Goal: Information Seeking & Learning: Compare options

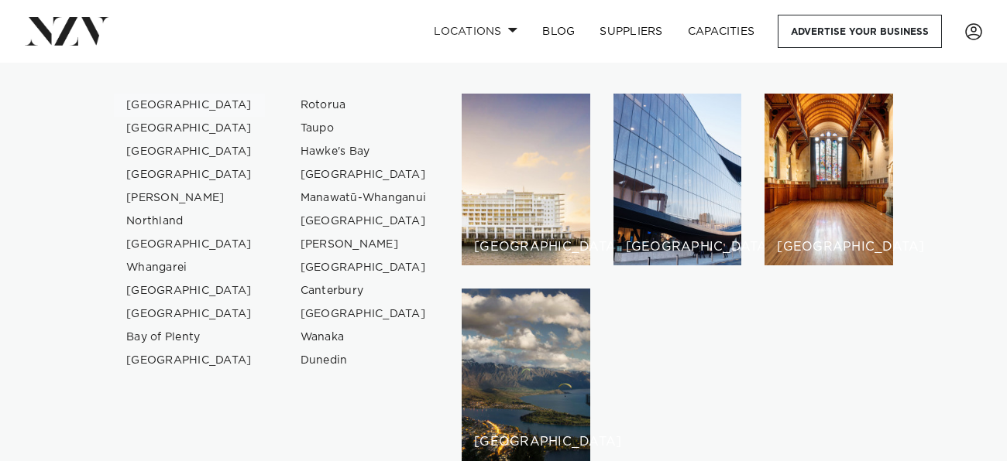
click at [157, 94] on link "[GEOGRAPHIC_DATA]" at bounding box center [189, 105] width 151 height 23
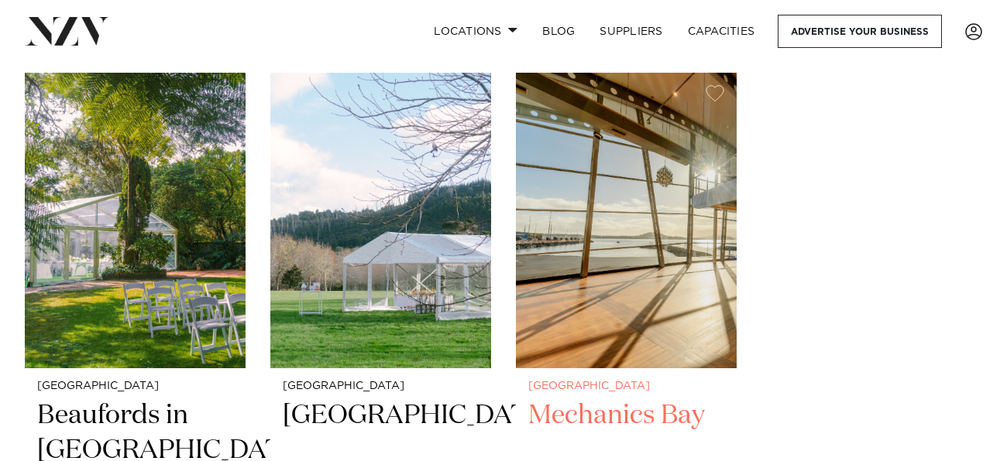
scroll to position [19592, 0]
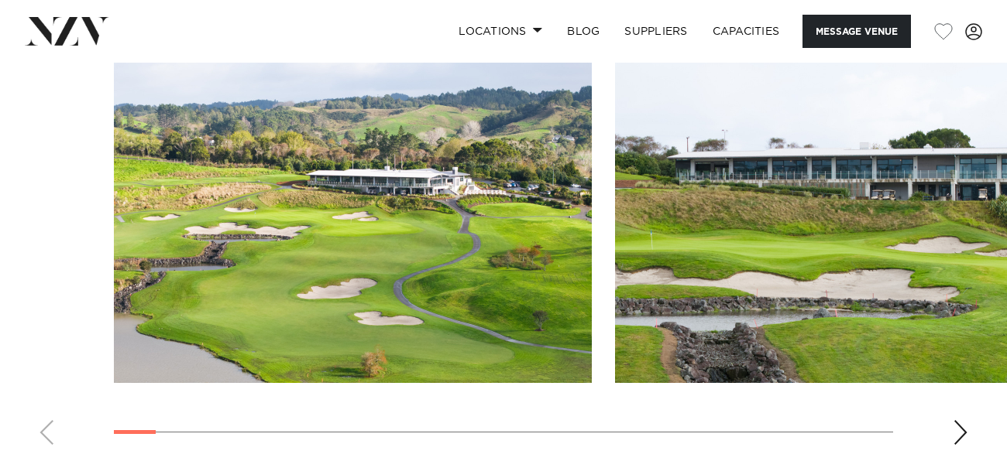
scroll to position [1463, 0]
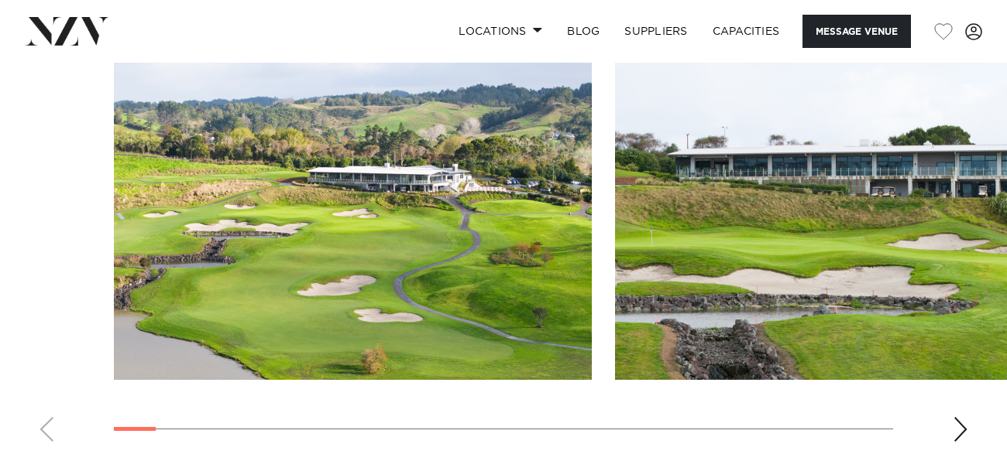
click at [966, 431] on div "Next slide" at bounding box center [959, 429] width 15 height 25
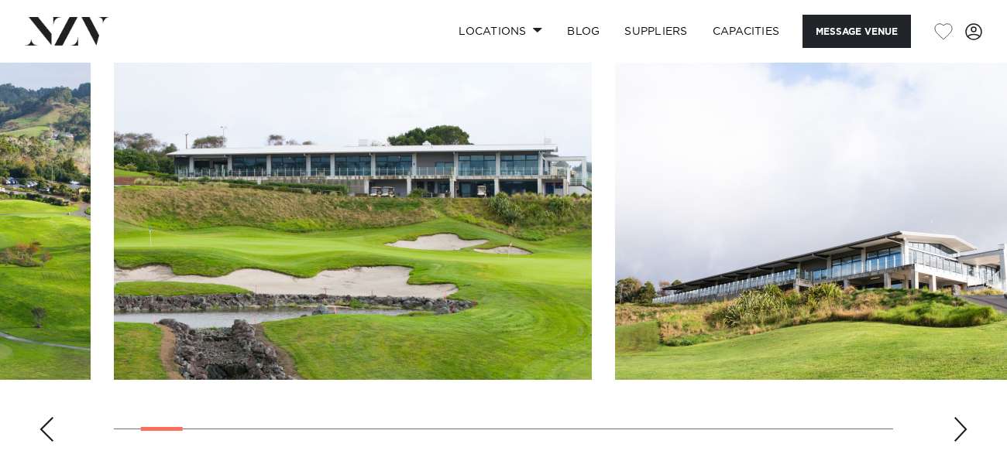
click at [966, 431] on div "Next slide" at bounding box center [959, 429] width 15 height 25
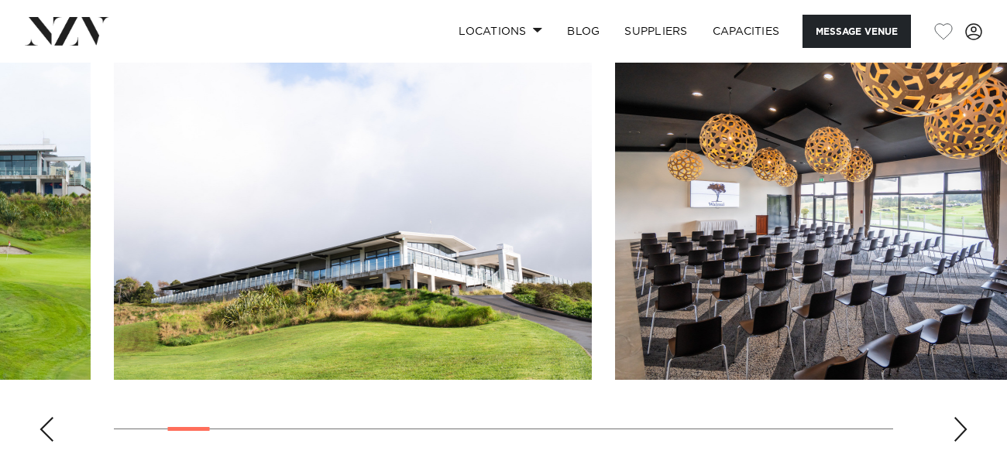
click at [966, 431] on div "Next slide" at bounding box center [959, 429] width 15 height 25
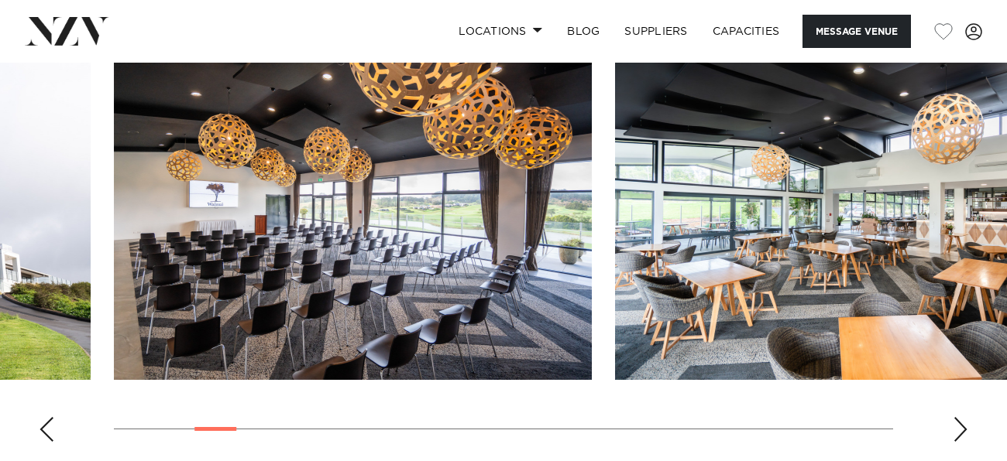
click at [966, 431] on div "Next slide" at bounding box center [959, 429] width 15 height 25
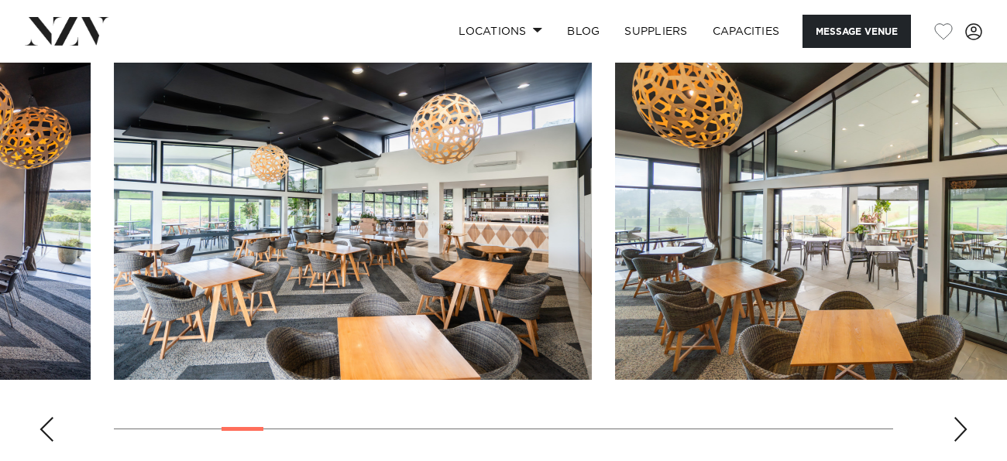
click at [966, 431] on div "Next slide" at bounding box center [959, 429] width 15 height 25
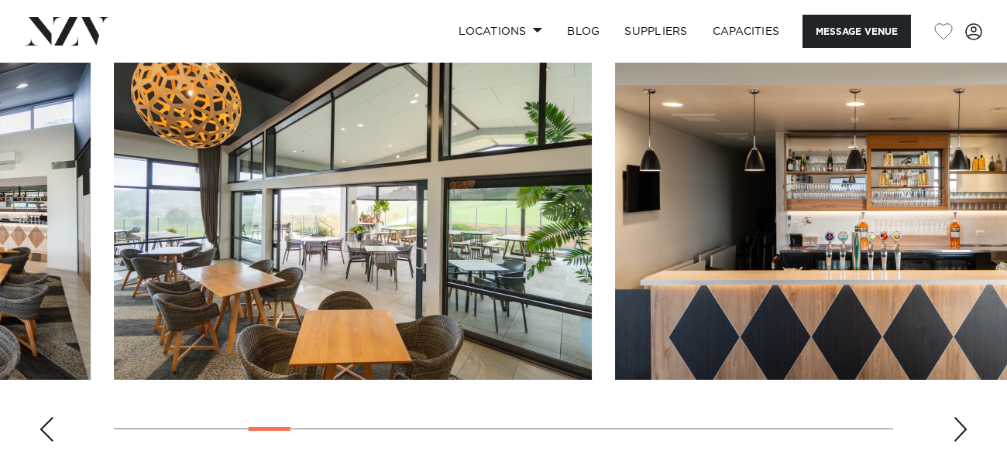
click at [966, 431] on div "Next slide" at bounding box center [959, 429] width 15 height 25
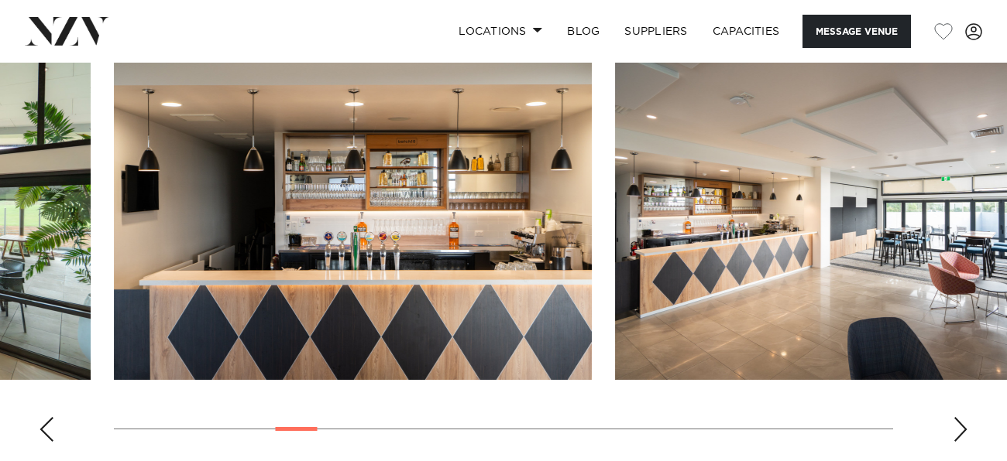
click at [966, 431] on div "Next slide" at bounding box center [959, 429] width 15 height 25
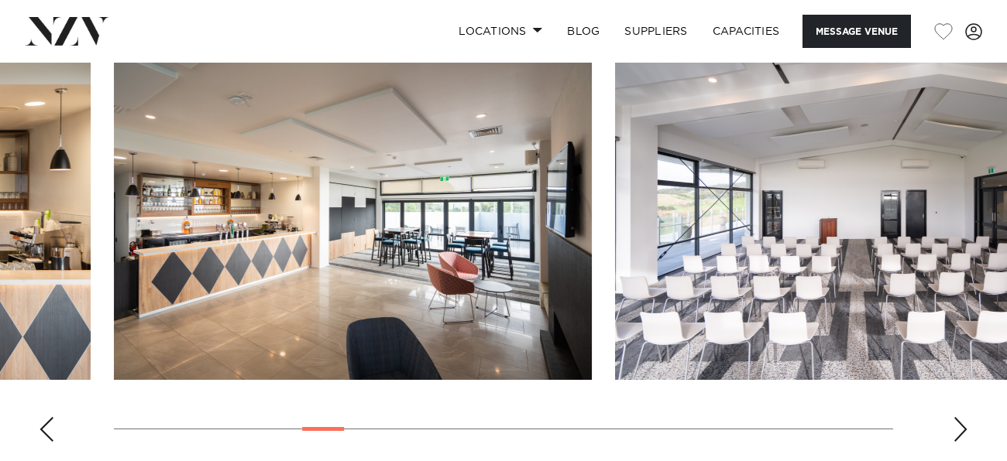
click at [966, 431] on div "Next slide" at bounding box center [959, 429] width 15 height 25
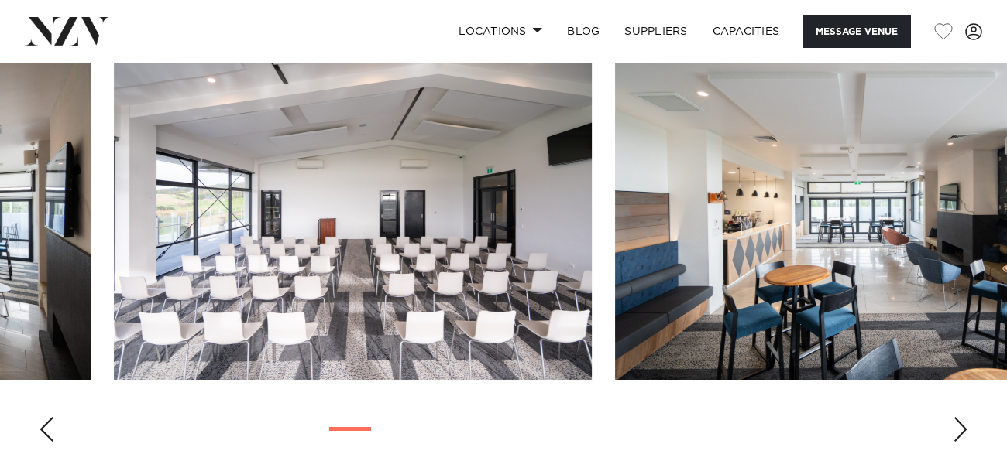
click at [966, 431] on div "Next slide" at bounding box center [959, 429] width 15 height 25
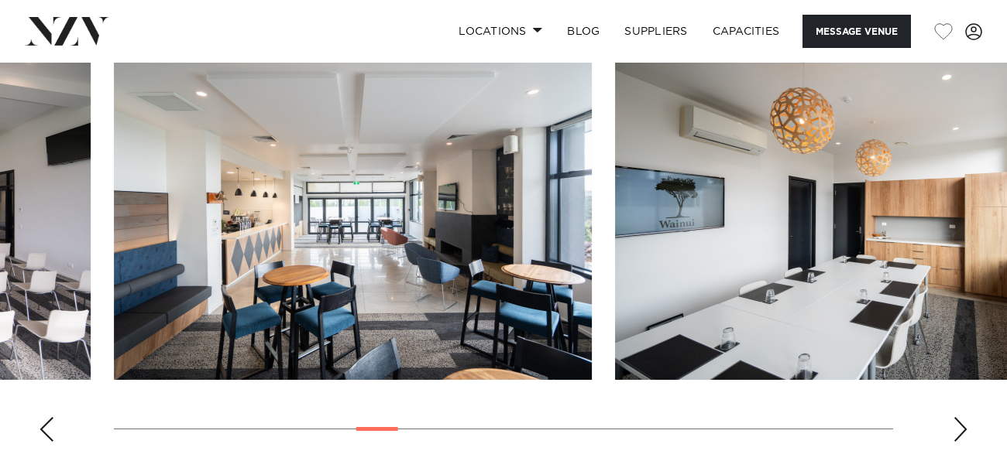
click at [966, 431] on div "Next slide" at bounding box center [959, 429] width 15 height 25
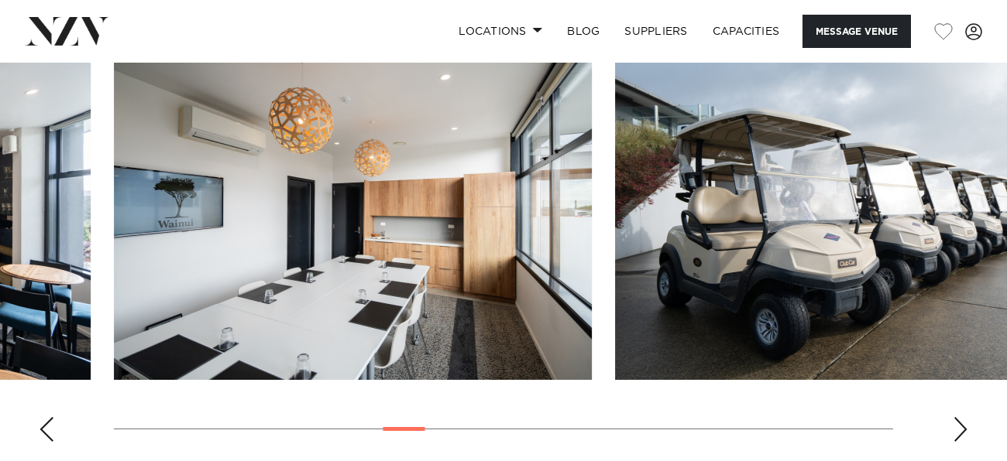
click at [966, 431] on div "Next slide" at bounding box center [959, 429] width 15 height 25
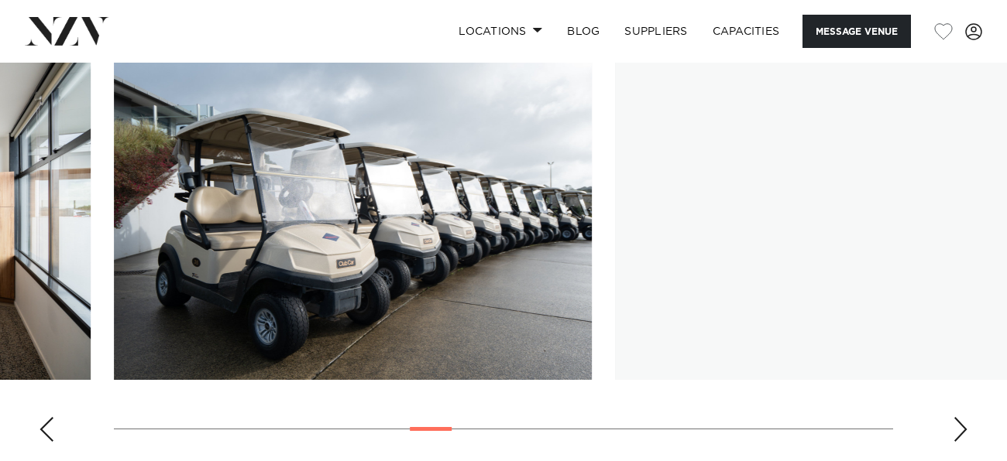
click at [966, 431] on div "Next slide" at bounding box center [959, 429] width 15 height 25
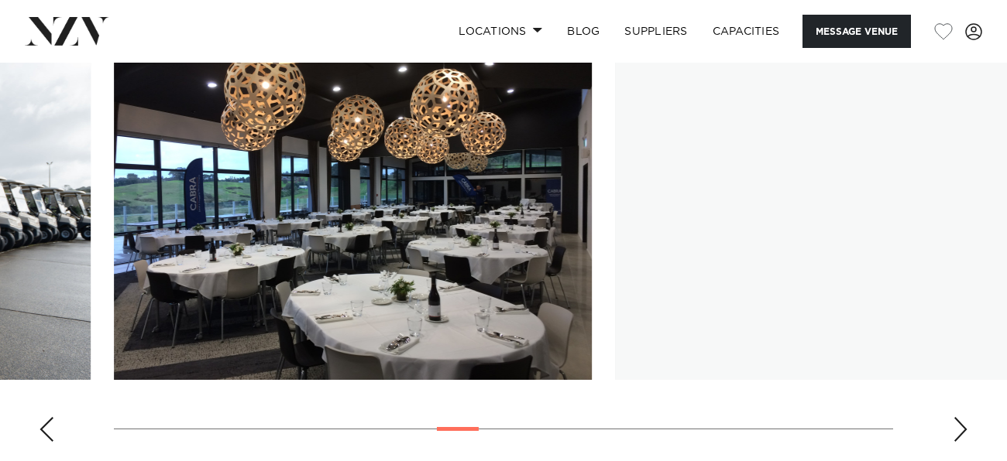
click at [966, 431] on div "Next slide" at bounding box center [959, 429] width 15 height 25
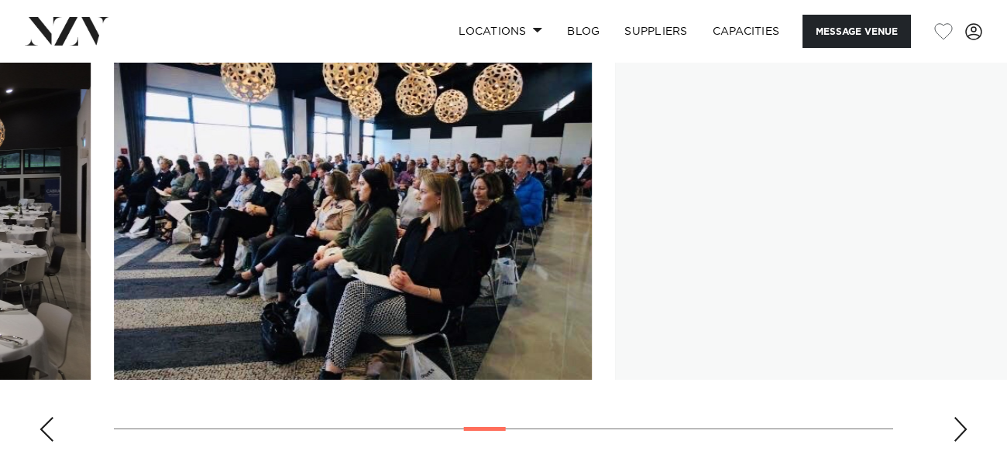
click at [966, 431] on div "Next slide" at bounding box center [959, 429] width 15 height 25
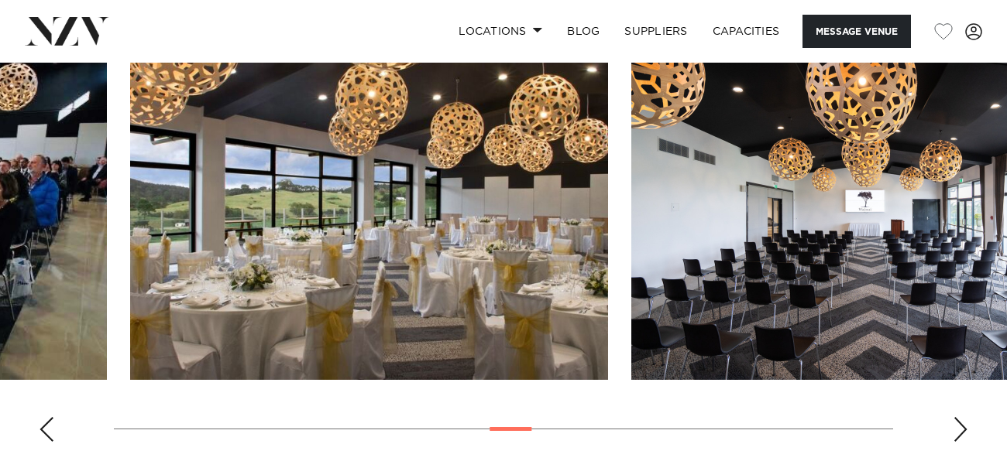
click at [608, 265] on img "15 / 29" at bounding box center [369, 204] width 478 height 351
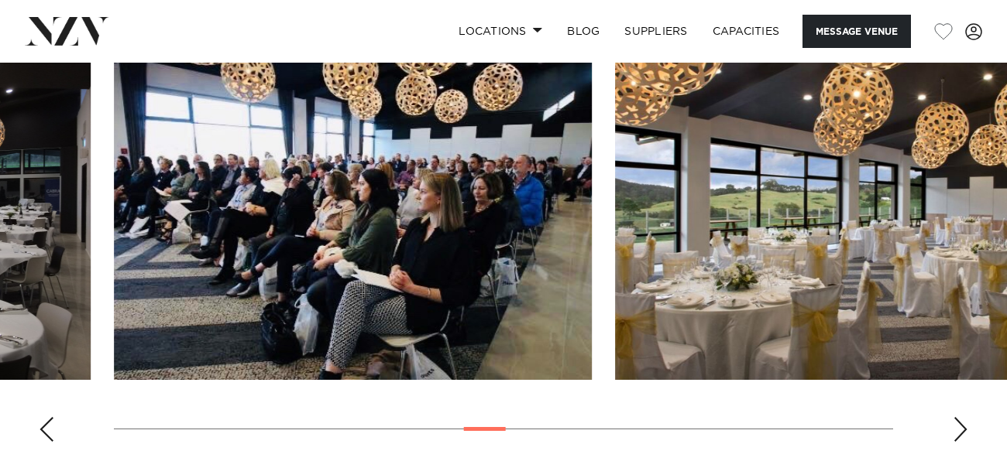
click at [892, 298] on swiper-container at bounding box center [503, 241] width 1007 height 425
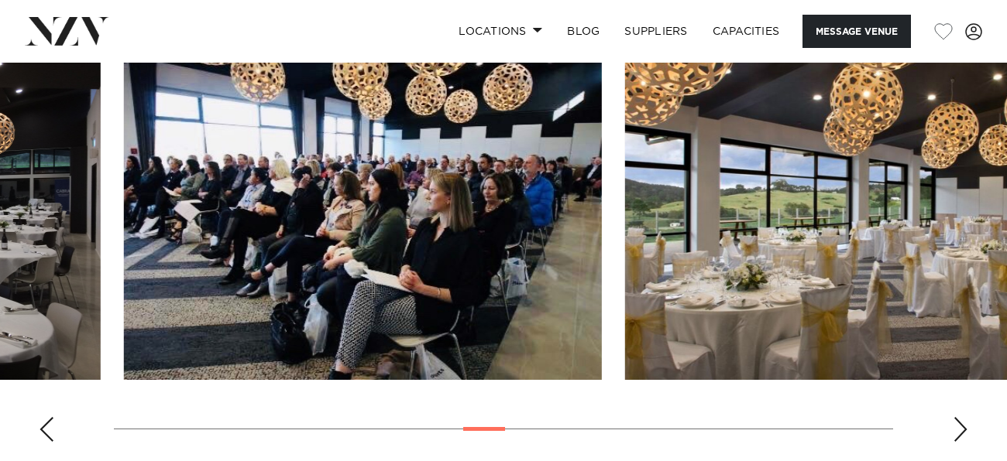
click at [283, 278] on img "14 / 29" at bounding box center [363, 204] width 478 height 351
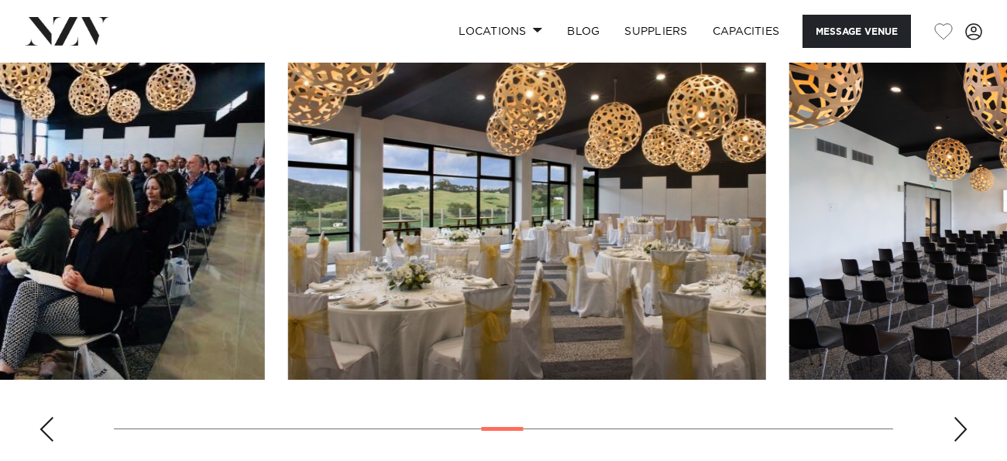
click at [372, 209] on img "15 / 29" at bounding box center [527, 204] width 478 height 351
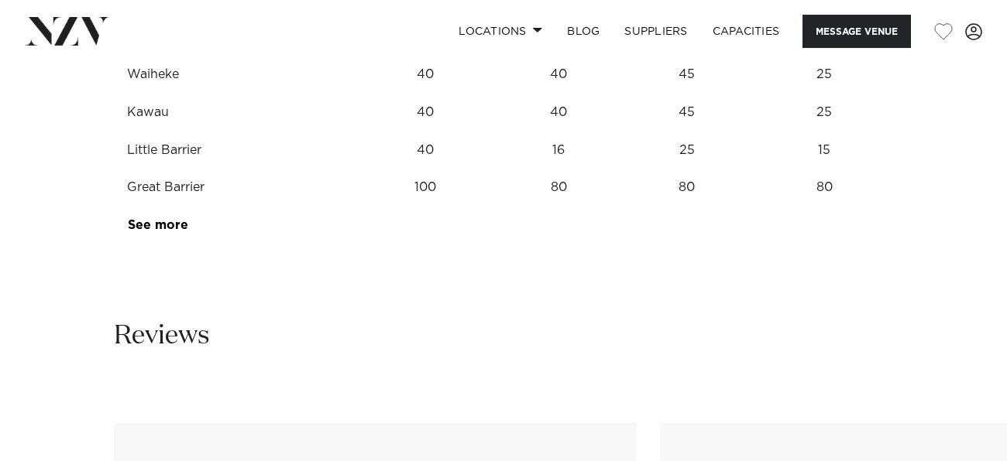
scroll to position [2185, 0]
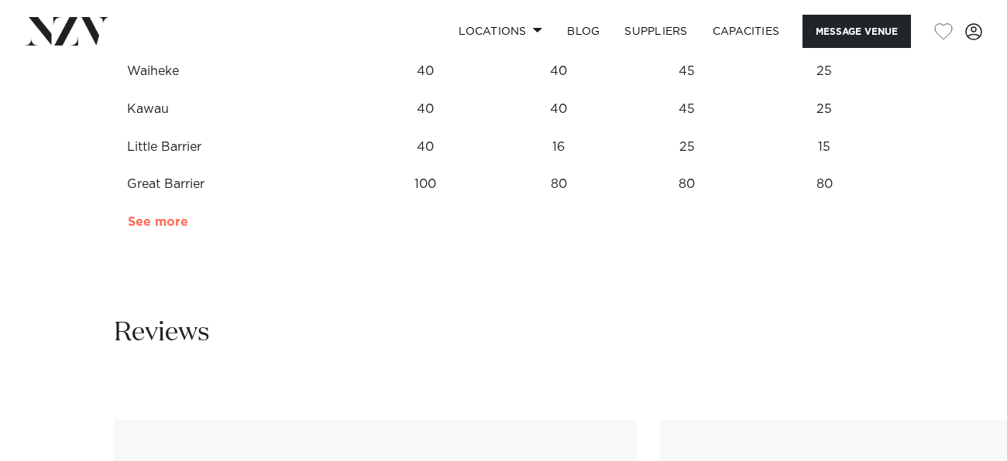
click at [179, 228] on link "See more" at bounding box center [188, 222] width 121 height 12
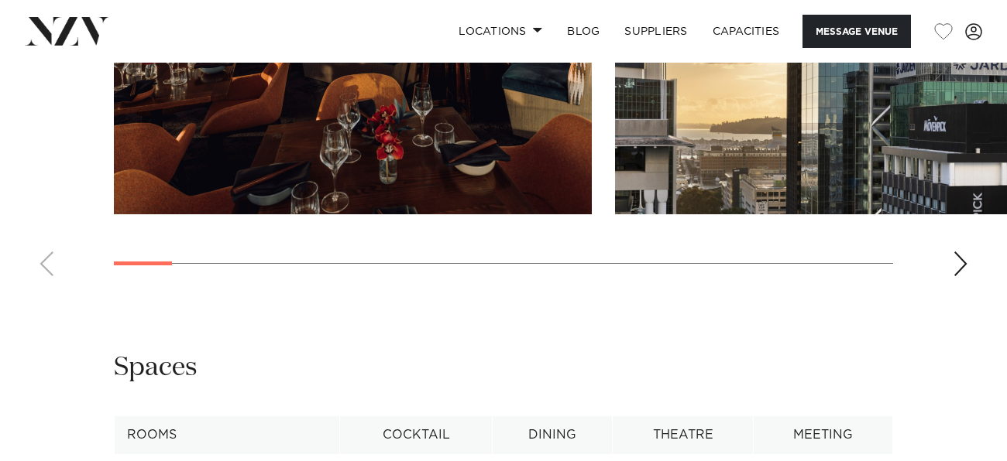
scroll to position [1772, 0]
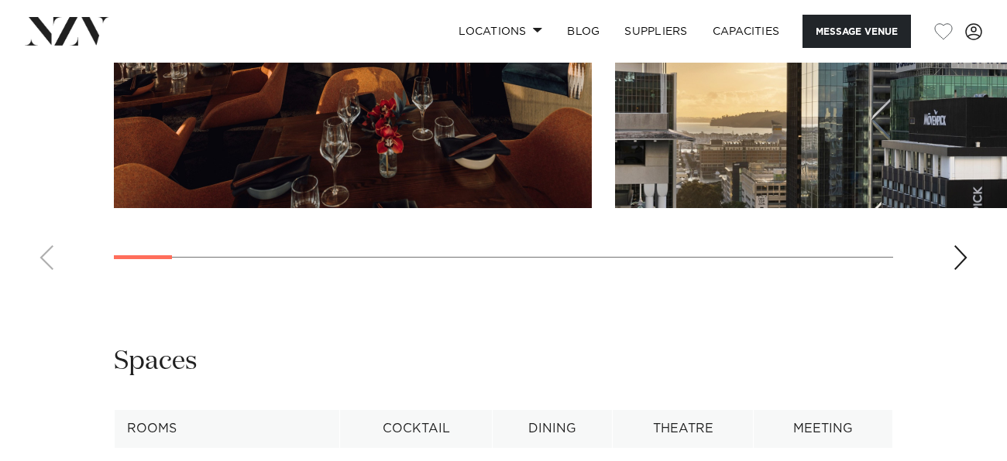
click at [952, 283] on swiper-container at bounding box center [503, 70] width 1007 height 425
click at [962, 270] on div "Next slide" at bounding box center [959, 257] width 15 height 25
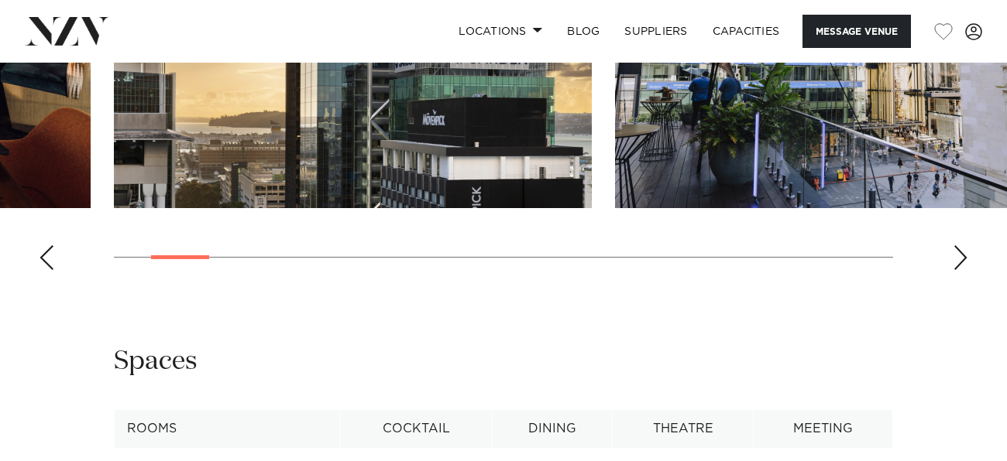
click at [962, 270] on div "Next slide" at bounding box center [959, 257] width 15 height 25
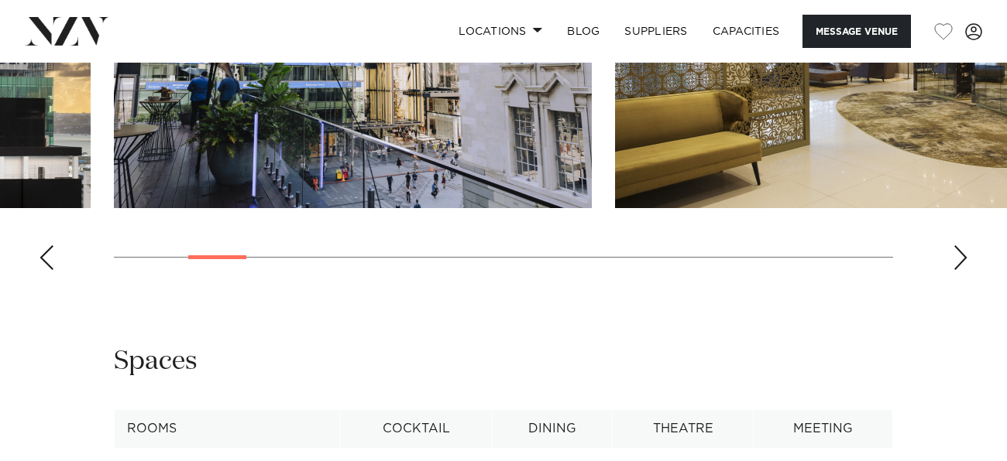
click at [962, 270] on div "Next slide" at bounding box center [959, 257] width 15 height 25
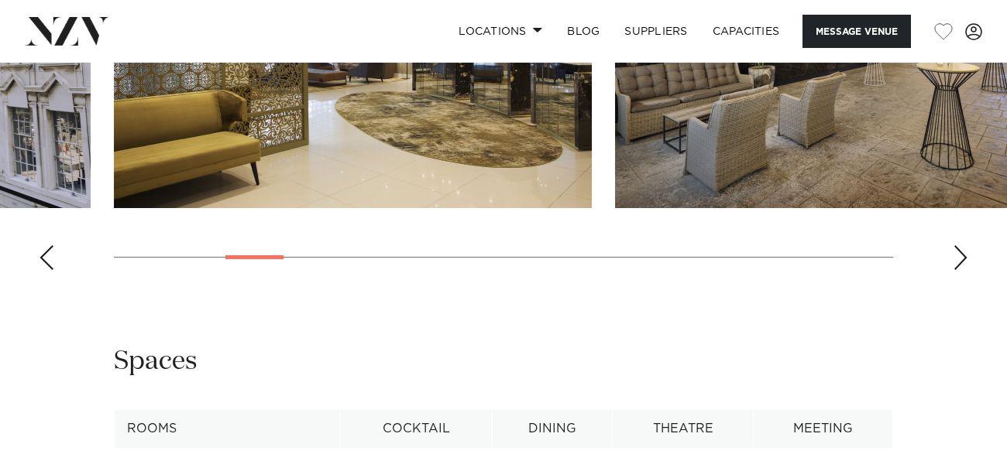
click at [962, 270] on div "Next slide" at bounding box center [959, 257] width 15 height 25
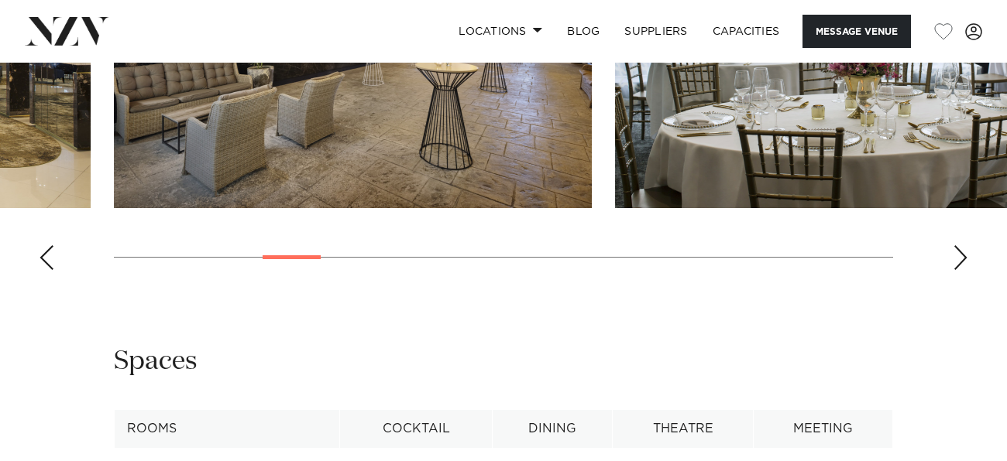
click at [962, 270] on div "Next slide" at bounding box center [959, 257] width 15 height 25
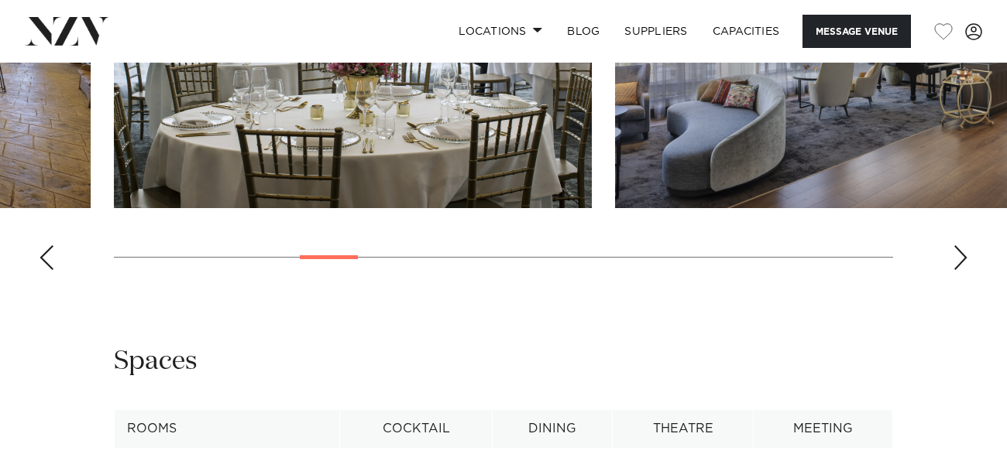
click at [962, 270] on div "Next slide" at bounding box center [959, 257] width 15 height 25
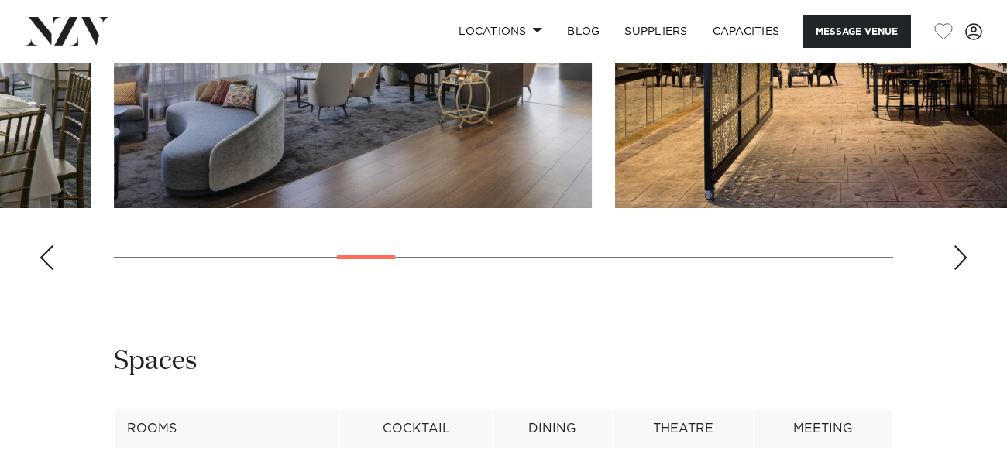
click at [962, 270] on div "Next slide" at bounding box center [959, 257] width 15 height 25
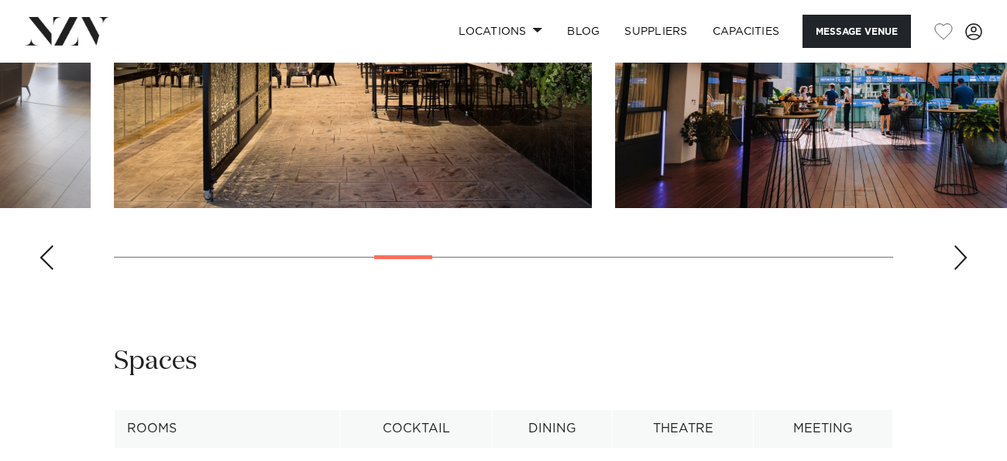
click at [962, 270] on div "Next slide" at bounding box center [959, 257] width 15 height 25
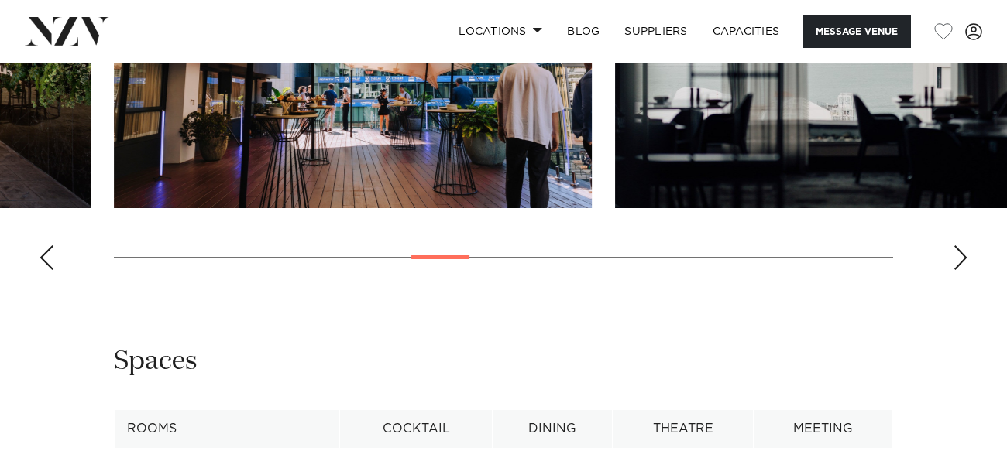
click at [962, 270] on div "Next slide" at bounding box center [959, 257] width 15 height 25
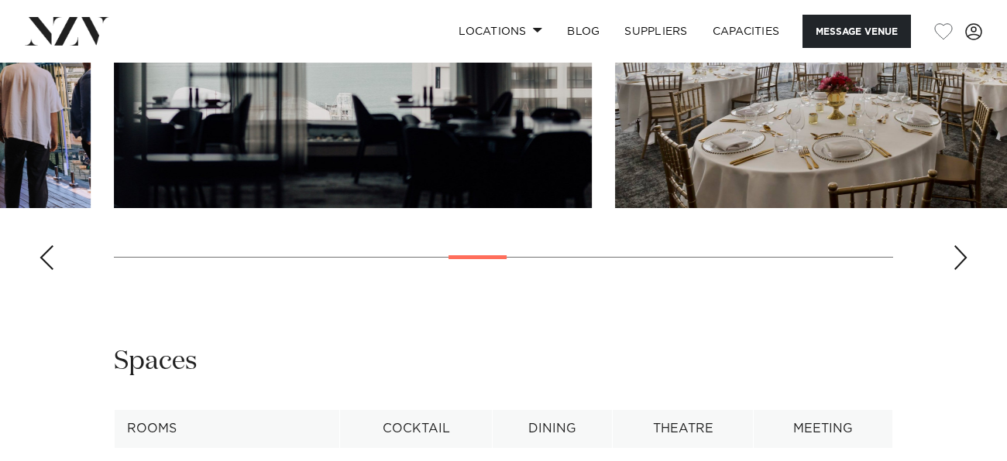
click at [962, 270] on div "Next slide" at bounding box center [959, 257] width 15 height 25
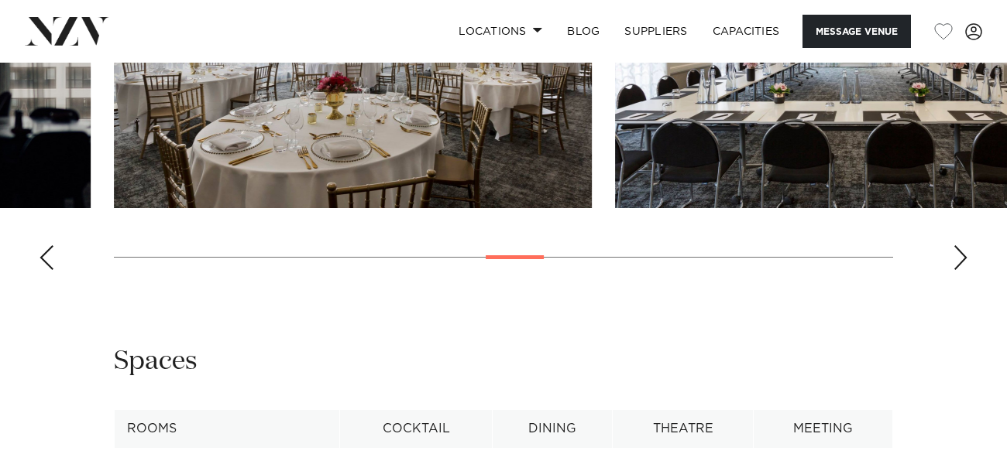
click at [962, 270] on div "Next slide" at bounding box center [959, 257] width 15 height 25
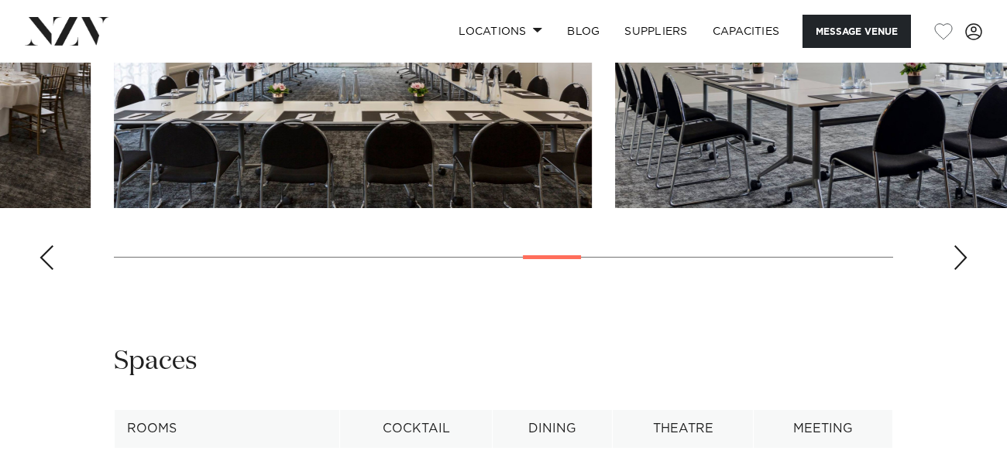
click at [962, 270] on div "Next slide" at bounding box center [959, 257] width 15 height 25
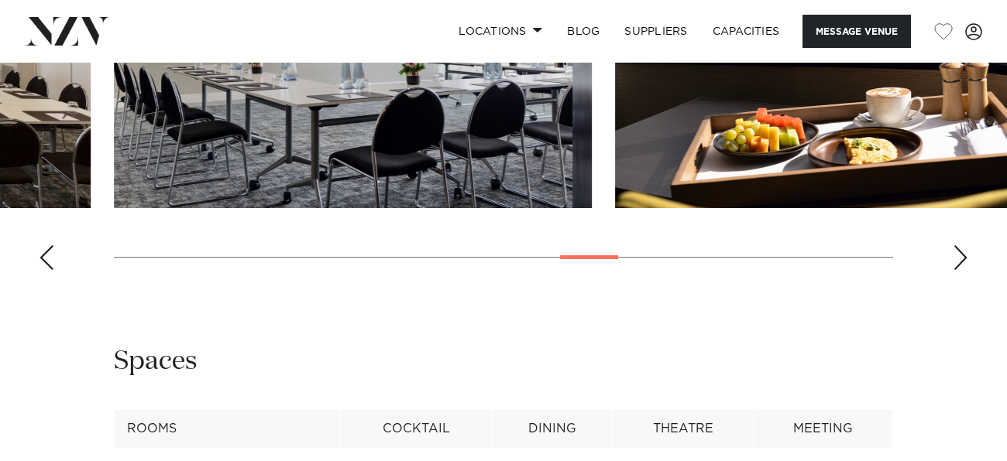
click at [962, 270] on div "Next slide" at bounding box center [959, 257] width 15 height 25
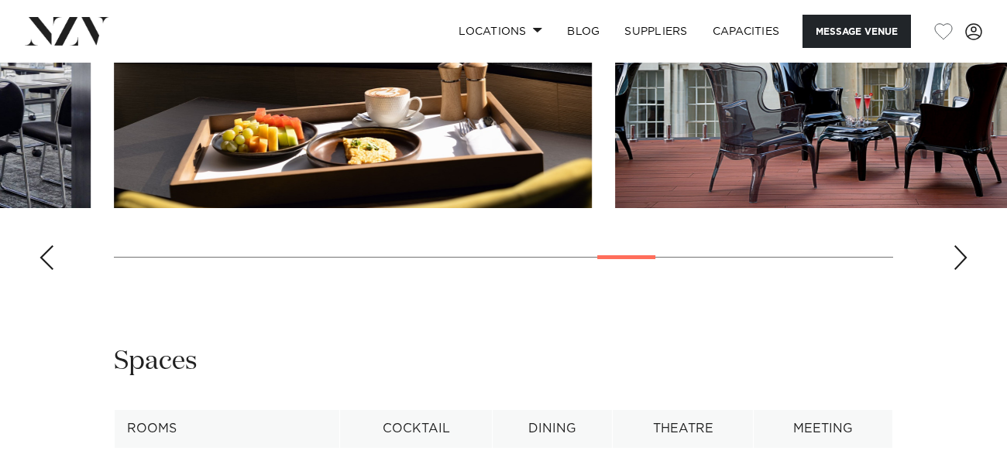
click at [962, 270] on div "Next slide" at bounding box center [959, 257] width 15 height 25
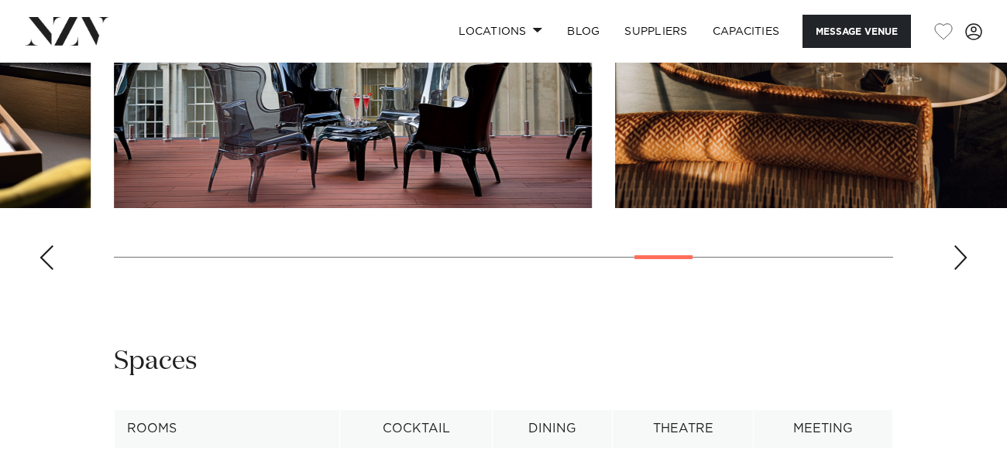
click at [962, 270] on div "Next slide" at bounding box center [959, 257] width 15 height 25
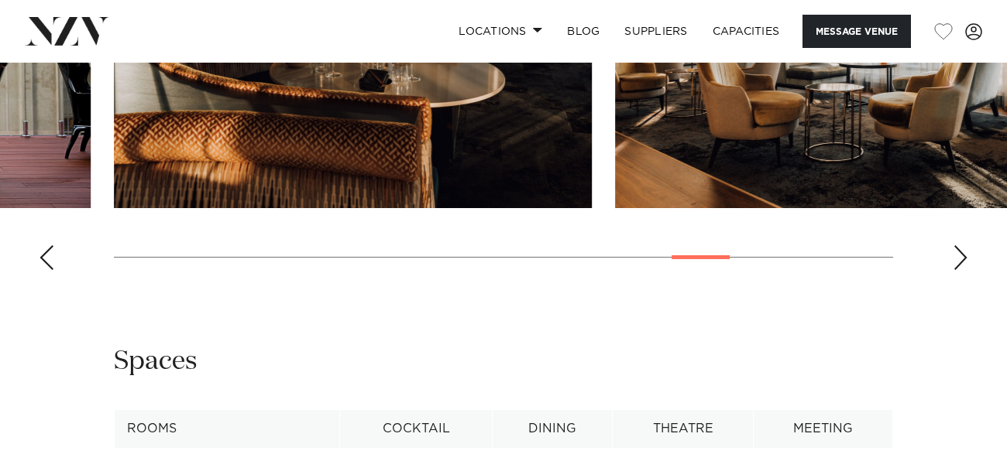
click at [962, 270] on div "Next slide" at bounding box center [959, 257] width 15 height 25
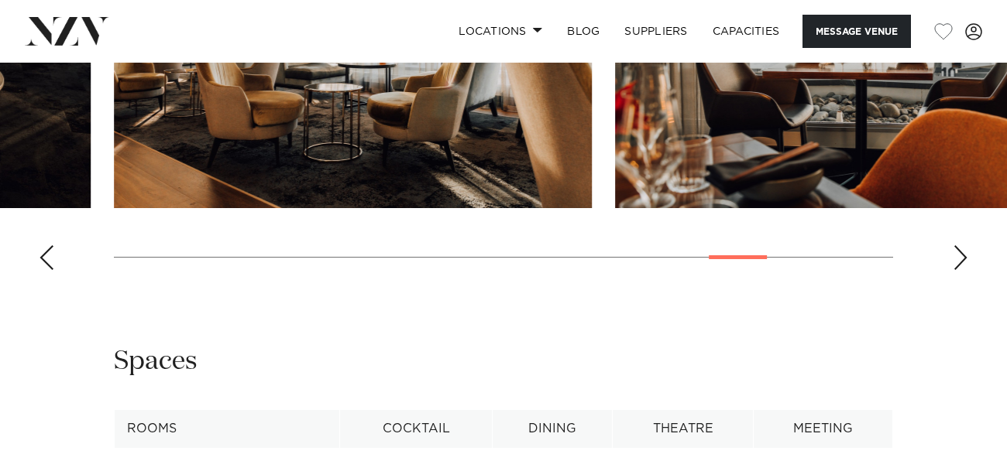
click at [962, 270] on div "Next slide" at bounding box center [959, 257] width 15 height 25
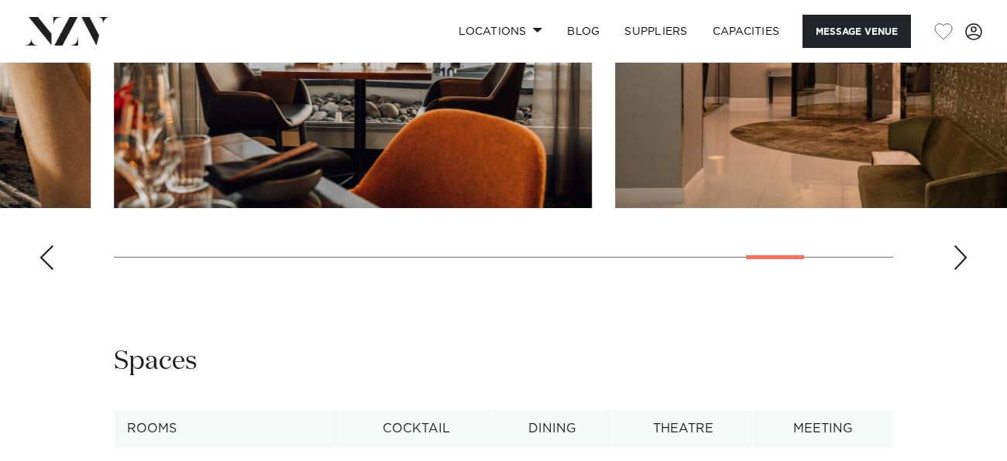
click at [962, 270] on div "Next slide" at bounding box center [959, 257] width 15 height 25
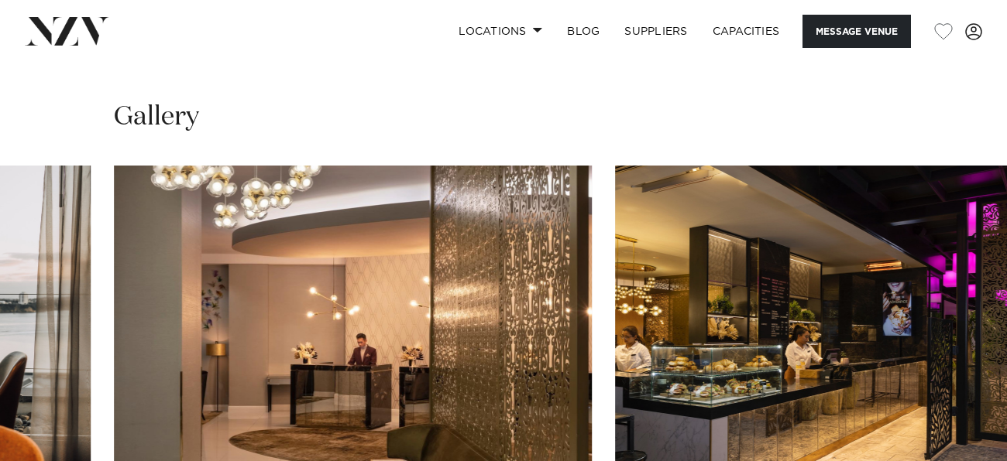
scroll to position [1463, 0]
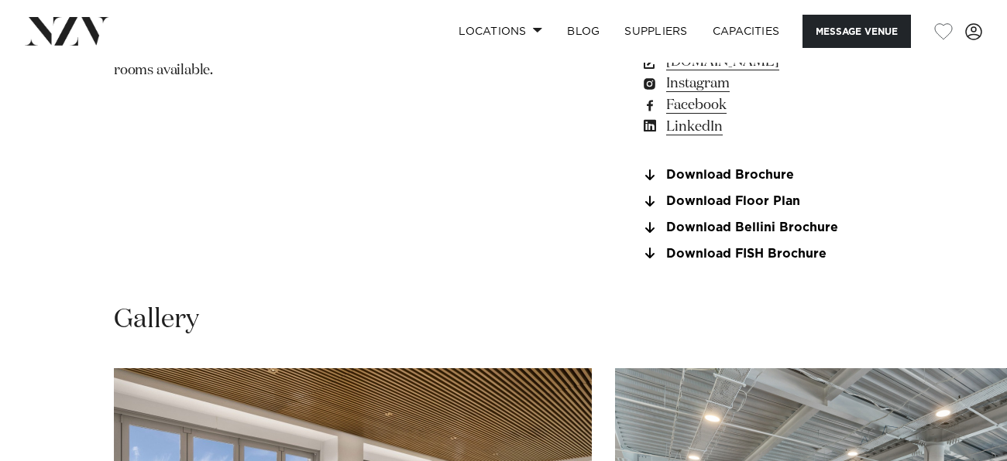
scroll to position [1176, 0]
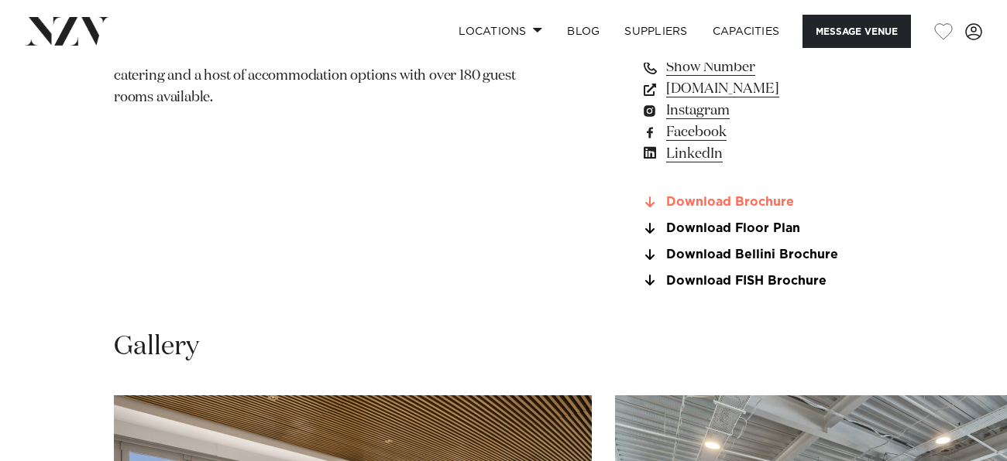
click at [727, 198] on link "Download Brochure" at bounding box center [766, 203] width 252 height 14
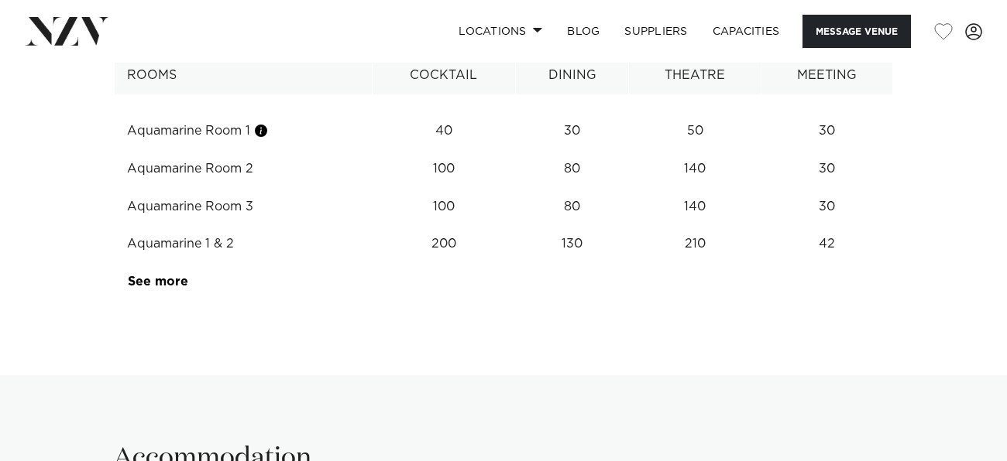
scroll to position [2070, 0]
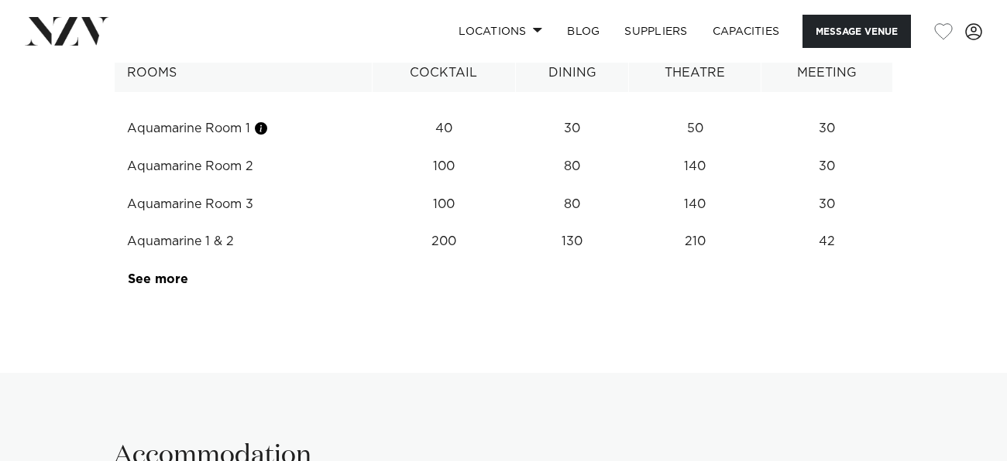
click at [180, 290] on td "See more" at bounding box center [188, 280] width 146 height 38
click at [160, 280] on link "See more" at bounding box center [188, 279] width 121 height 12
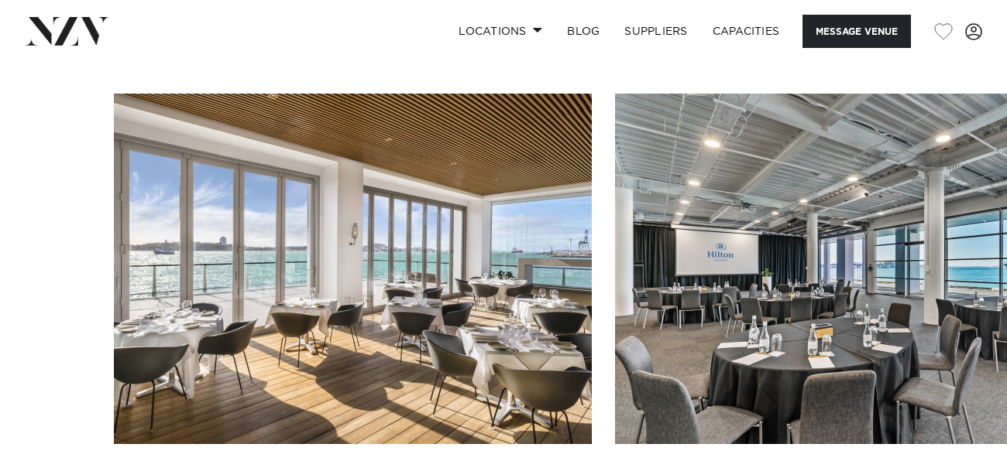
scroll to position [1448, 0]
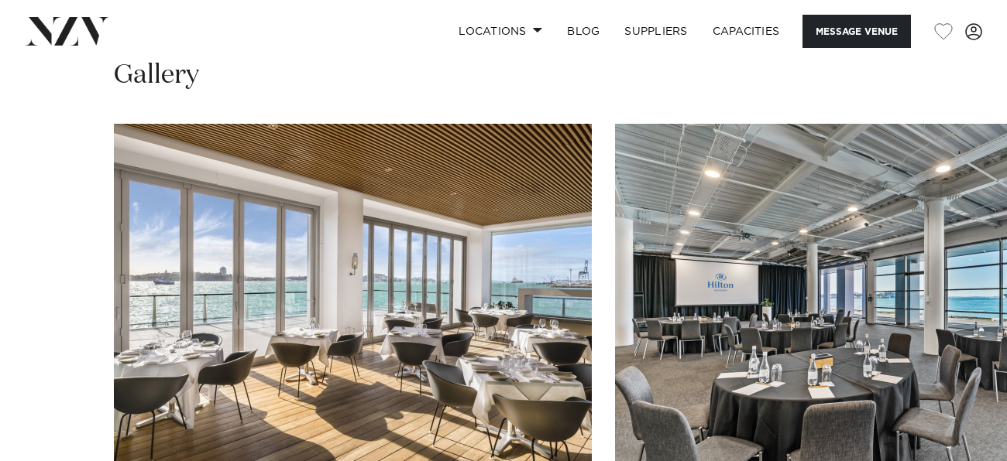
click at [615, 288] on img "2 / 26" at bounding box center [854, 299] width 478 height 351
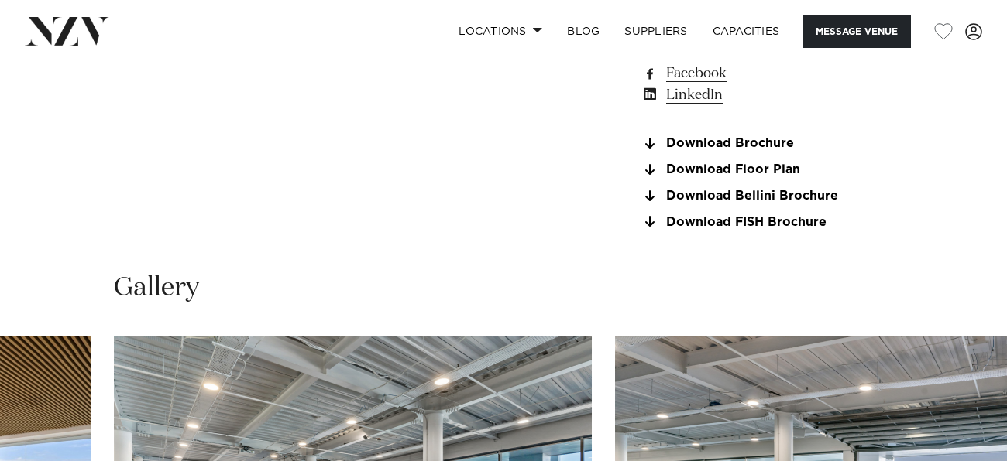
scroll to position [1231, 0]
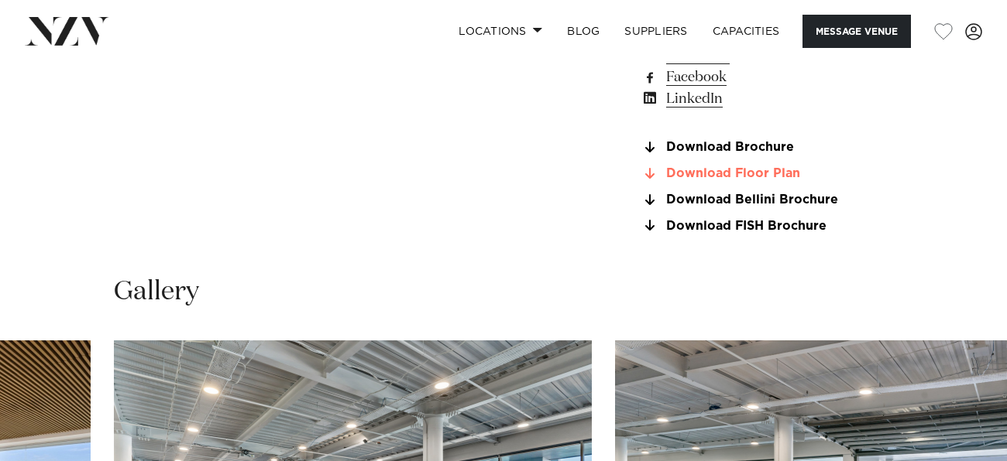
click at [698, 170] on link "Download Floor Plan" at bounding box center [766, 174] width 252 height 14
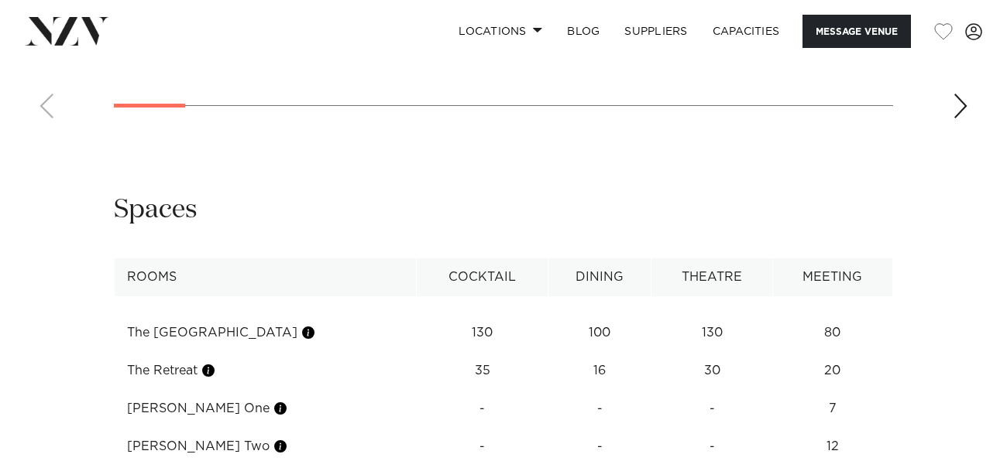
scroll to position [1980, 0]
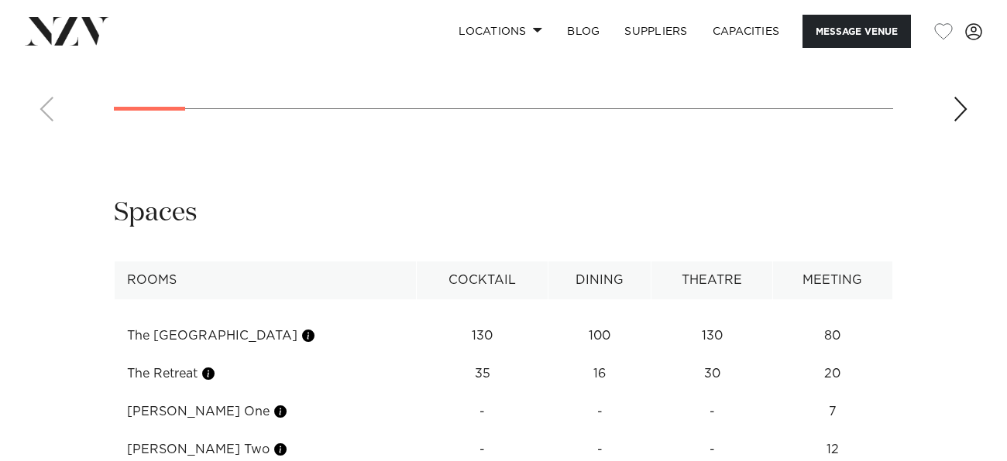
click at [965, 122] on div "Next slide" at bounding box center [959, 109] width 15 height 25
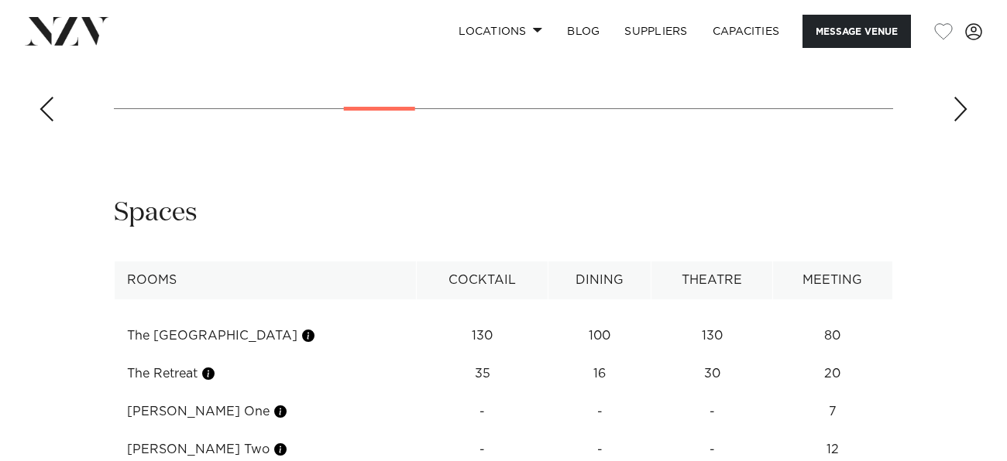
click at [965, 122] on div "Next slide" at bounding box center [959, 109] width 15 height 25
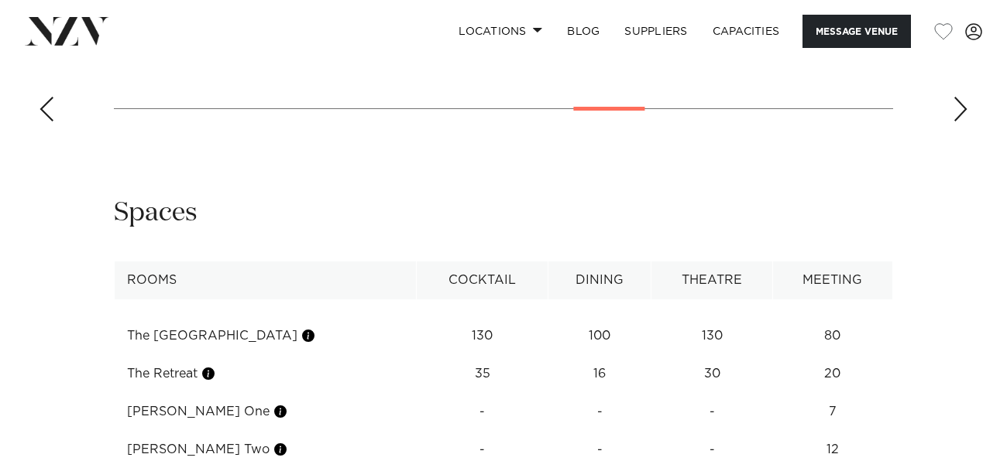
click at [965, 122] on div "Next slide" at bounding box center [959, 109] width 15 height 25
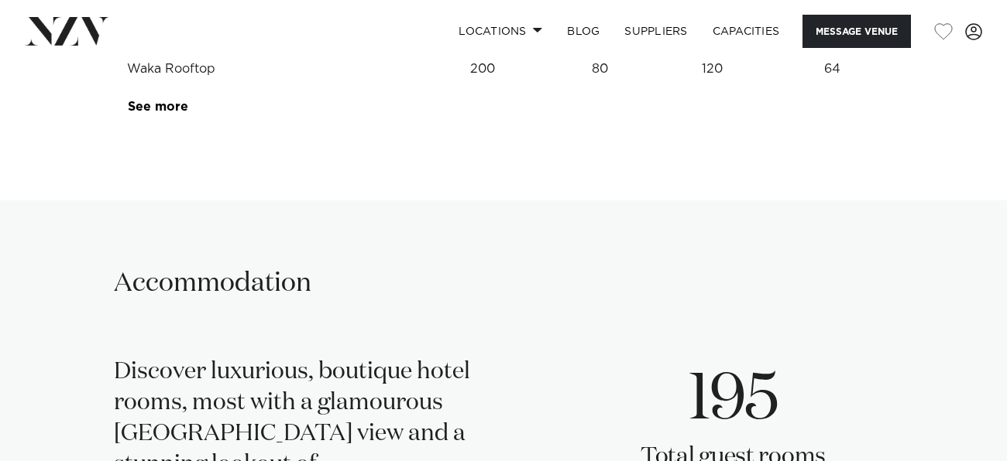
scroll to position [2571, 0]
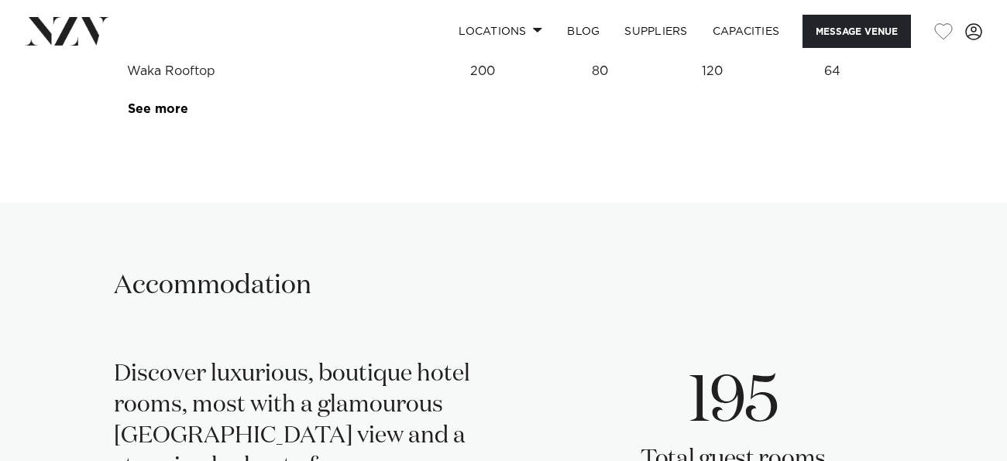
click at [169, 129] on td "See more" at bounding box center [188, 110] width 146 height 38
click at [165, 129] on td "See more" at bounding box center [188, 110] width 146 height 38
click at [157, 115] on link "See more" at bounding box center [188, 109] width 121 height 12
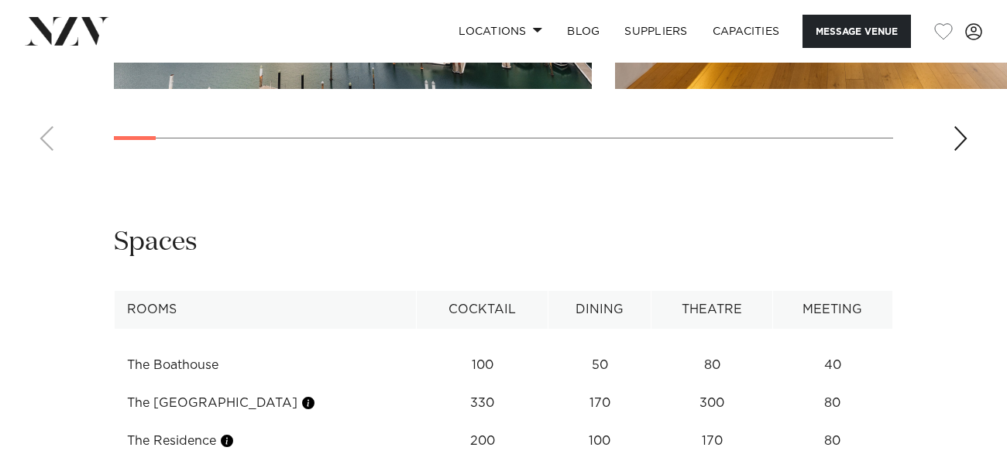
scroll to position [2089, 0]
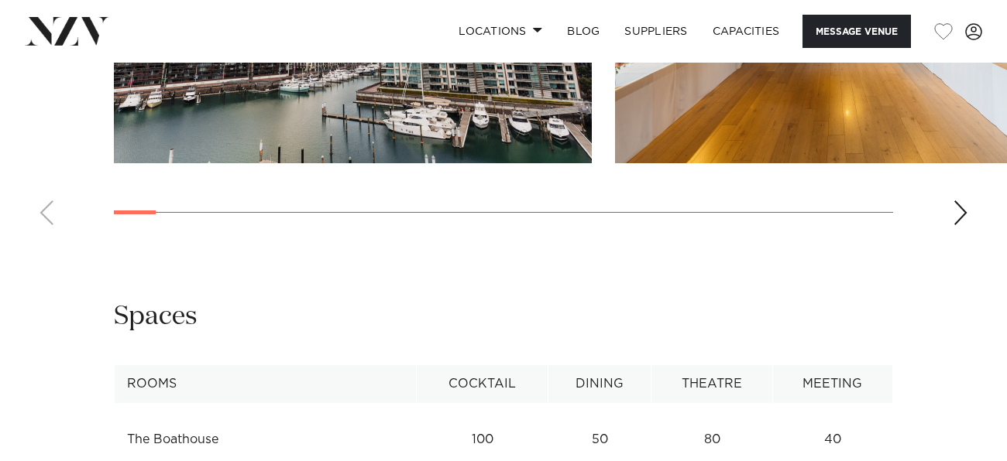
click at [958, 225] on div "Next slide" at bounding box center [959, 213] width 15 height 25
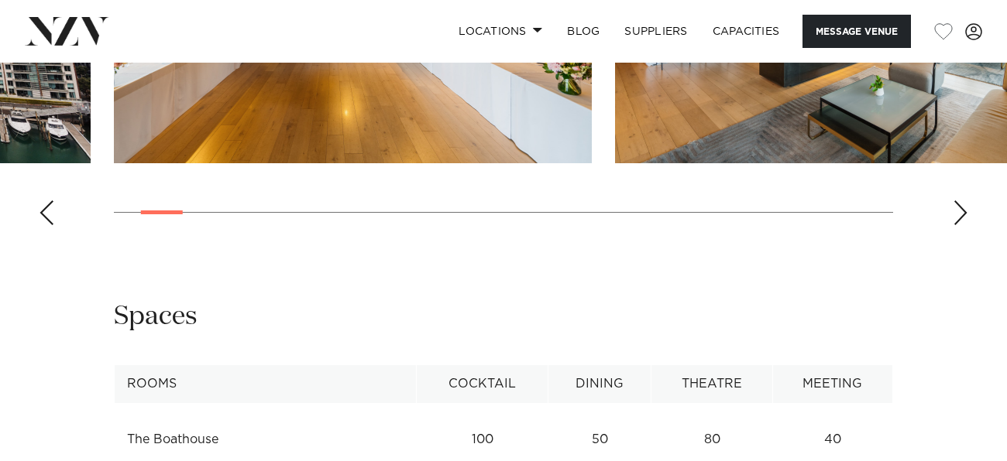
click at [958, 225] on div "Next slide" at bounding box center [959, 213] width 15 height 25
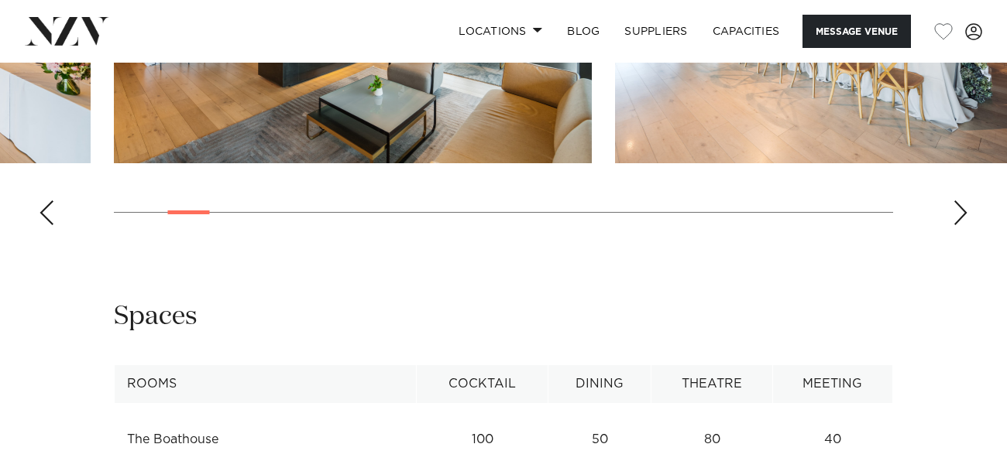
click at [958, 225] on div "Next slide" at bounding box center [959, 213] width 15 height 25
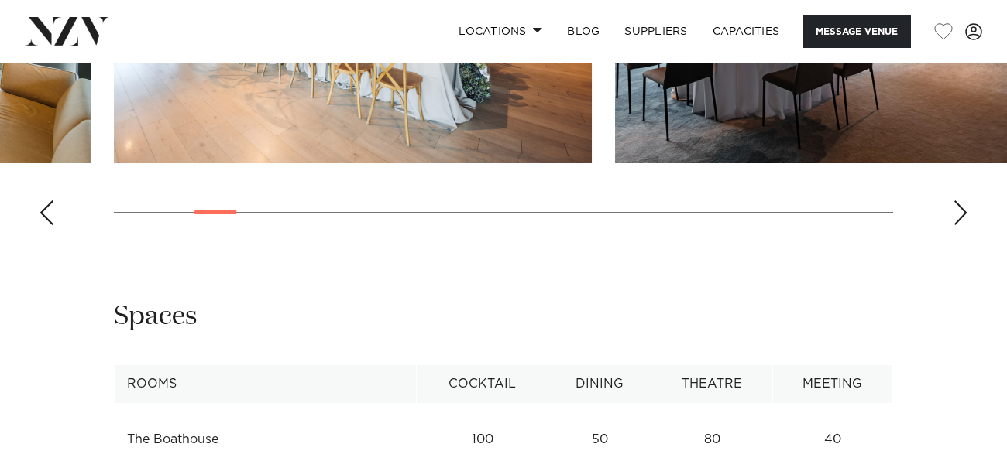
click at [958, 225] on div "Next slide" at bounding box center [959, 213] width 15 height 25
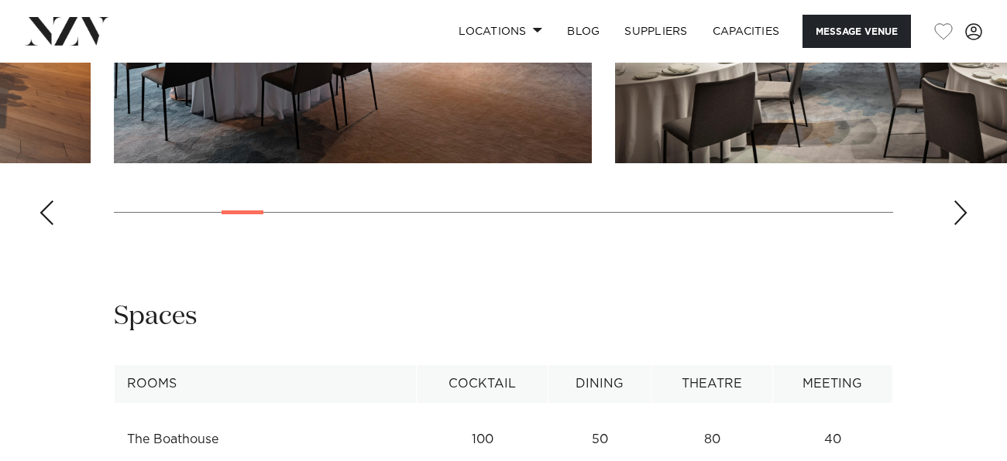
click at [958, 225] on div "Next slide" at bounding box center [959, 213] width 15 height 25
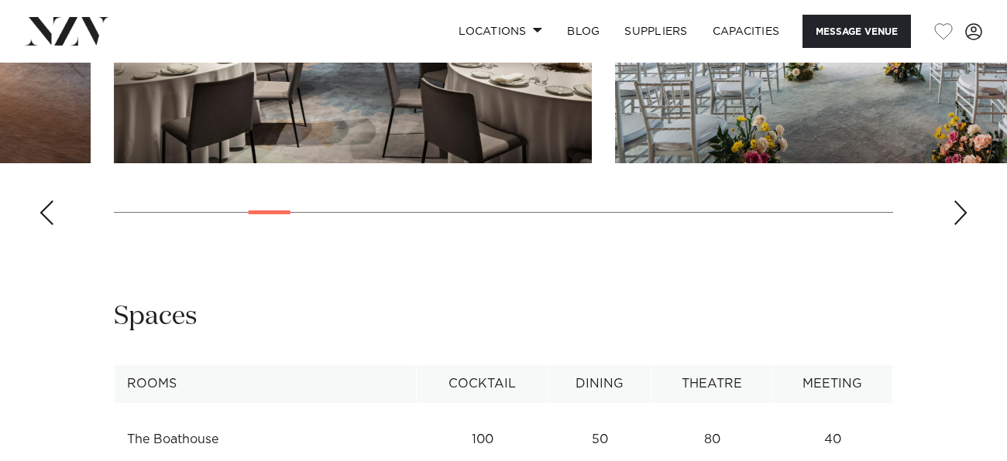
click at [958, 225] on div "Next slide" at bounding box center [959, 213] width 15 height 25
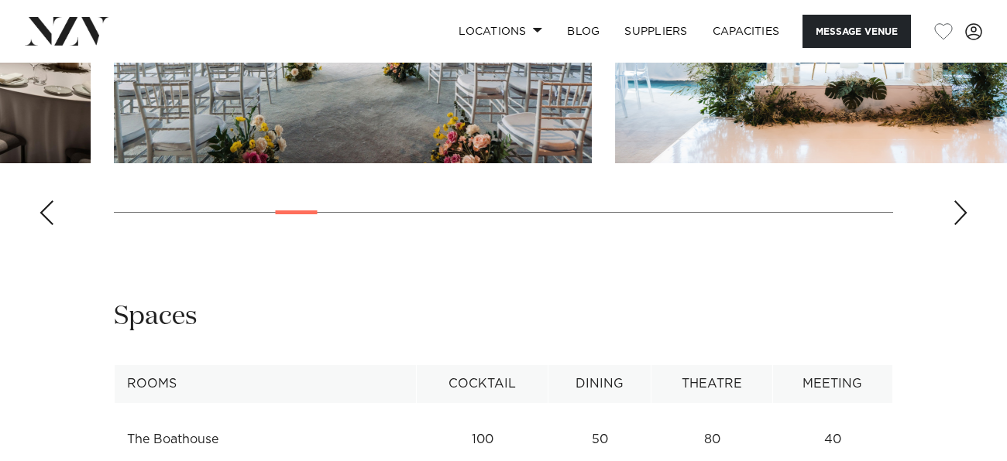
click at [958, 225] on div "Next slide" at bounding box center [959, 213] width 15 height 25
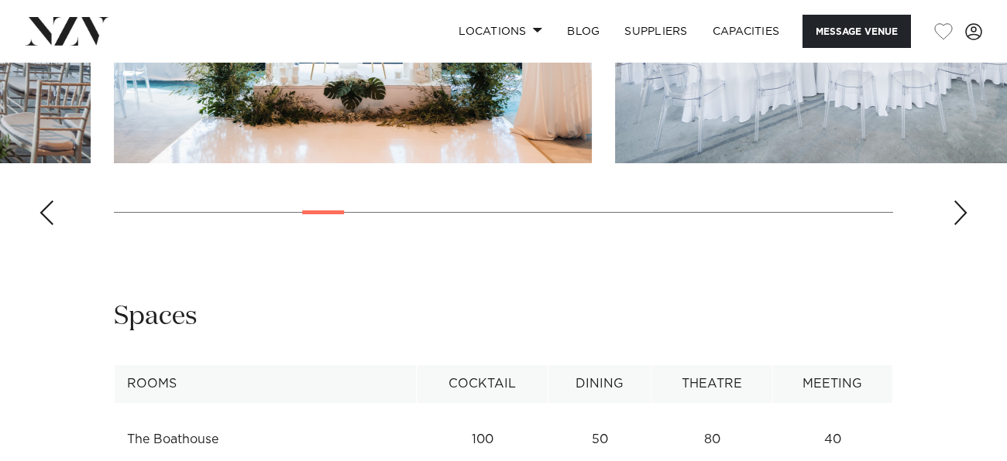
click at [958, 225] on div "Next slide" at bounding box center [959, 213] width 15 height 25
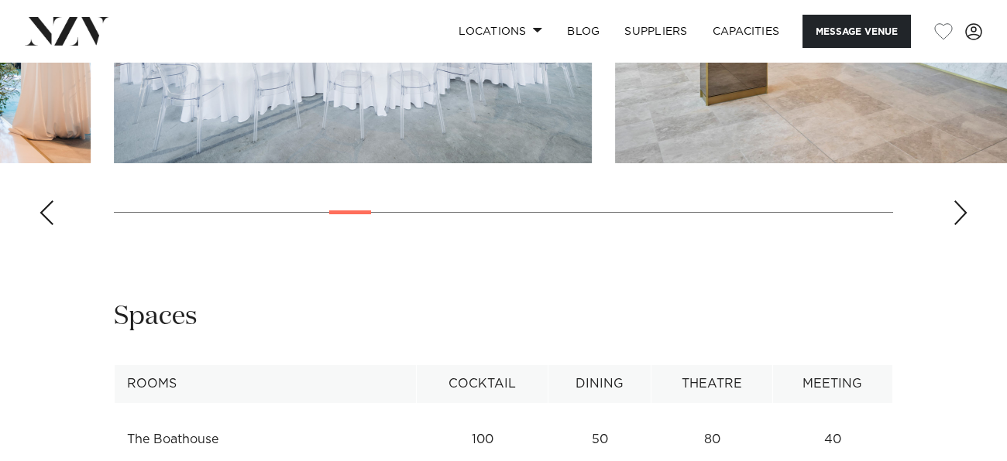
click at [958, 225] on div "Next slide" at bounding box center [959, 213] width 15 height 25
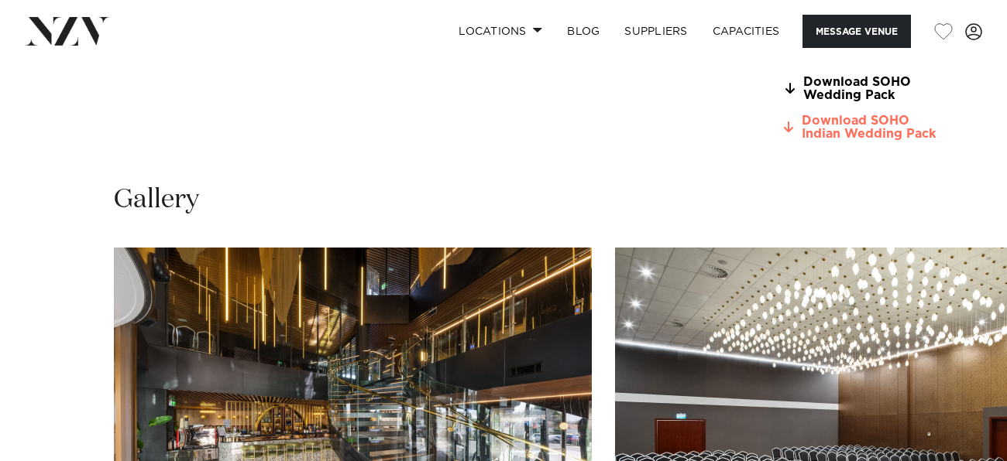
scroll to position [1449, 0]
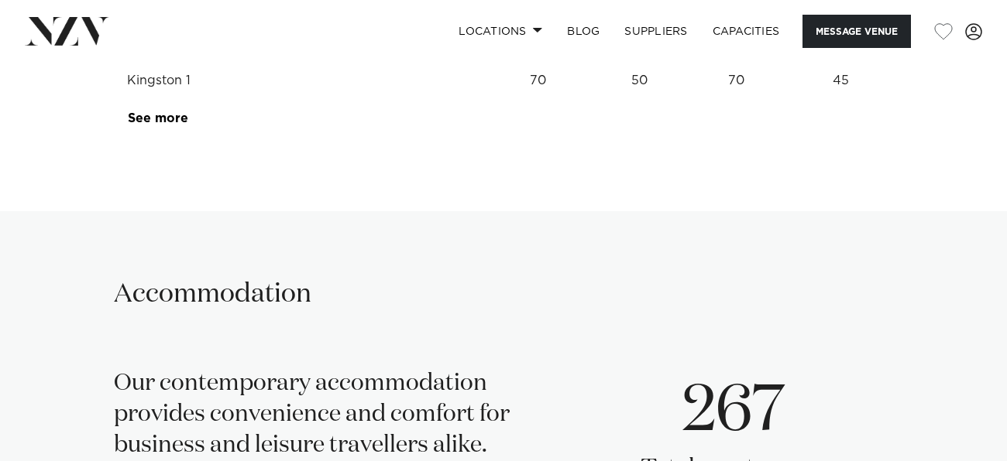
scroll to position [2760, 0]
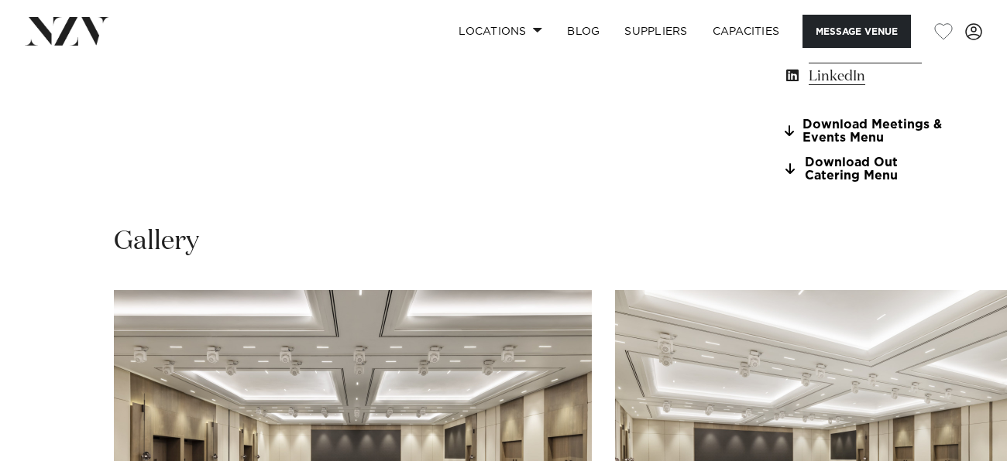
scroll to position [1440, 0]
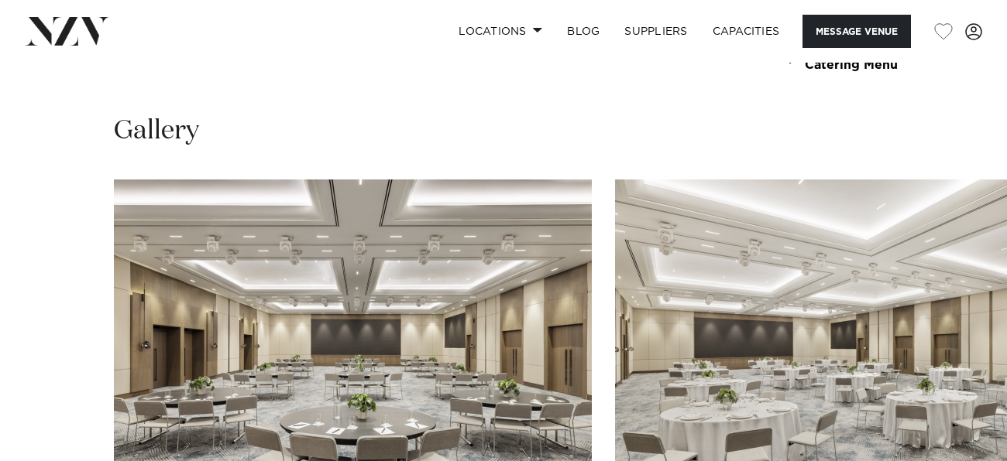
click at [783, 34] on link "Download Meetings & Events Menu" at bounding box center [867, 21] width 168 height 26
click at [783, 72] on section "Download Meetings & Events Menu Download Out Catering Menu" at bounding box center [867, 40] width 168 height 64
click at [783, 72] on link "Download Out Catering Menu" at bounding box center [867, 59] width 168 height 26
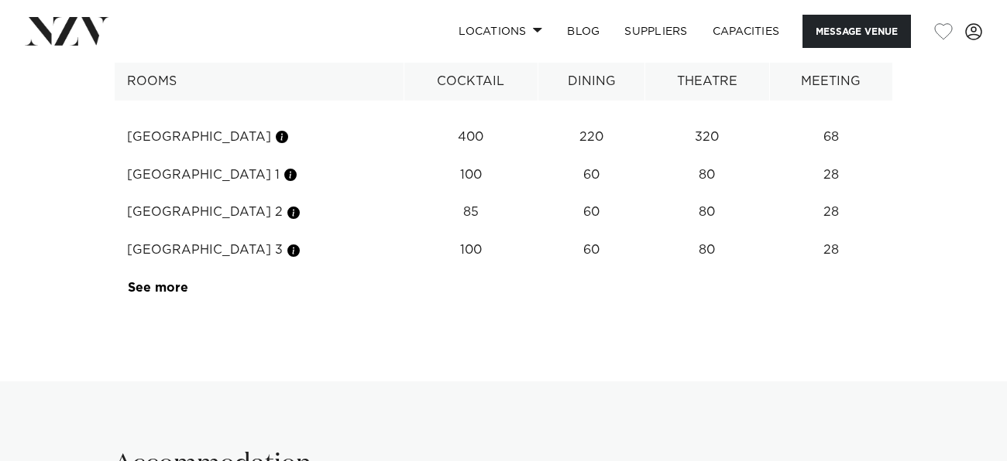
scroll to position [2111, 0]
click at [168, 306] on td "See more" at bounding box center [188, 287] width 146 height 38
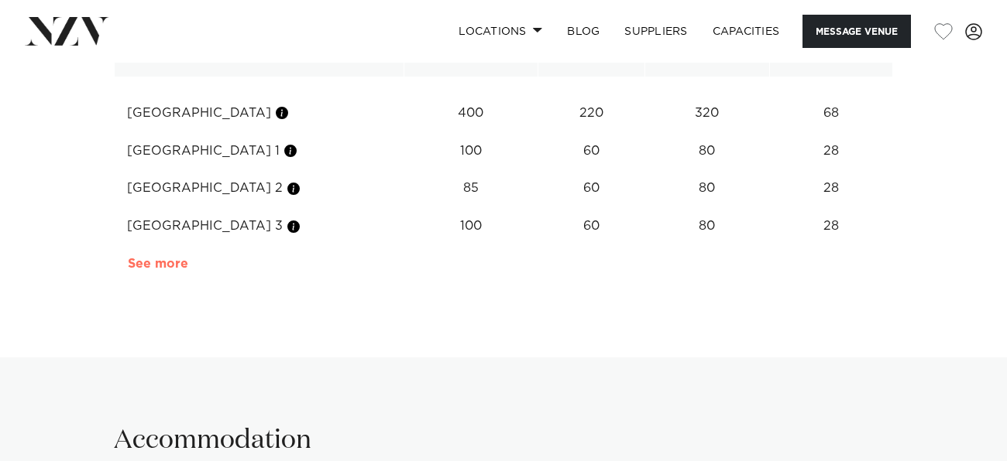
click at [166, 270] on link "See more" at bounding box center [188, 264] width 121 height 12
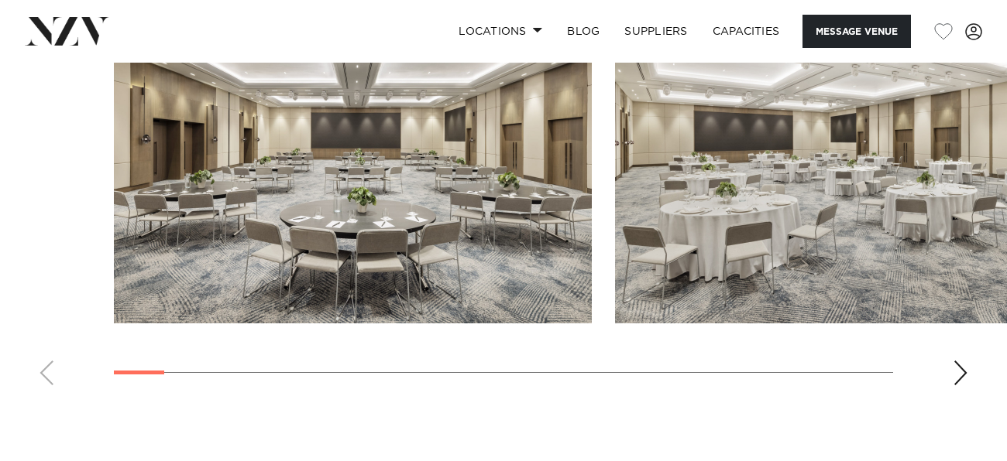
scroll to position [1651, 0]
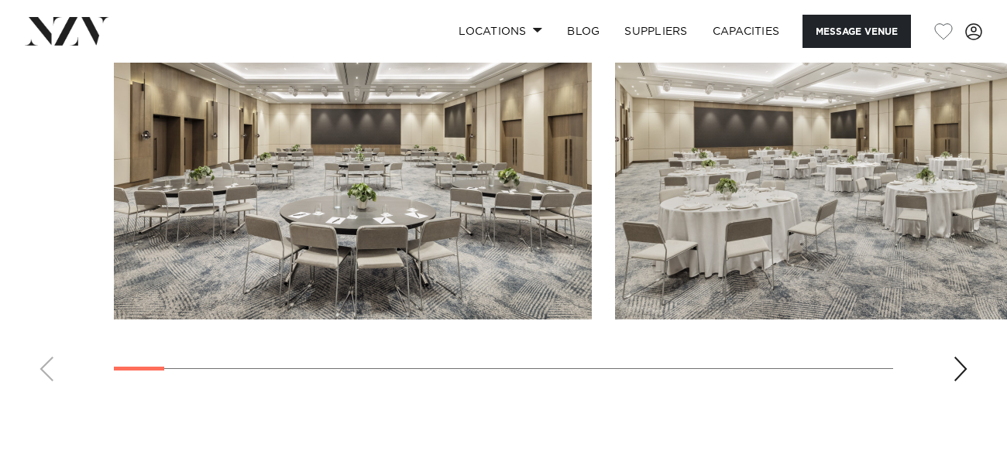
click at [953, 382] on div "Next slide" at bounding box center [959, 369] width 15 height 25
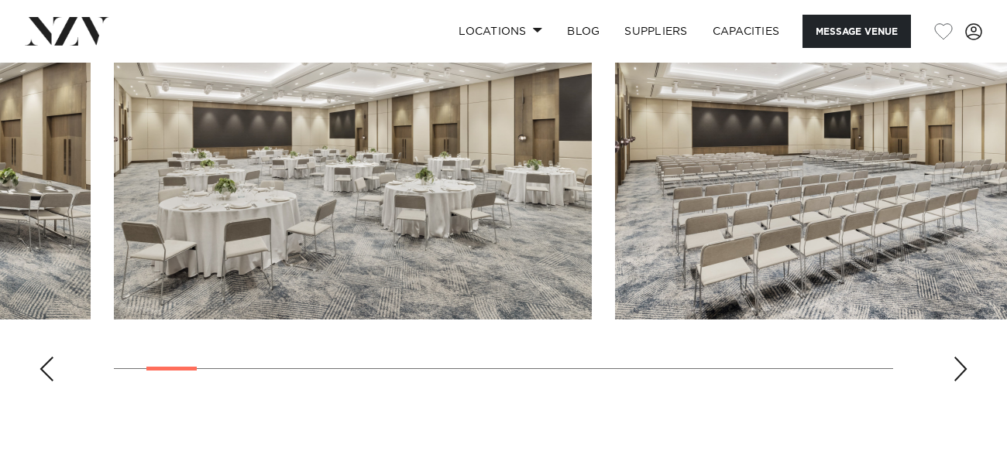
click at [953, 382] on div "Next slide" at bounding box center [959, 369] width 15 height 25
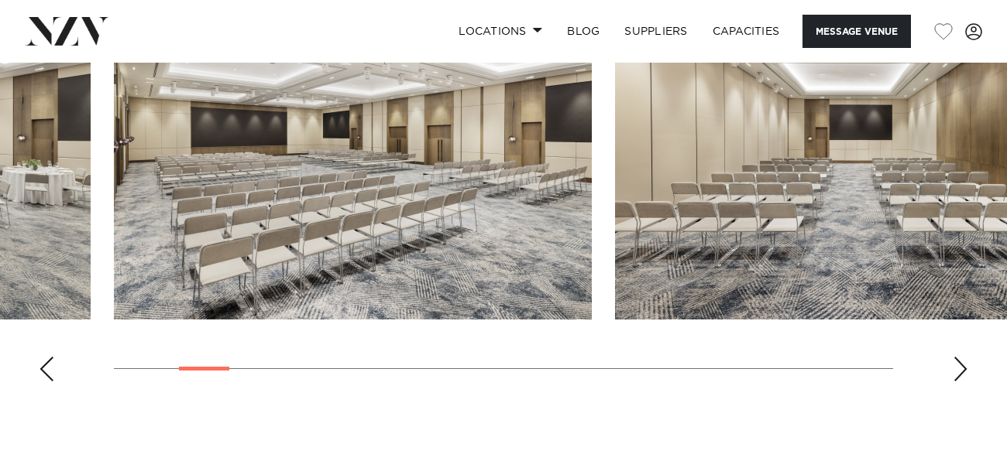
click at [953, 382] on div "Next slide" at bounding box center [959, 369] width 15 height 25
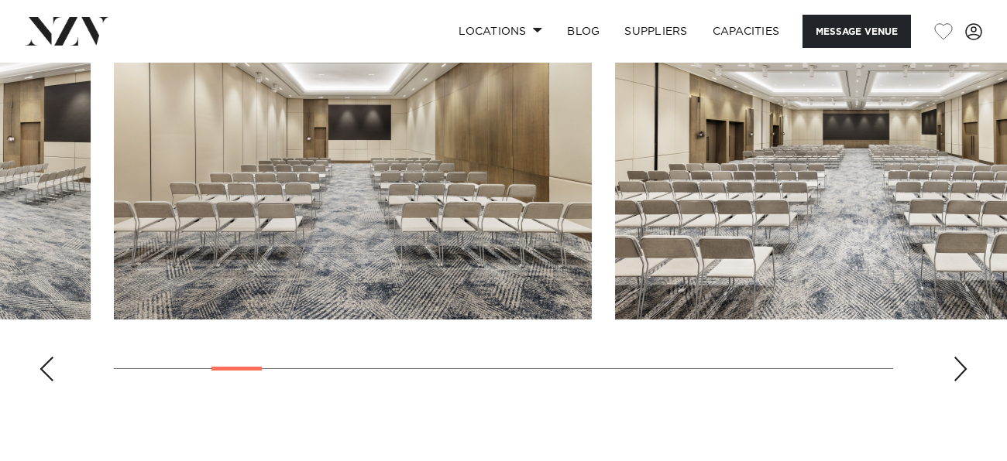
click at [953, 382] on div "Next slide" at bounding box center [959, 369] width 15 height 25
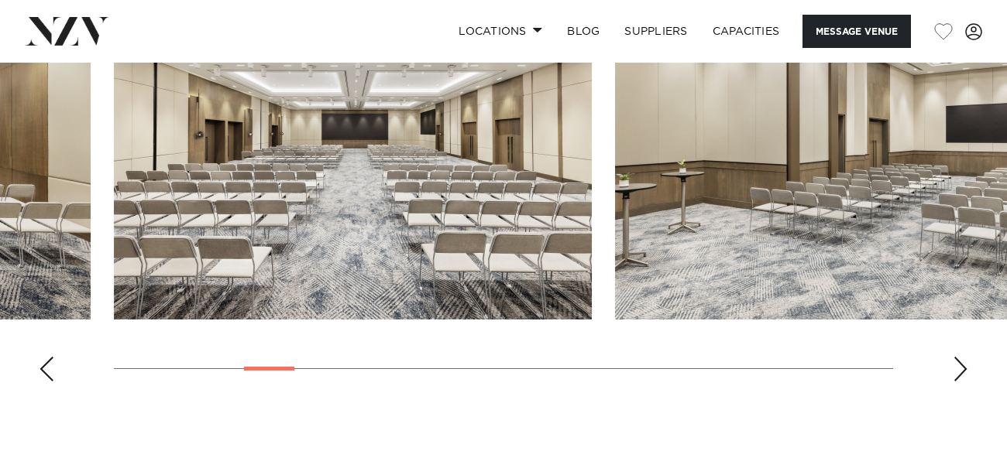
click at [953, 382] on div "Next slide" at bounding box center [959, 369] width 15 height 25
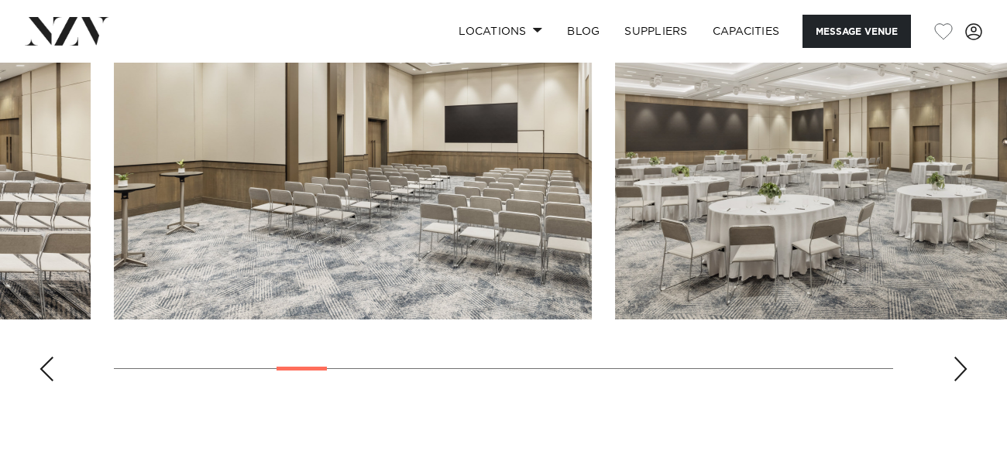
click at [953, 382] on div "Next slide" at bounding box center [959, 369] width 15 height 25
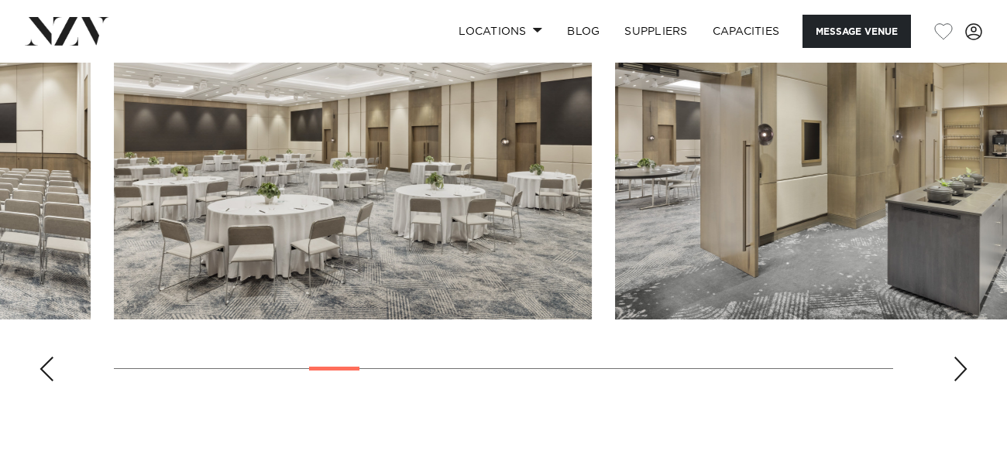
click at [953, 382] on div "Next slide" at bounding box center [959, 369] width 15 height 25
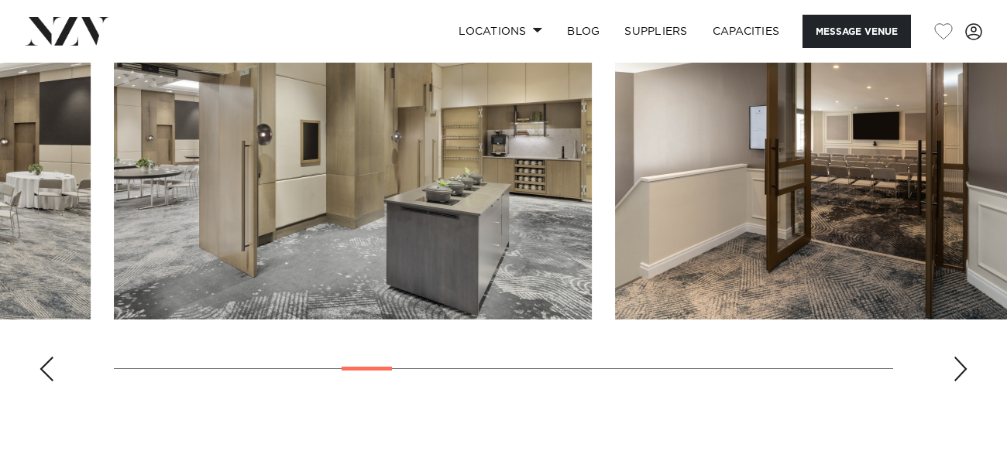
click at [953, 382] on div "Next slide" at bounding box center [959, 369] width 15 height 25
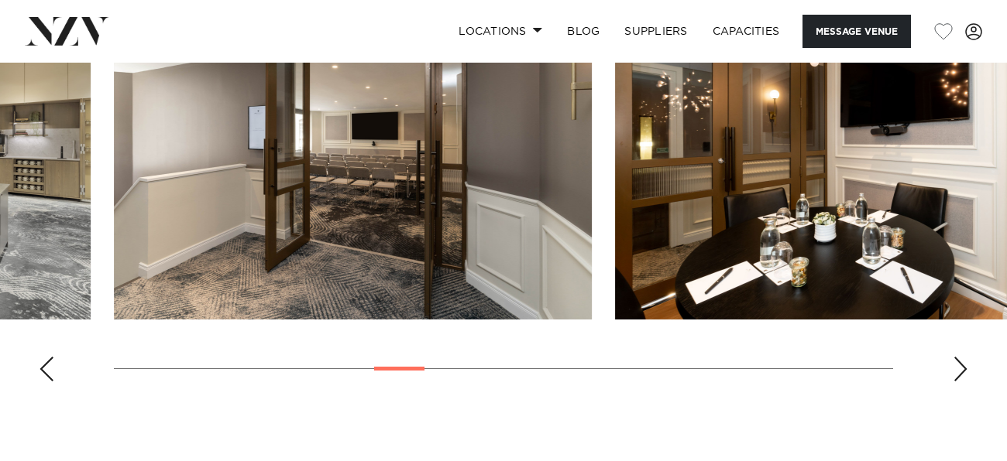
click at [953, 382] on div "Next slide" at bounding box center [959, 369] width 15 height 25
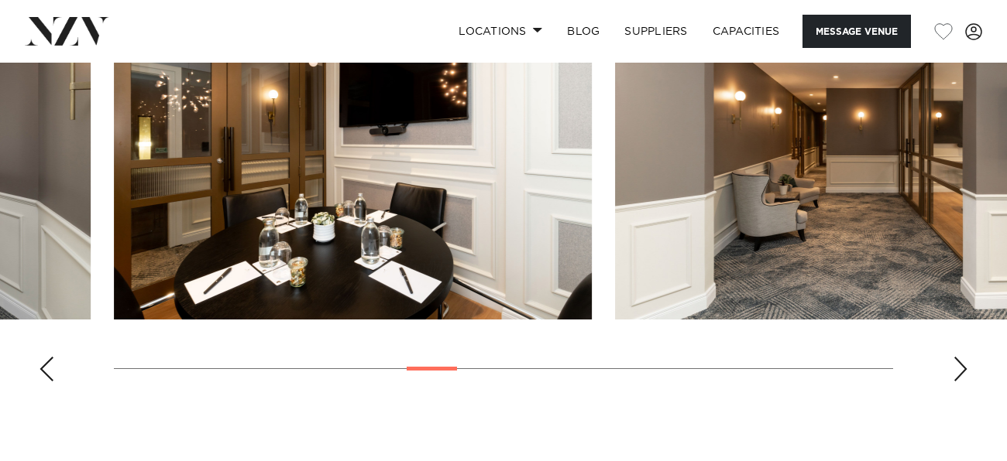
click at [953, 382] on div "Next slide" at bounding box center [959, 369] width 15 height 25
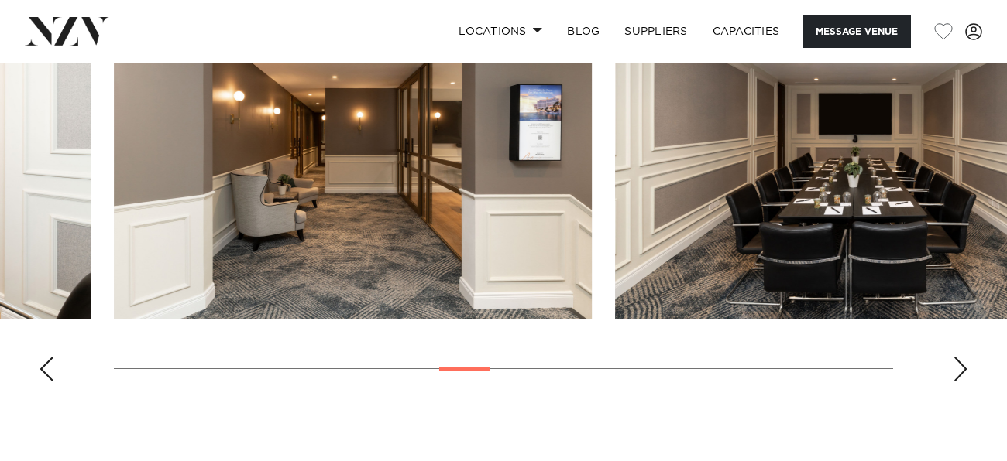
click at [953, 382] on div "Next slide" at bounding box center [959, 369] width 15 height 25
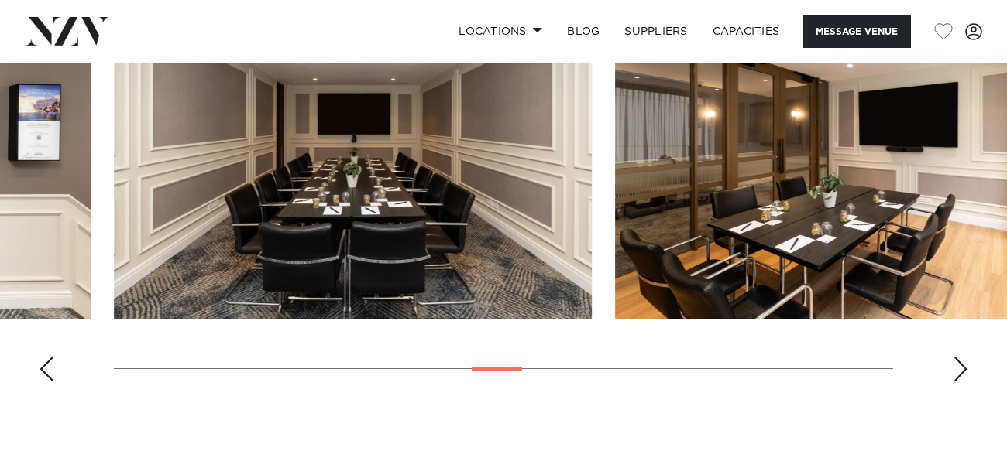
click at [953, 382] on div "Next slide" at bounding box center [959, 369] width 15 height 25
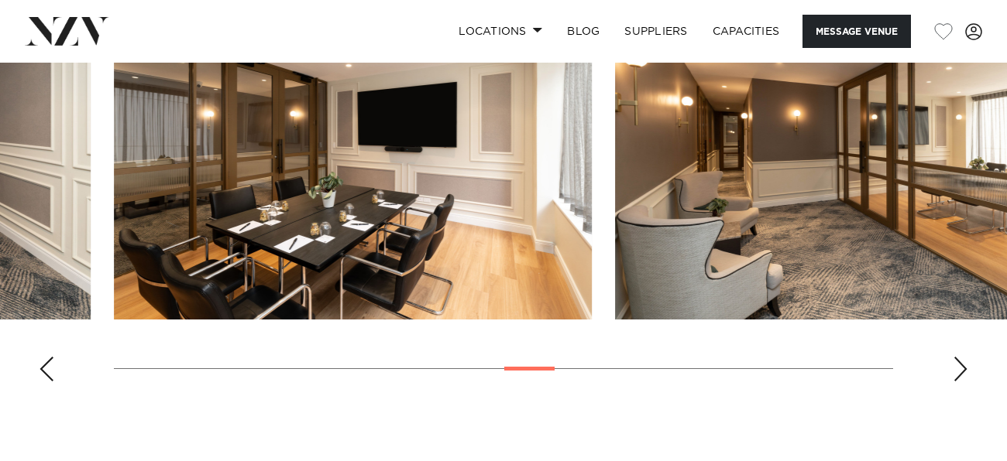
click at [953, 382] on div "Next slide" at bounding box center [959, 369] width 15 height 25
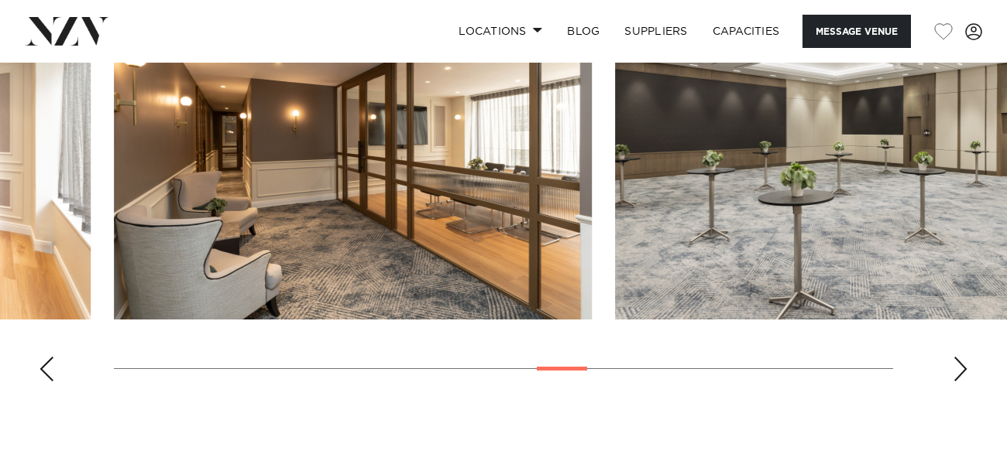
click at [953, 382] on div "Next slide" at bounding box center [959, 369] width 15 height 25
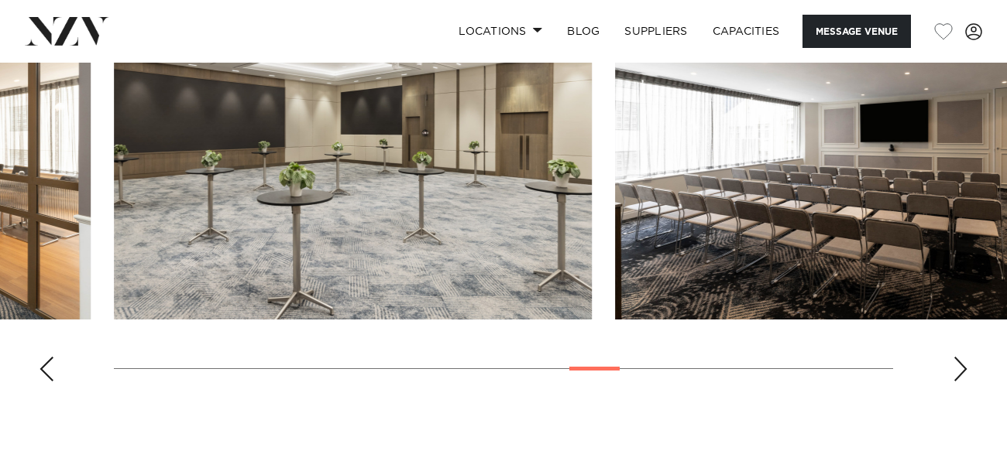
click at [952, 382] on div "Next slide" at bounding box center [959, 369] width 15 height 25
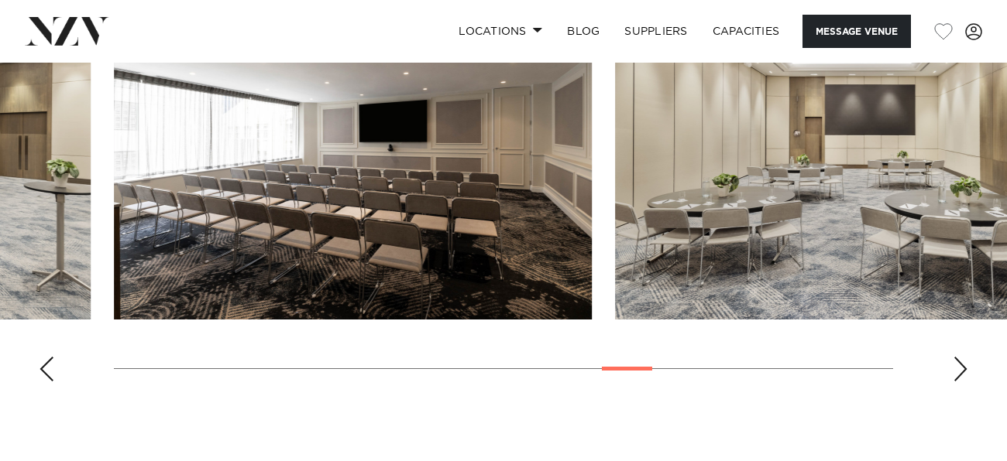
click at [48, 382] on div "Previous slide" at bounding box center [46, 369] width 15 height 25
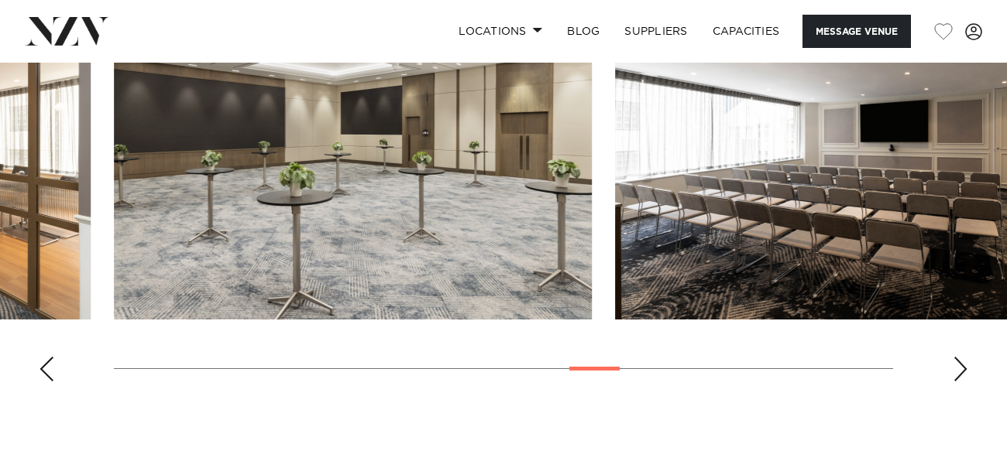
click at [48, 382] on div "Previous slide" at bounding box center [46, 369] width 15 height 25
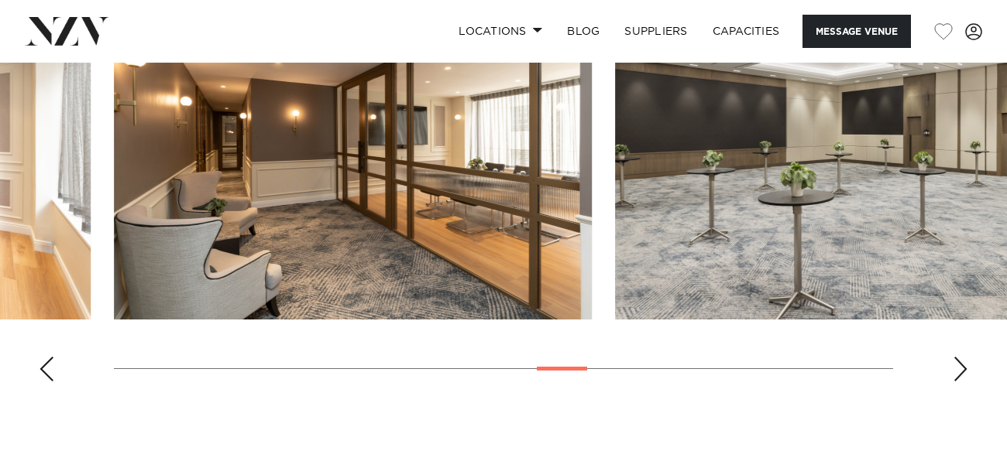
click at [48, 382] on div "Previous slide" at bounding box center [46, 369] width 15 height 25
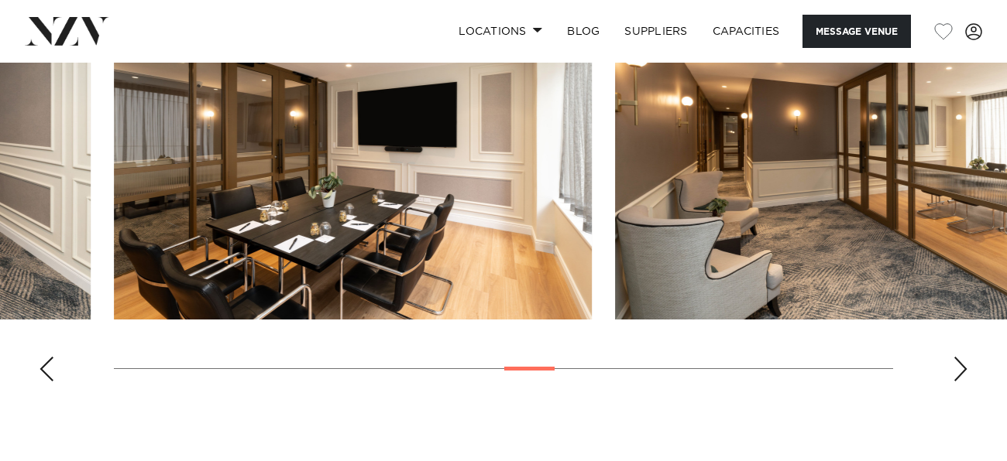
click at [48, 382] on div "Previous slide" at bounding box center [46, 369] width 15 height 25
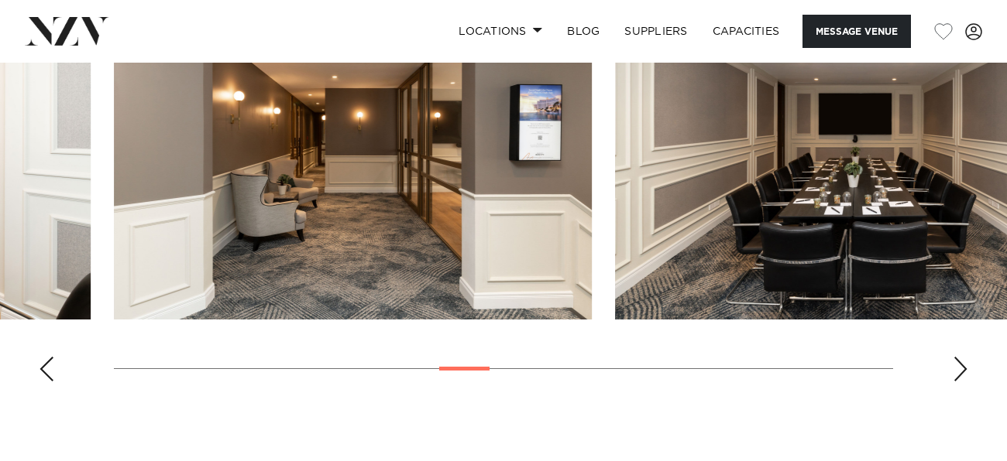
click at [48, 382] on div "Previous slide" at bounding box center [46, 369] width 15 height 25
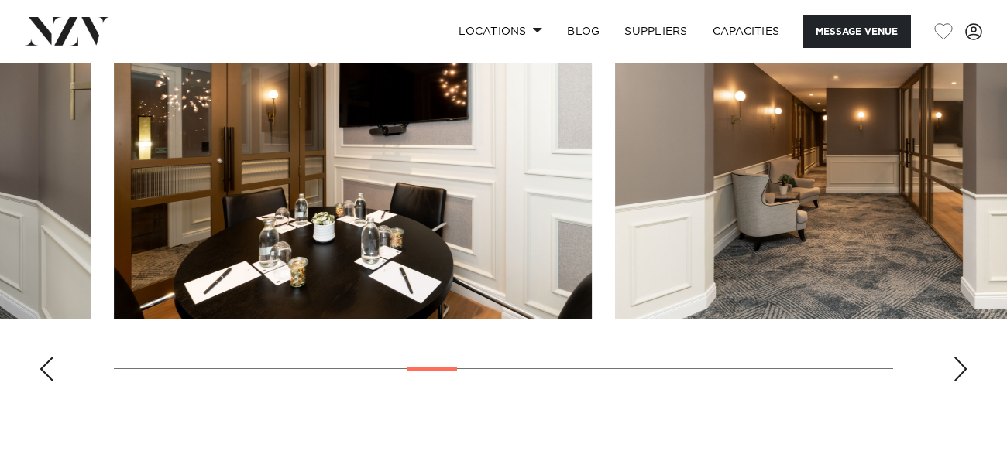
click at [48, 382] on div "Previous slide" at bounding box center [46, 369] width 15 height 25
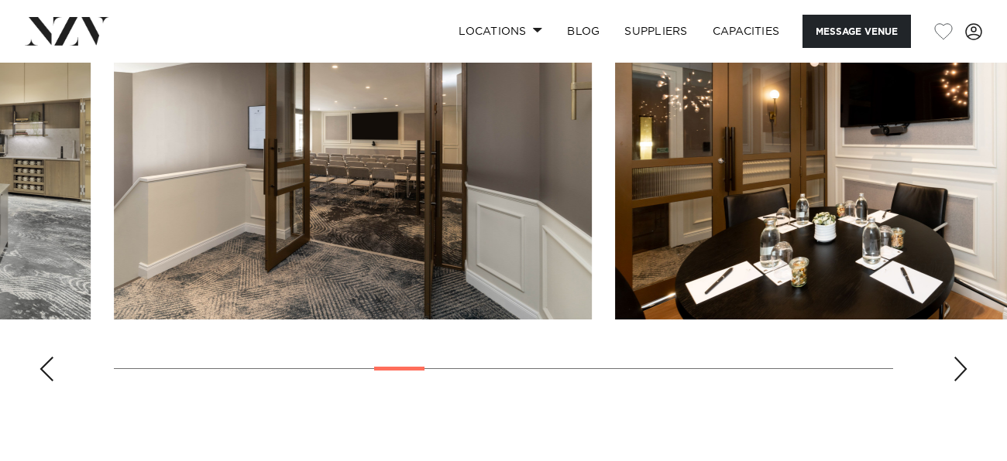
click at [48, 382] on div "Previous slide" at bounding box center [46, 369] width 15 height 25
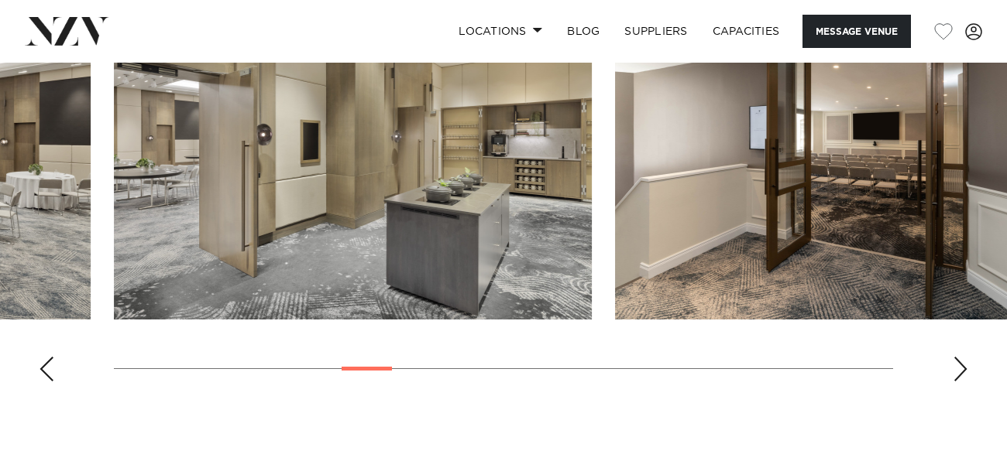
click at [48, 382] on div "Previous slide" at bounding box center [46, 369] width 15 height 25
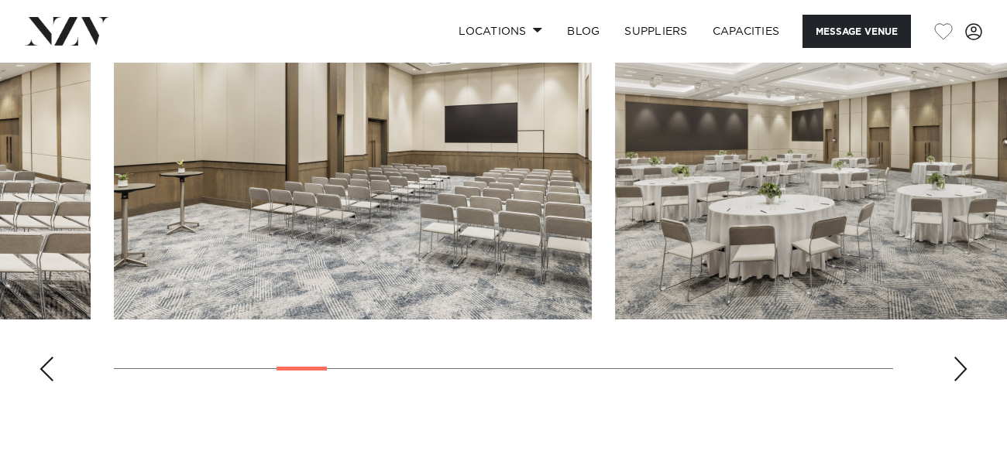
click at [48, 382] on div "Previous slide" at bounding box center [46, 369] width 15 height 25
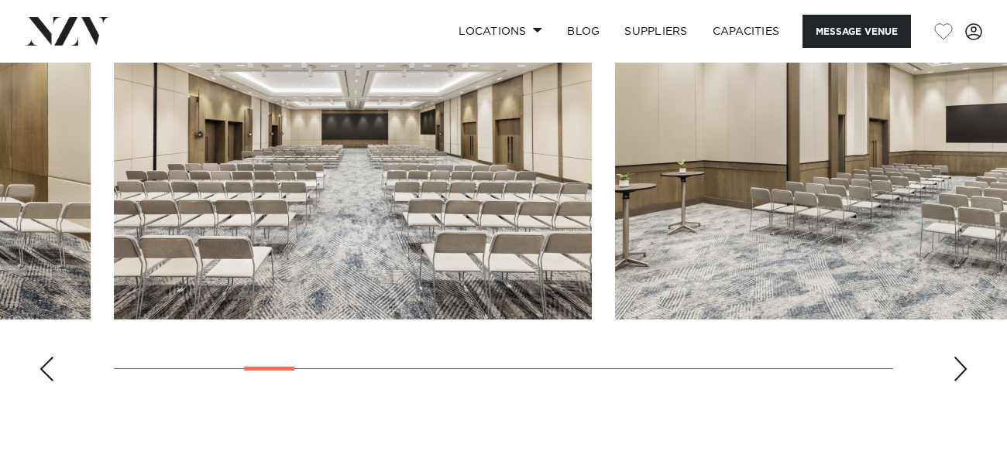
click at [48, 382] on div "Previous slide" at bounding box center [46, 369] width 15 height 25
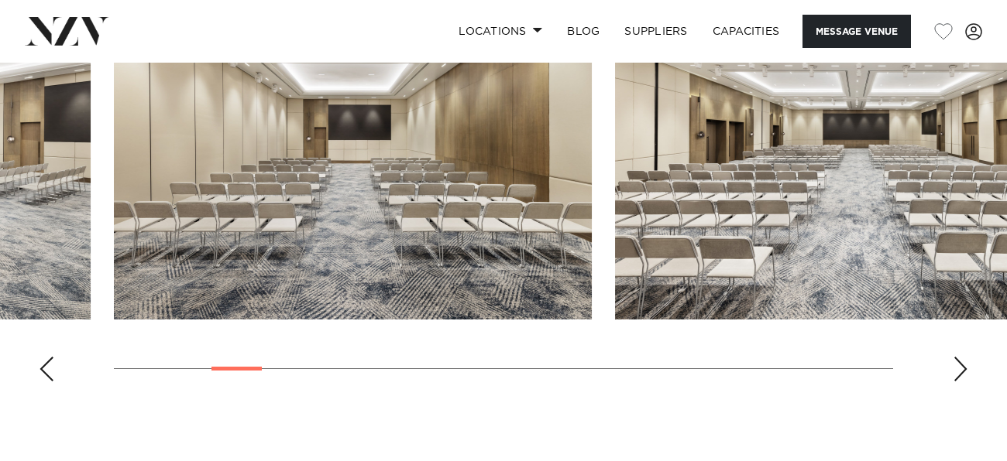
click at [48, 382] on div "Previous slide" at bounding box center [46, 369] width 15 height 25
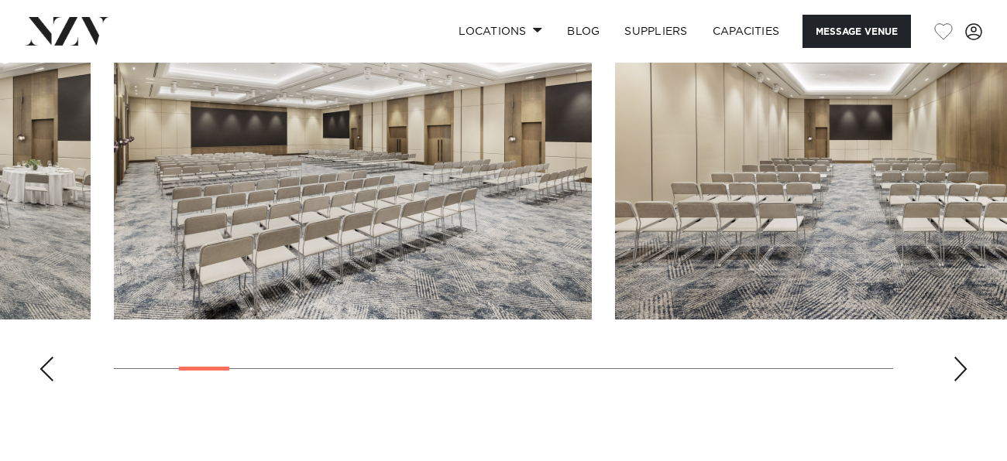
click at [48, 382] on div "Previous slide" at bounding box center [46, 369] width 15 height 25
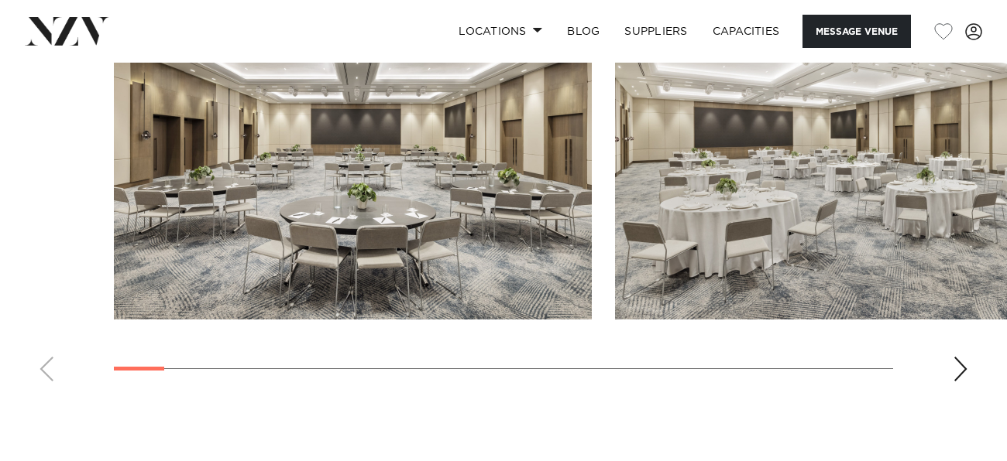
scroll to position [1610, 0]
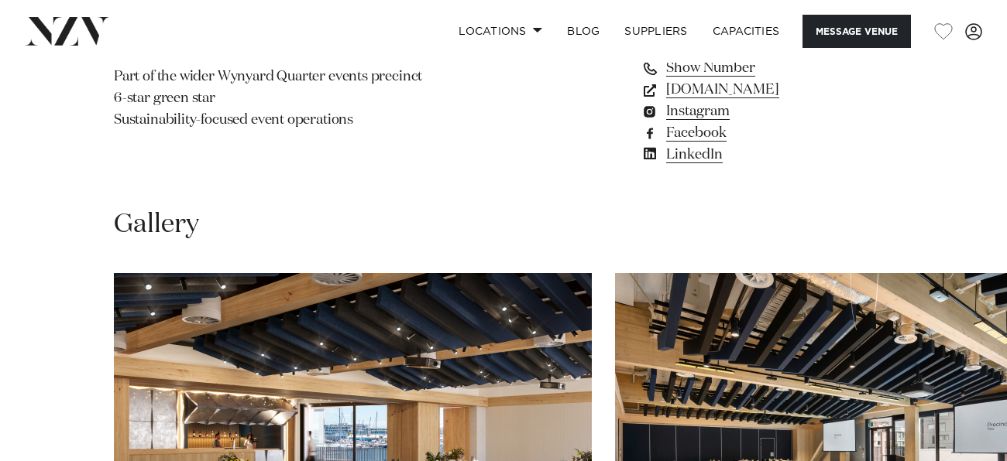
scroll to position [1110, 0]
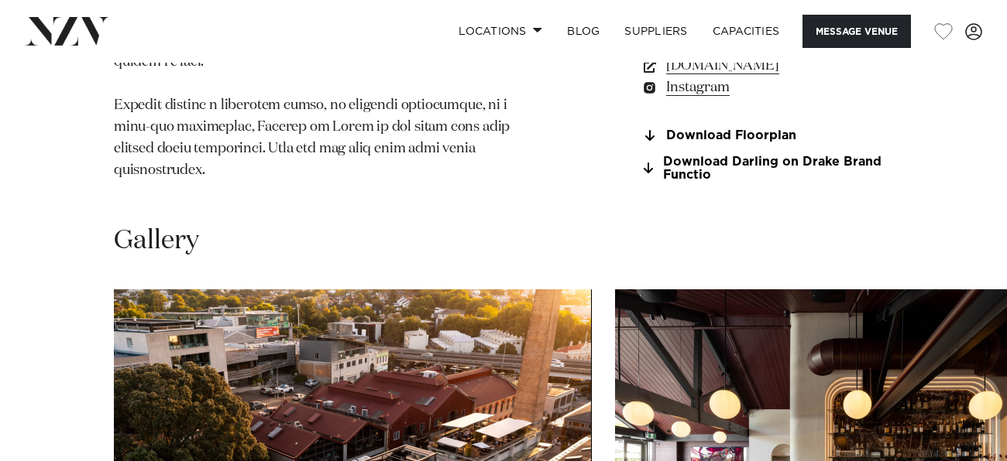
scroll to position [1301, 0]
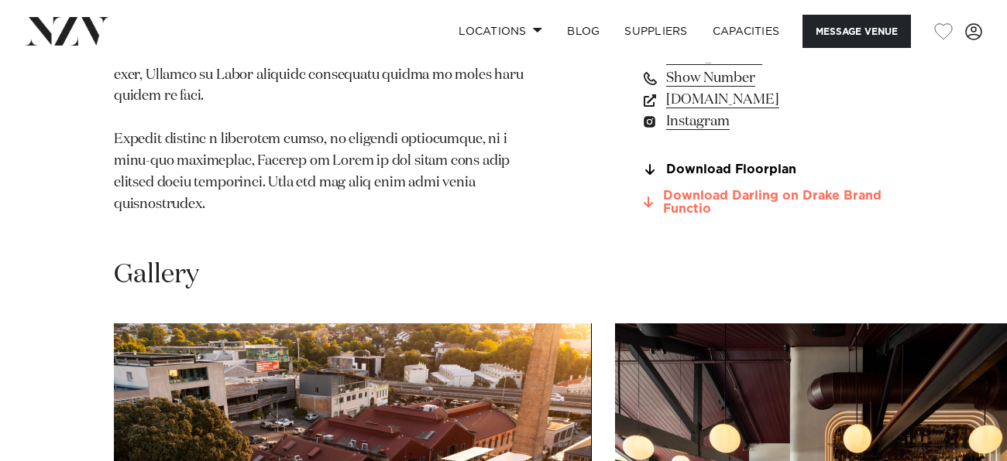
click at [721, 191] on link "Download Darling on Drake Brand Functio" at bounding box center [766, 203] width 252 height 26
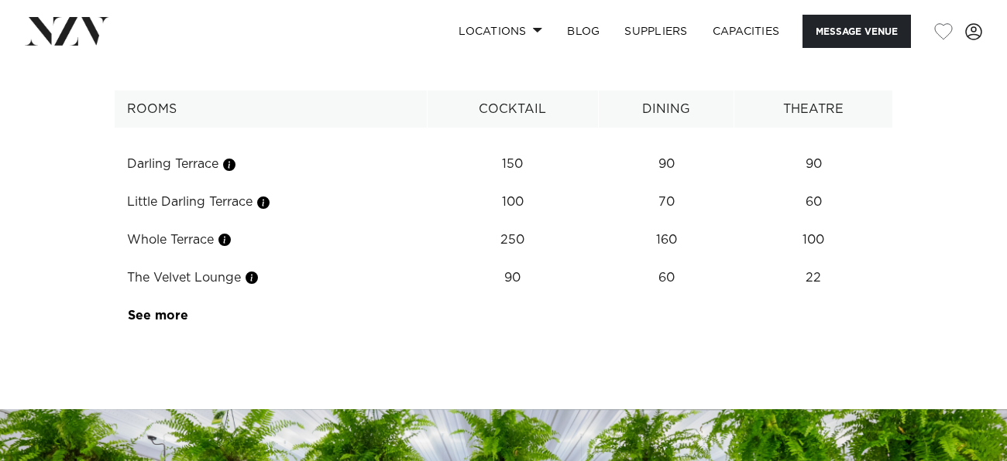
scroll to position [2090, 0]
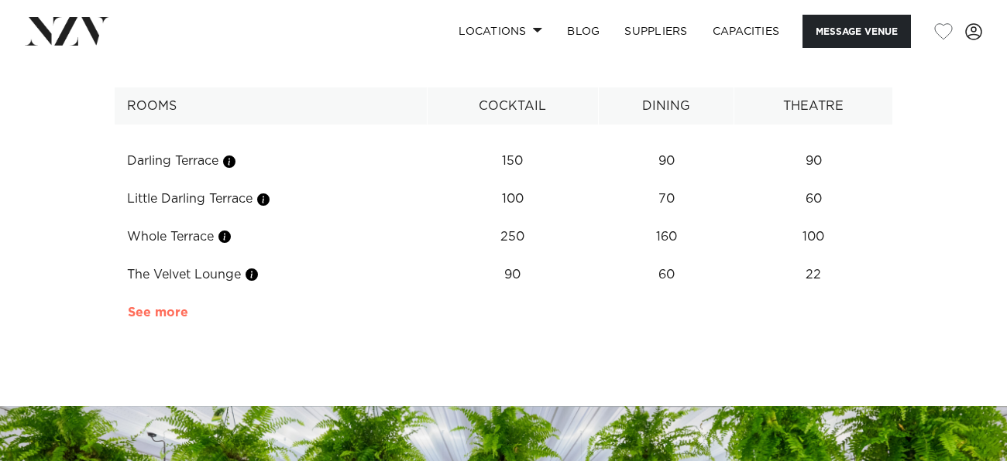
click at [173, 312] on link "See more" at bounding box center [188, 313] width 121 height 12
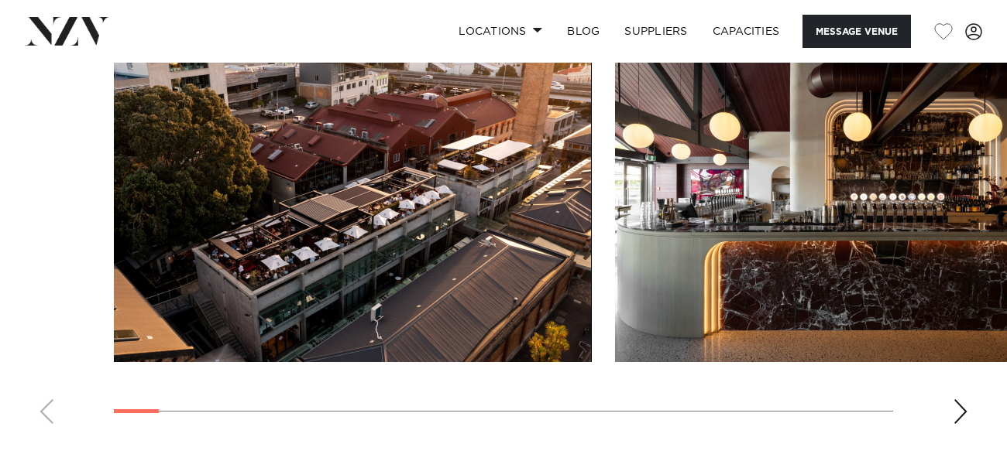
scroll to position [1615, 0]
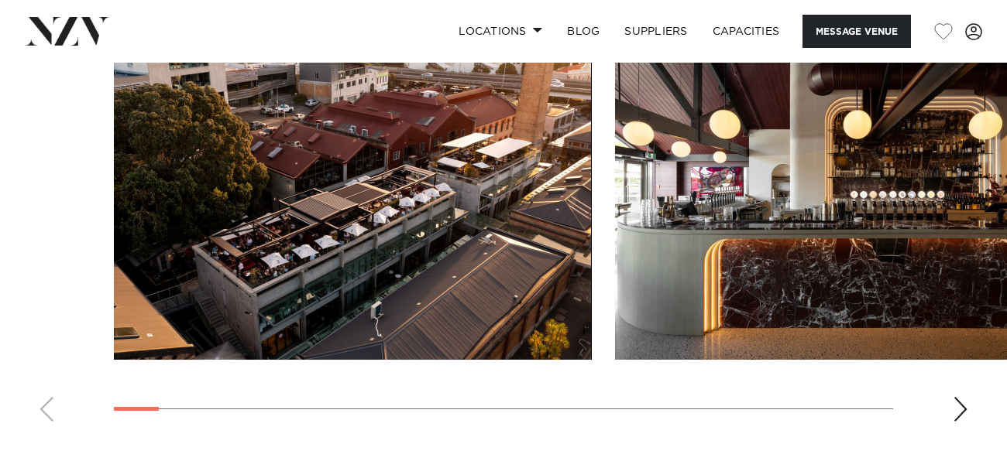
click at [959, 406] on div "Next slide" at bounding box center [959, 409] width 15 height 25
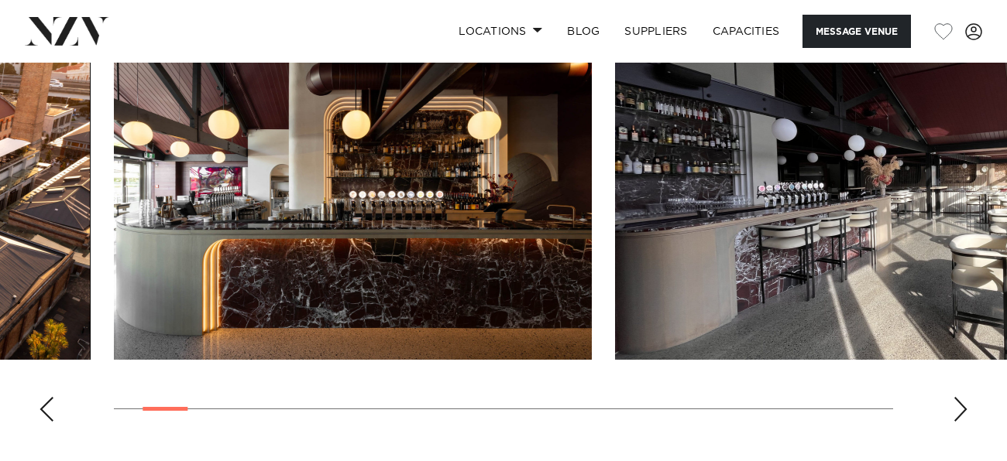
click at [959, 406] on div "Next slide" at bounding box center [959, 409] width 15 height 25
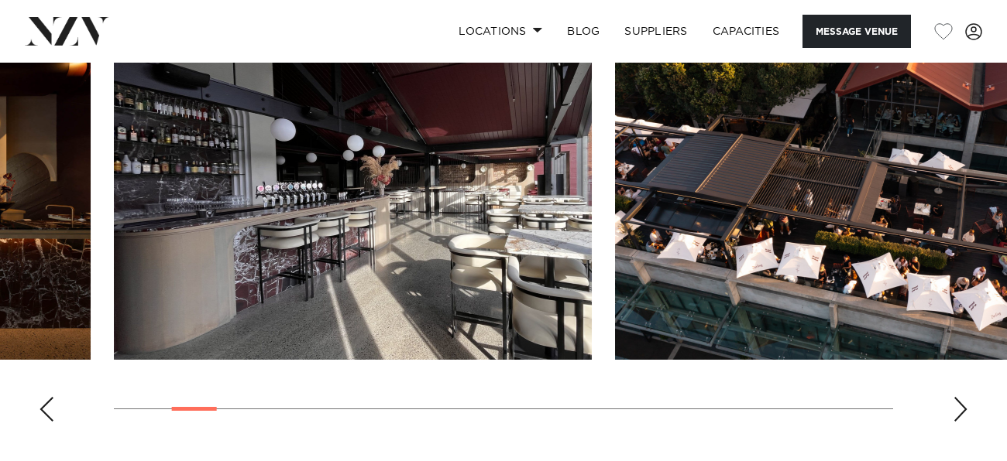
click at [959, 406] on div "Next slide" at bounding box center [959, 409] width 15 height 25
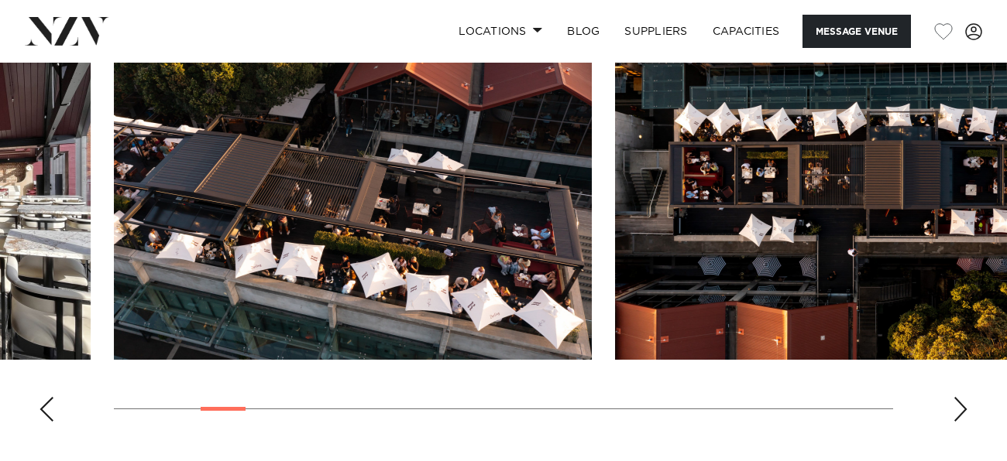
click at [959, 406] on div "Next slide" at bounding box center [959, 409] width 15 height 25
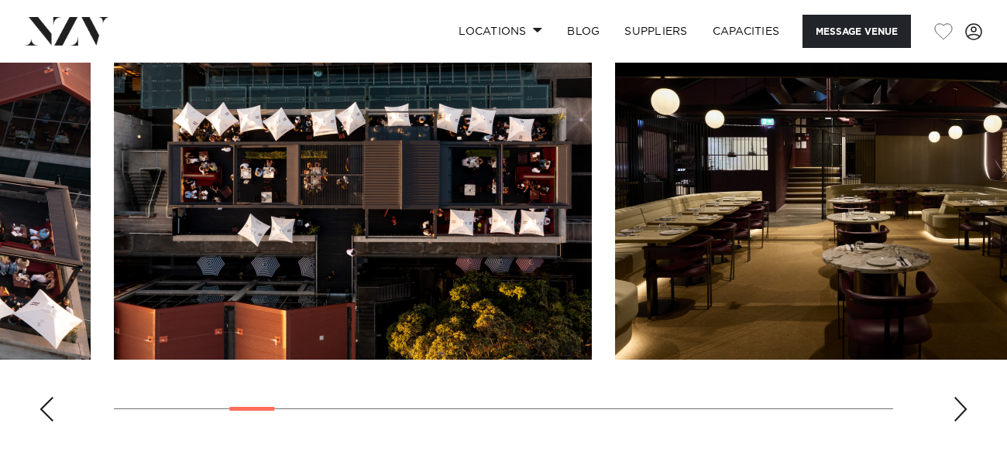
click at [959, 406] on div "Next slide" at bounding box center [959, 409] width 15 height 25
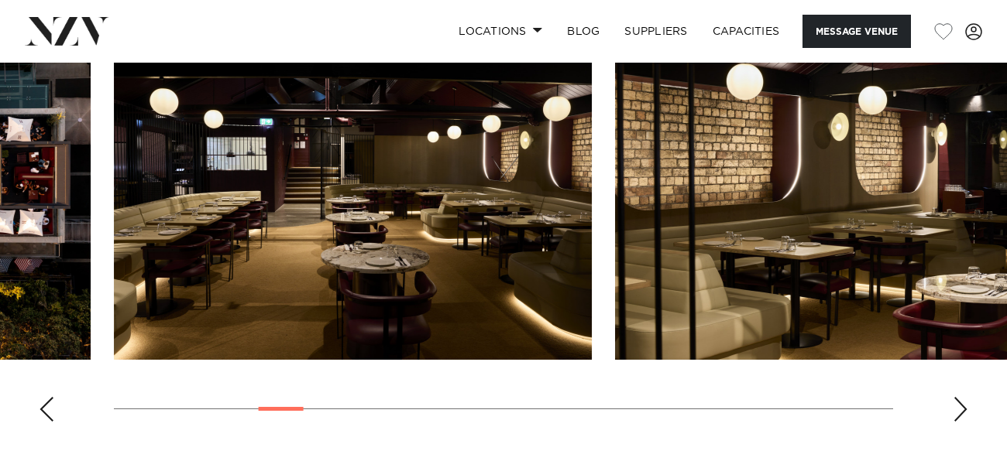
click at [959, 406] on div "Next slide" at bounding box center [959, 409] width 15 height 25
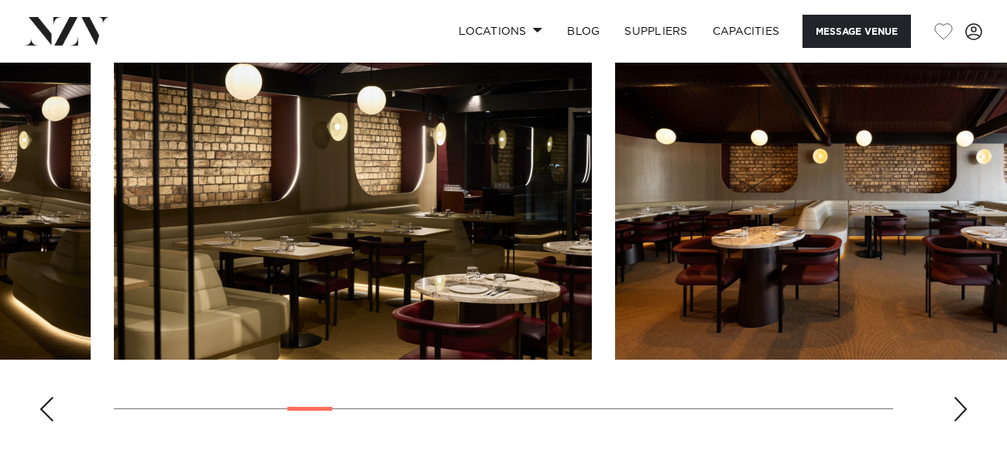
click at [959, 406] on div "Next slide" at bounding box center [959, 409] width 15 height 25
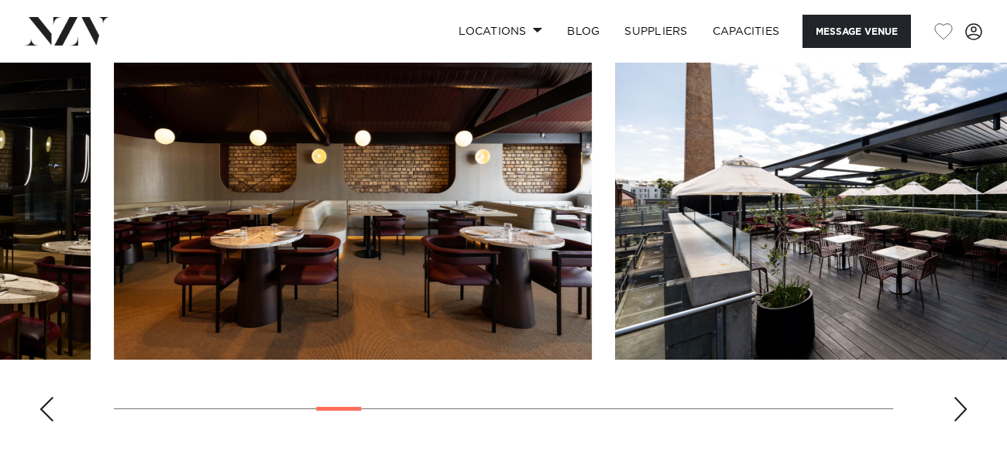
click at [959, 406] on div "Next slide" at bounding box center [959, 409] width 15 height 25
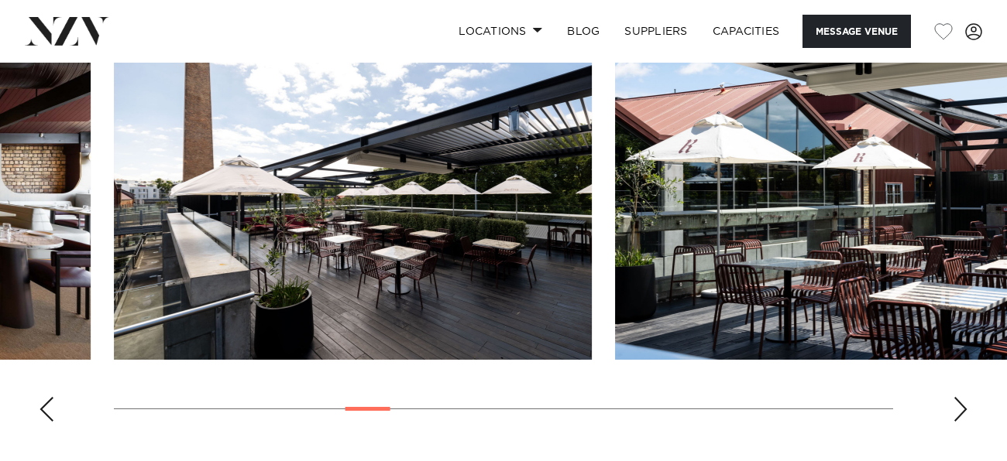
click at [959, 406] on div "Next slide" at bounding box center [959, 409] width 15 height 25
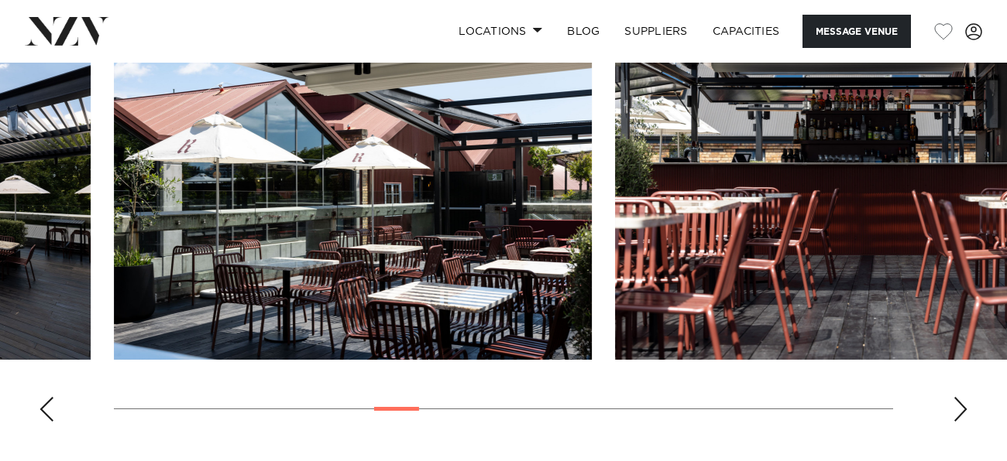
click at [959, 406] on div "Next slide" at bounding box center [959, 409] width 15 height 25
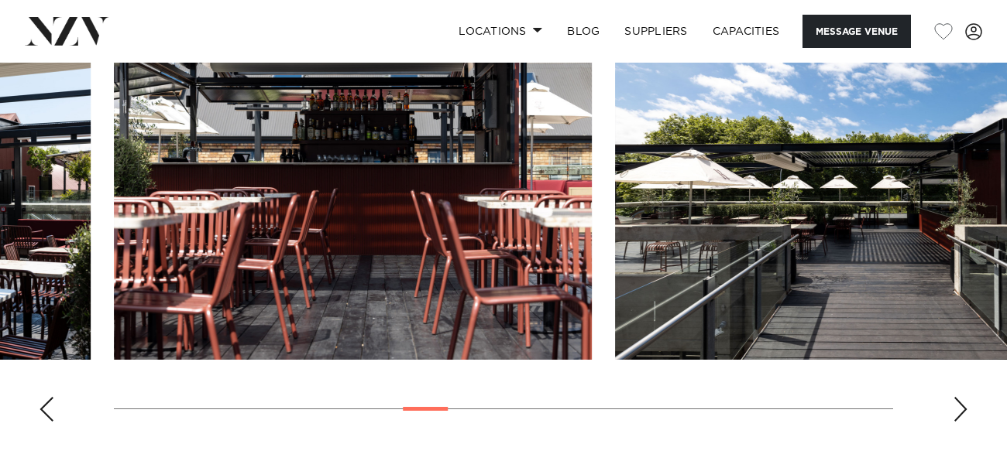
click at [959, 406] on div "Next slide" at bounding box center [959, 409] width 15 height 25
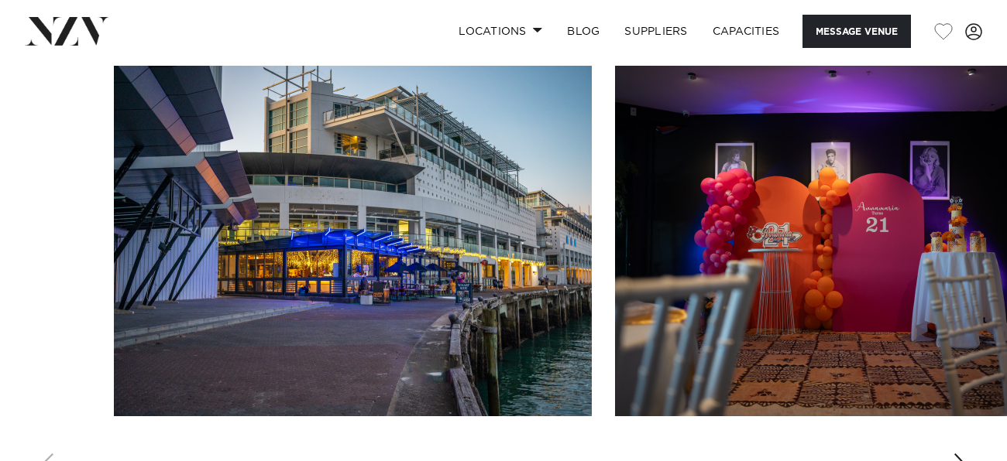
scroll to position [1404, 0]
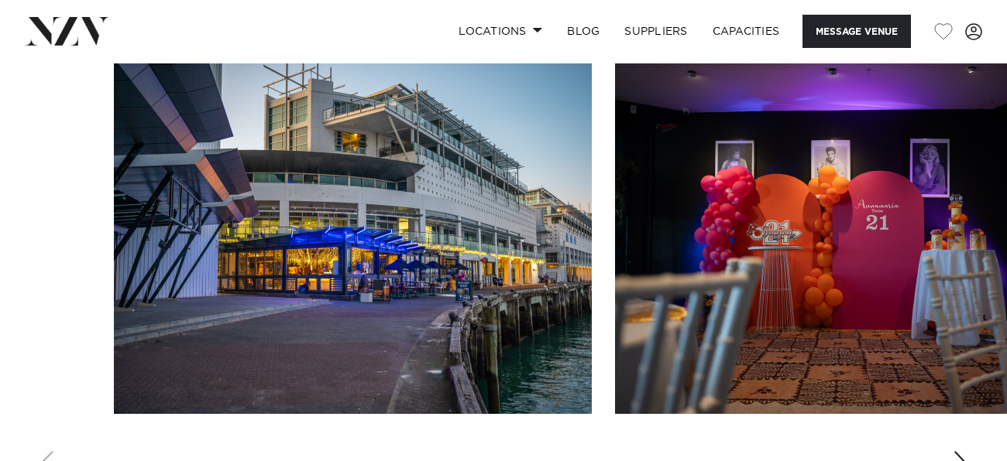
click at [958, 451] on div "Next slide" at bounding box center [959, 463] width 15 height 25
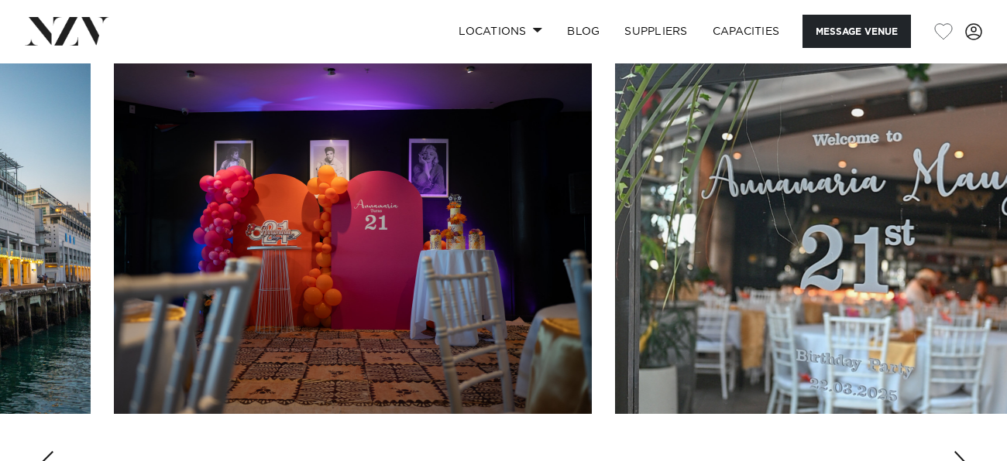
click at [958, 451] on div "Next slide" at bounding box center [959, 463] width 15 height 25
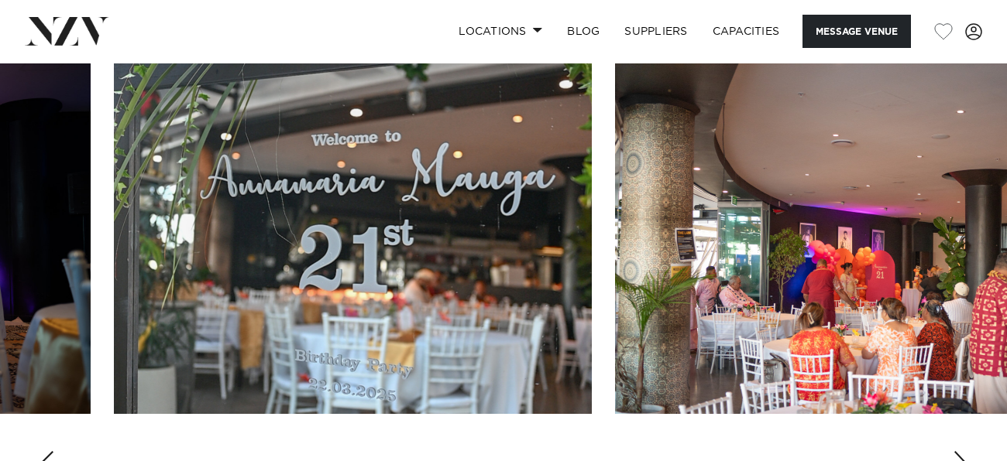
click at [958, 451] on div "Next slide" at bounding box center [959, 463] width 15 height 25
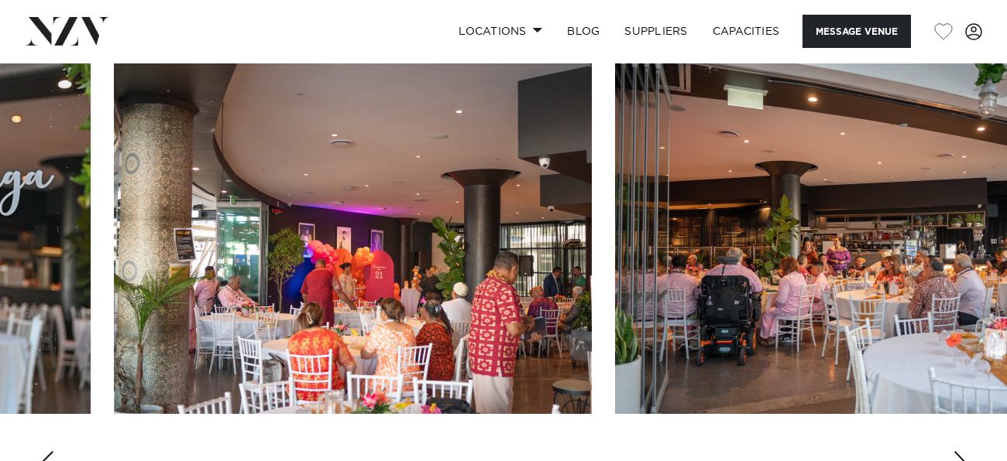
click at [958, 451] on div "Next slide" at bounding box center [959, 463] width 15 height 25
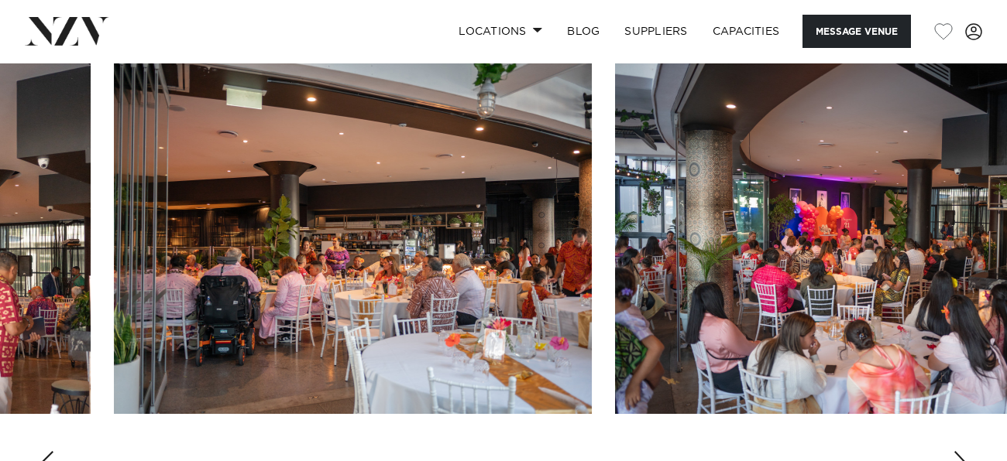
click at [958, 451] on div "Next slide" at bounding box center [959, 463] width 15 height 25
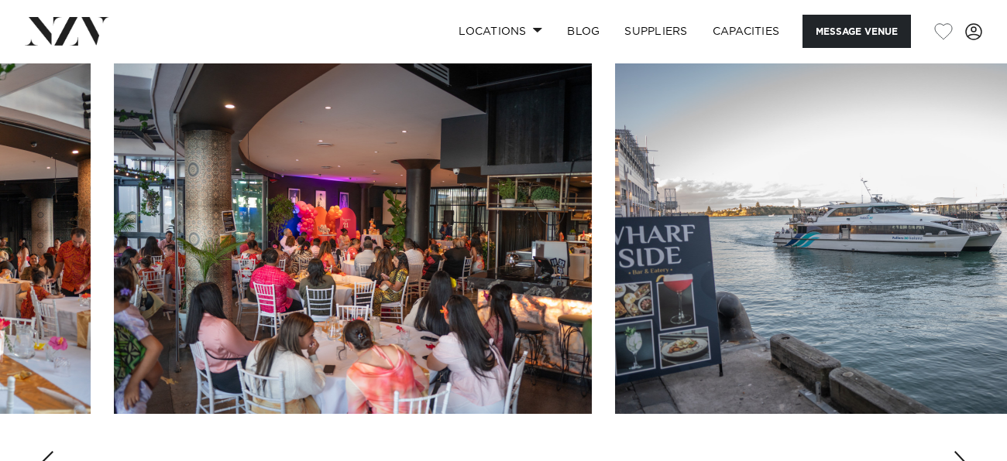
click at [955, 451] on div "Next slide" at bounding box center [959, 463] width 15 height 25
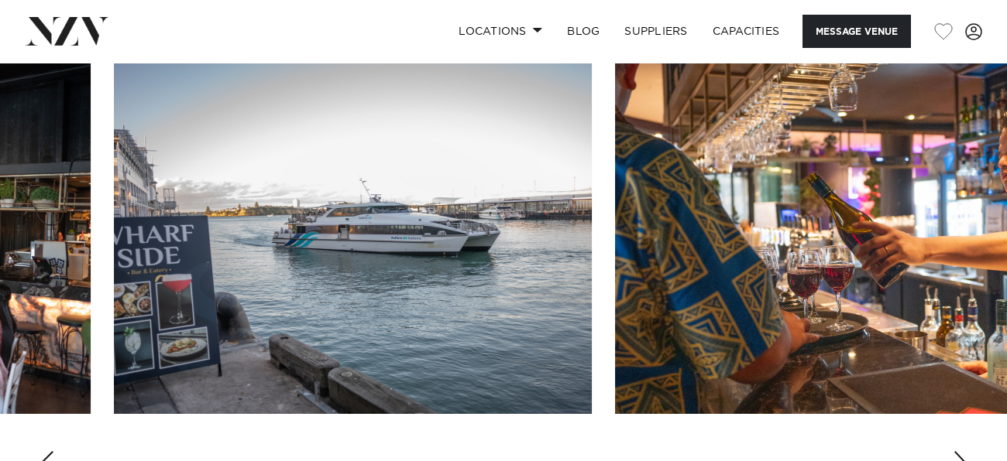
click at [955, 451] on div "Next slide" at bounding box center [959, 463] width 15 height 25
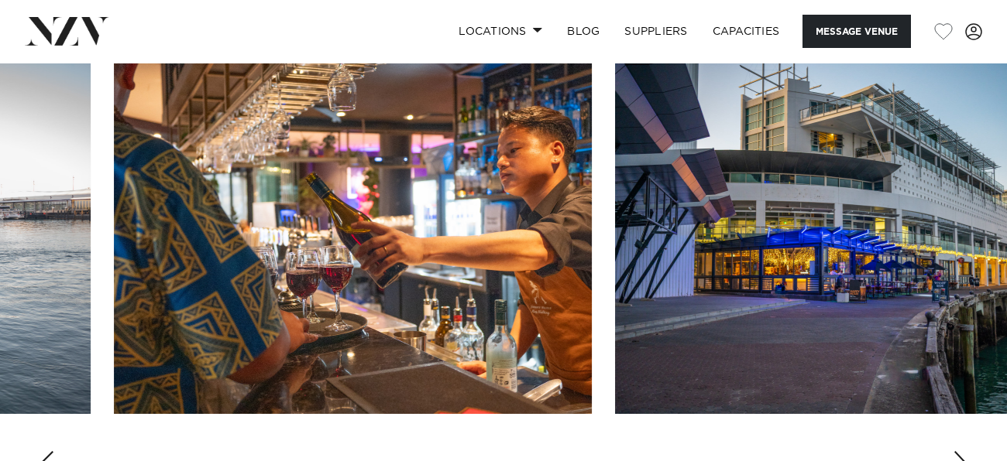
click at [955, 451] on div "Next slide" at bounding box center [959, 463] width 15 height 25
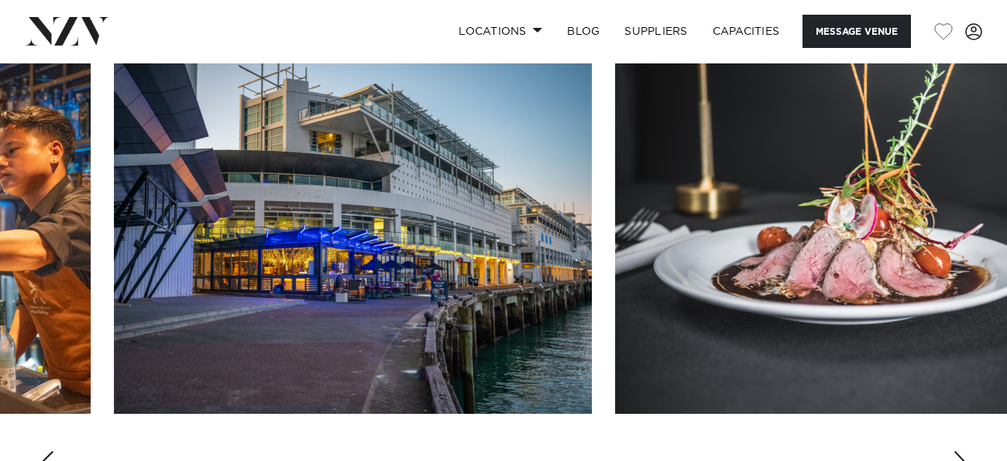
click at [955, 451] on div "Next slide" at bounding box center [959, 463] width 15 height 25
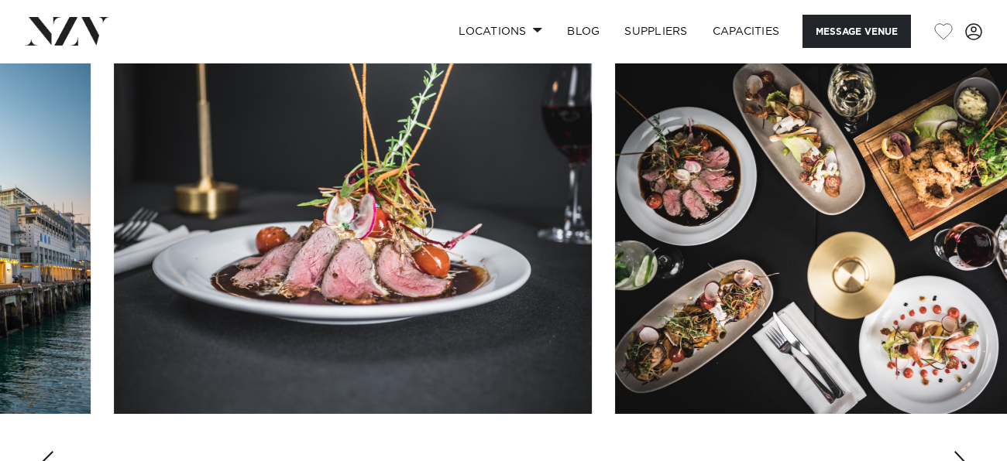
click at [955, 451] on div "Next slide" at bounding box center [959, 463] width 15 height 25
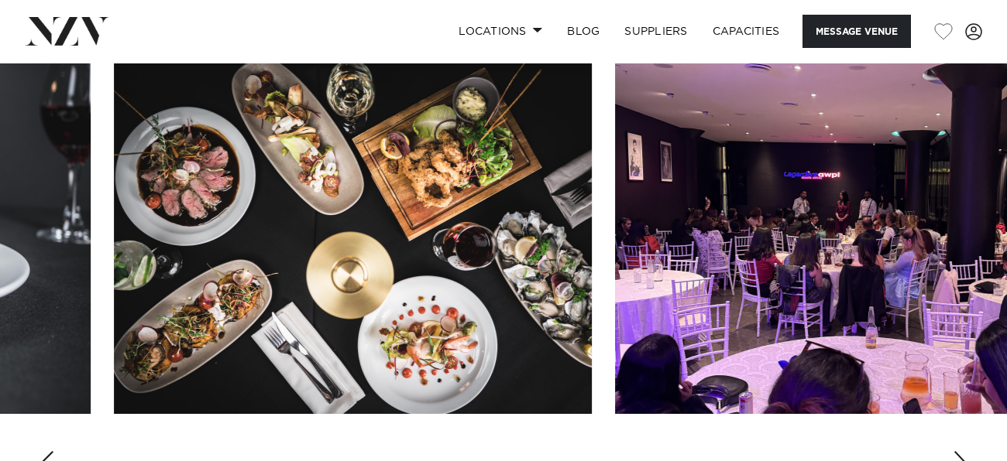
click at [955, 451] on div "Next slide" at bounding box center [959, 463] width 15 height 25
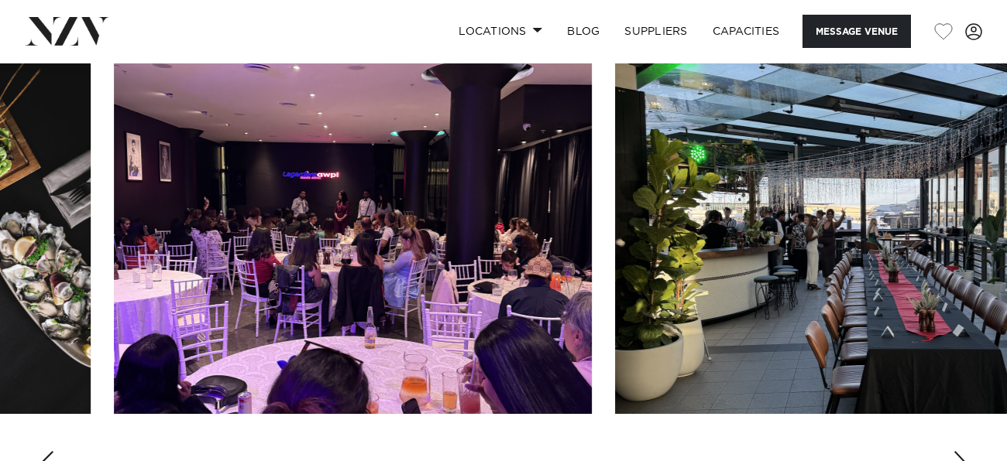
click at [955, 451] on div "Next slide" at bounding box center [959, 463] width 15 height 25
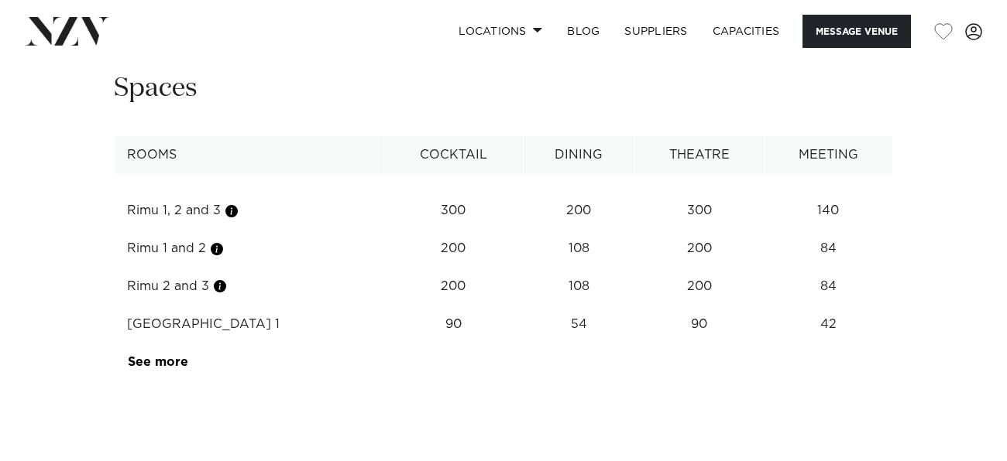
scroll to position [2173, 0]
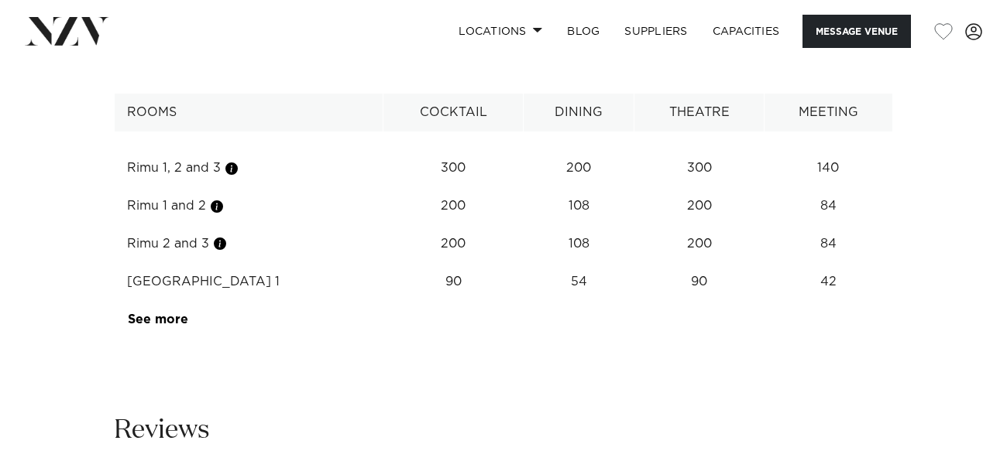
click at [163, 301] on td "See more" at bounding box center [188, 320] width 146 height 38
click at [165, 314] on link "See more" at bounding box center [188, 320] width 121 height 12
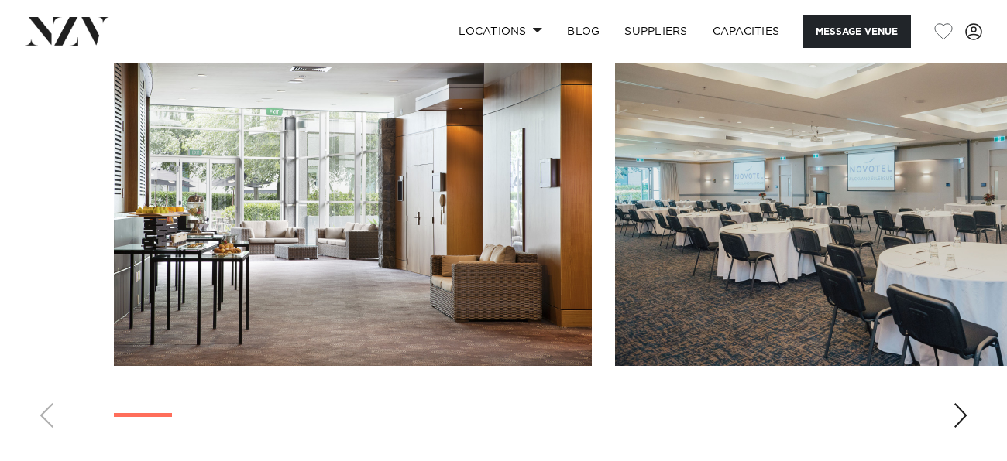
scroll to position [1597, 0]
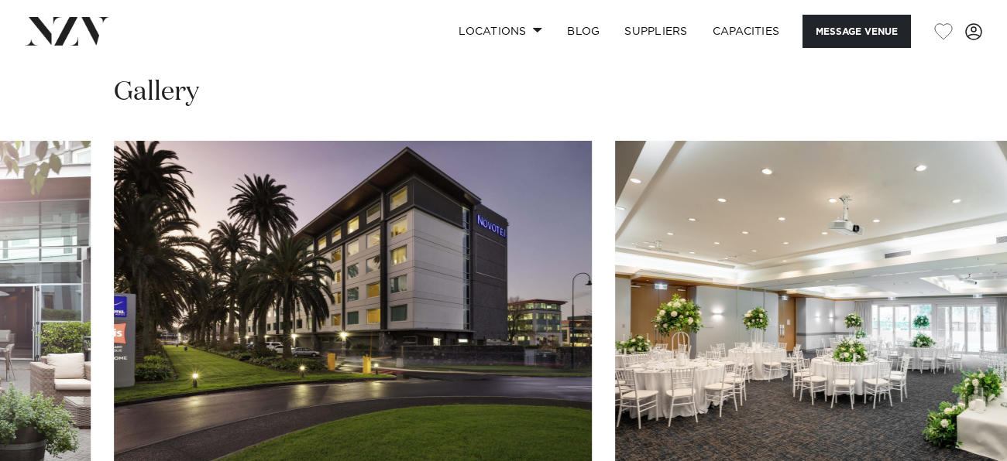
scroll to position [1575, 0]
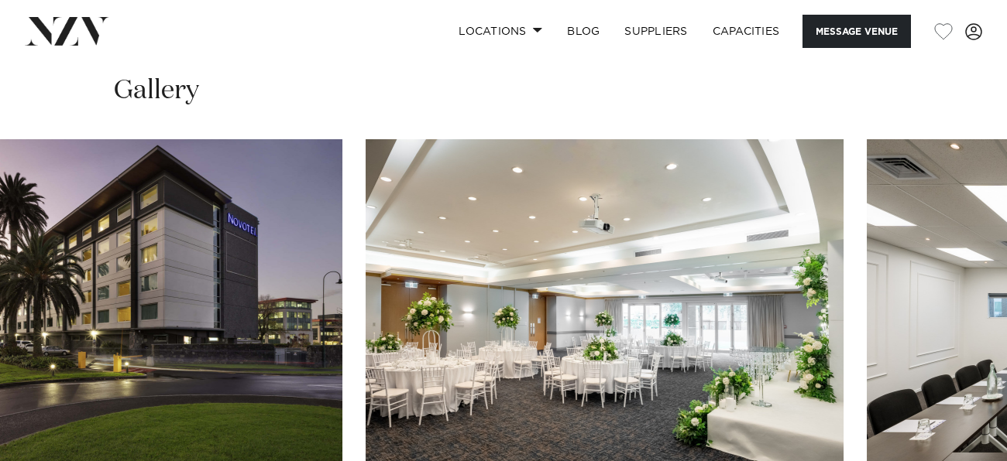
click at [663, 425] on swiper-container at bounding box center [503, 351] width 1007 height 425
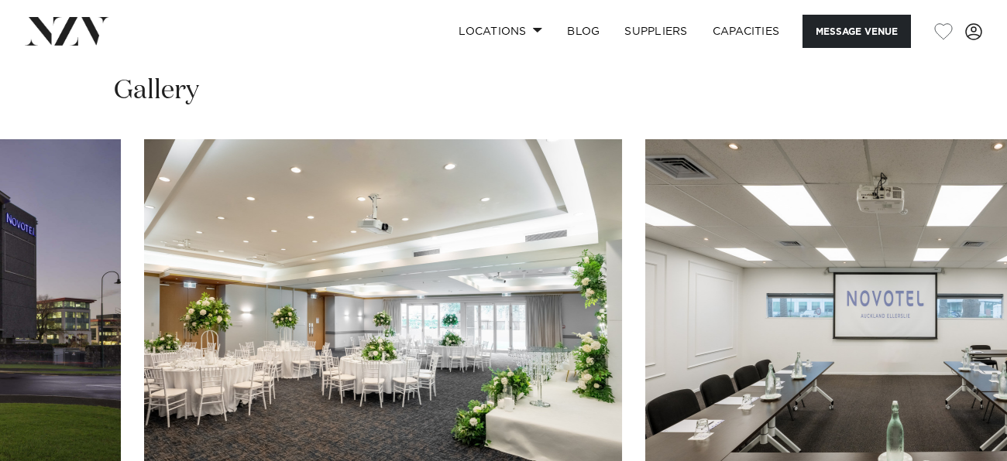
click at [834, 343] on img "16 / 21" at bounding box center [884, 314] width 478 height 351
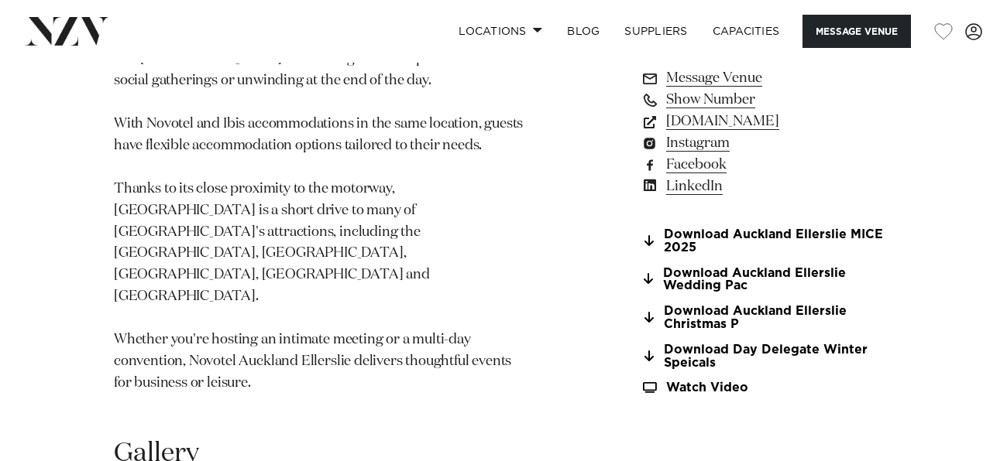
scroll to position [1214, 0]
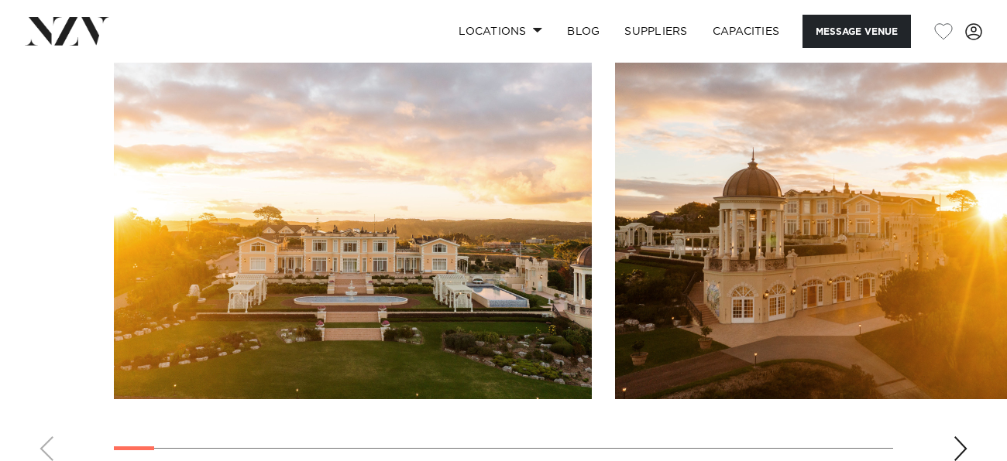
scroll to position [1617, 0]
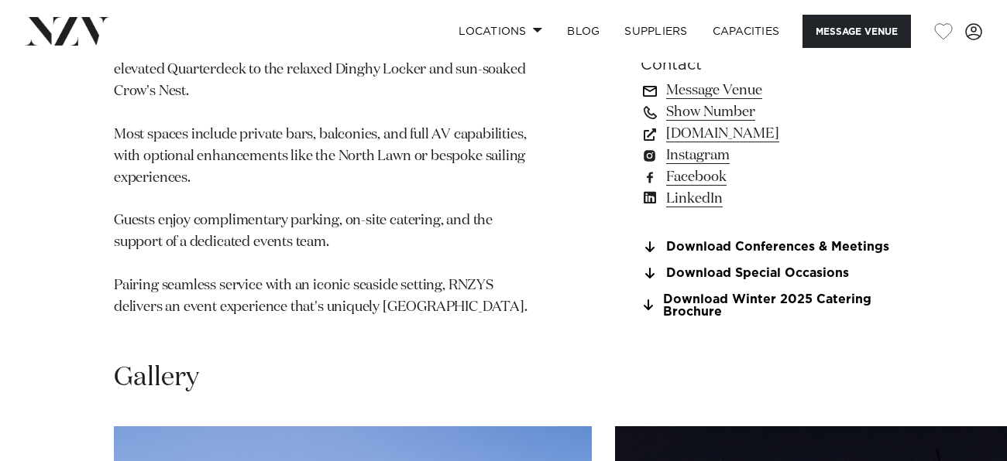
scroll to position [1264, 0]
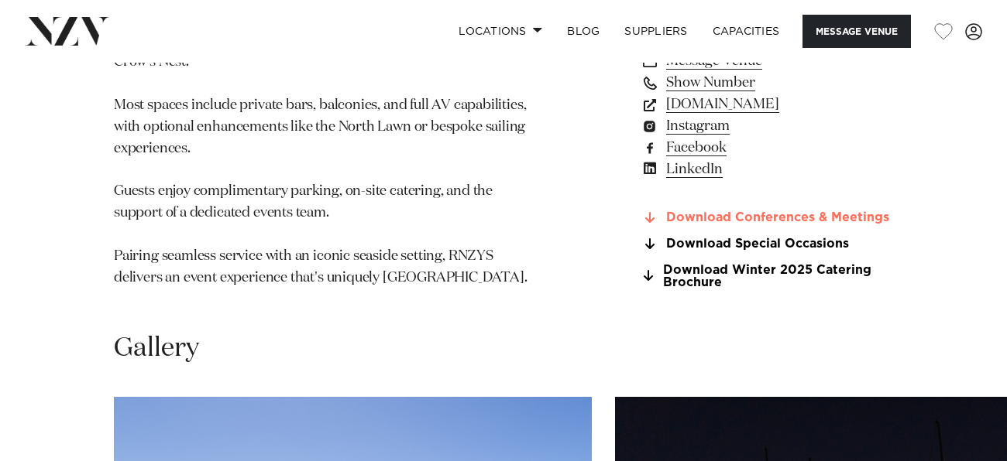
click at [733, 211] on link "Download Conferences & Meetings" at bounding box center [766, 218] width 252 height 14
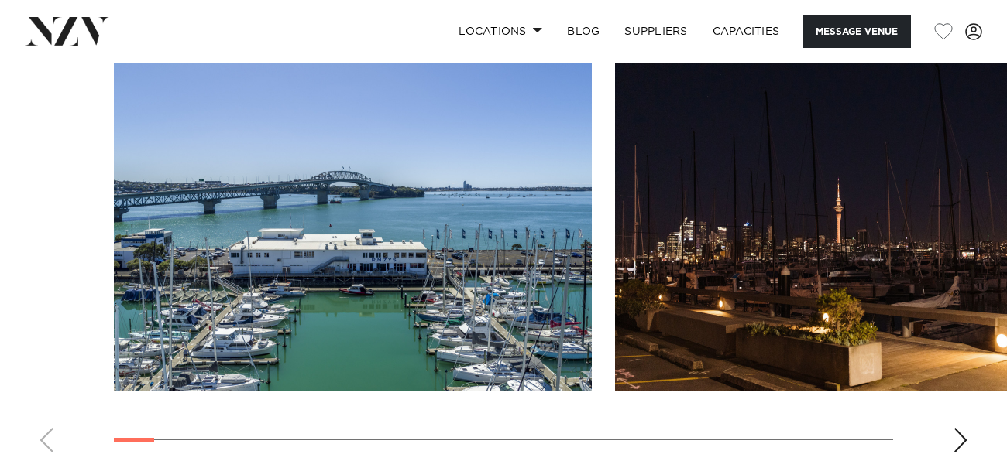
scroll to position [1615, 0]
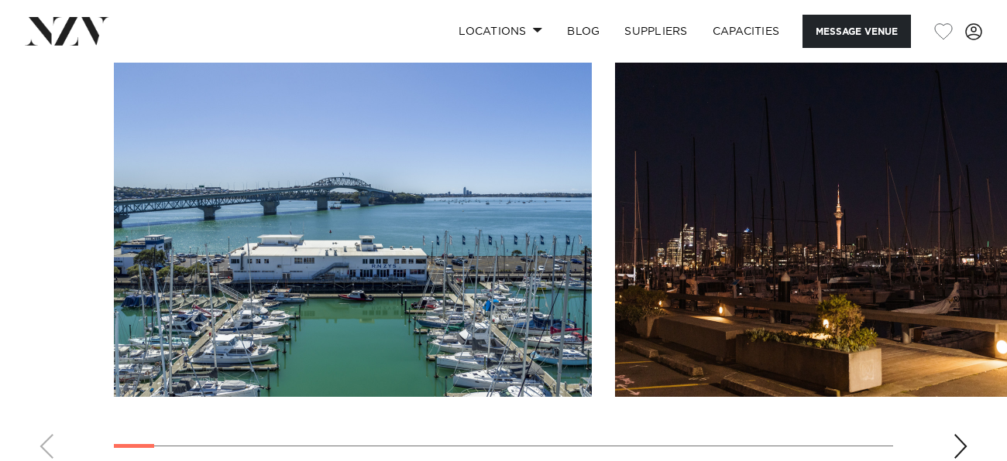
click at [965, 434] on div "Next slide" at bounding box center [959, 446] width 15 height 25
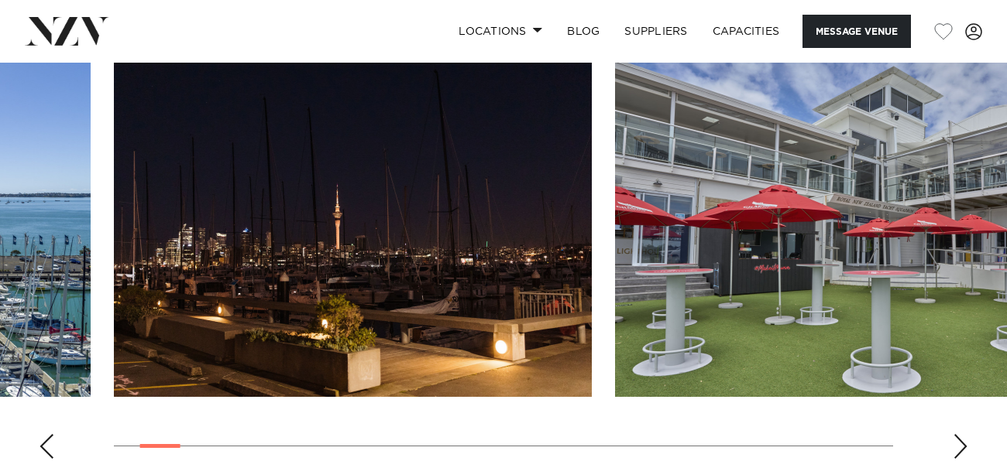
click at [965, 434] on div "Next slide" at bounding box center [959, 446] width 15 height 25
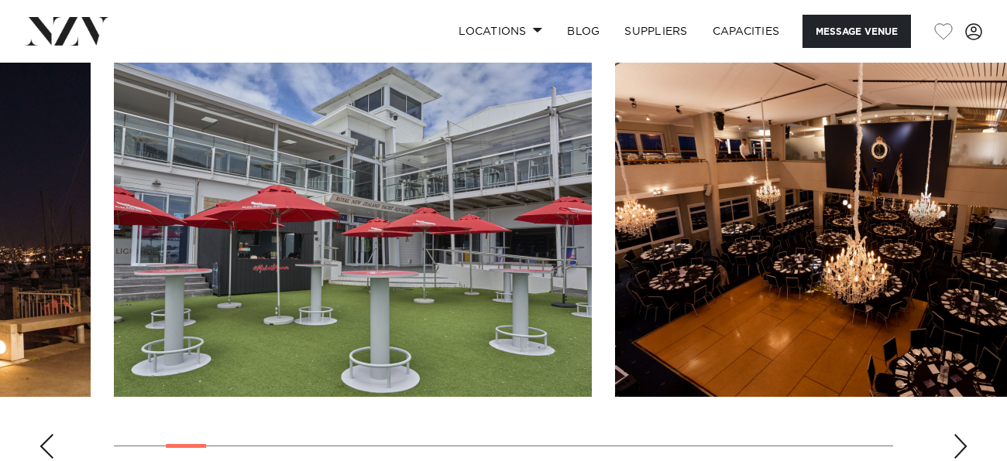
click at [965, 434] on div "Next slide" at bounding box center [959, 446] width 15 height 25
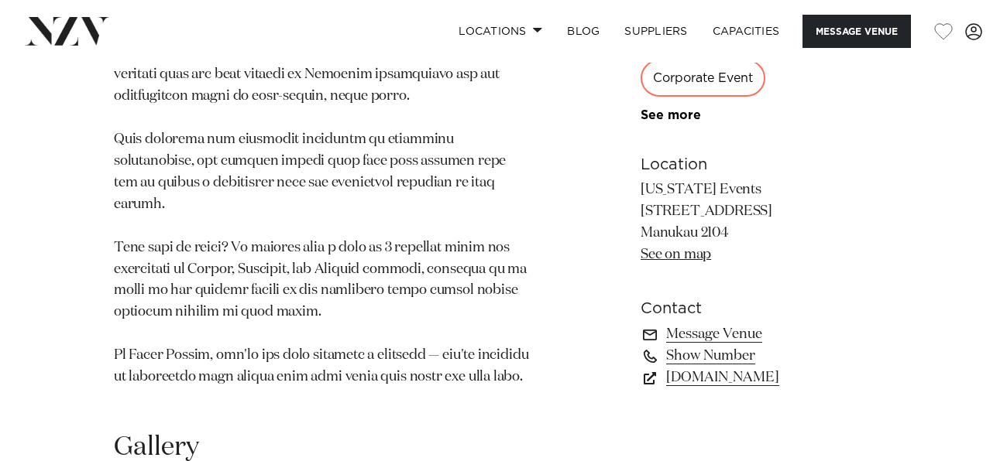
scroll to position [1134, 0]
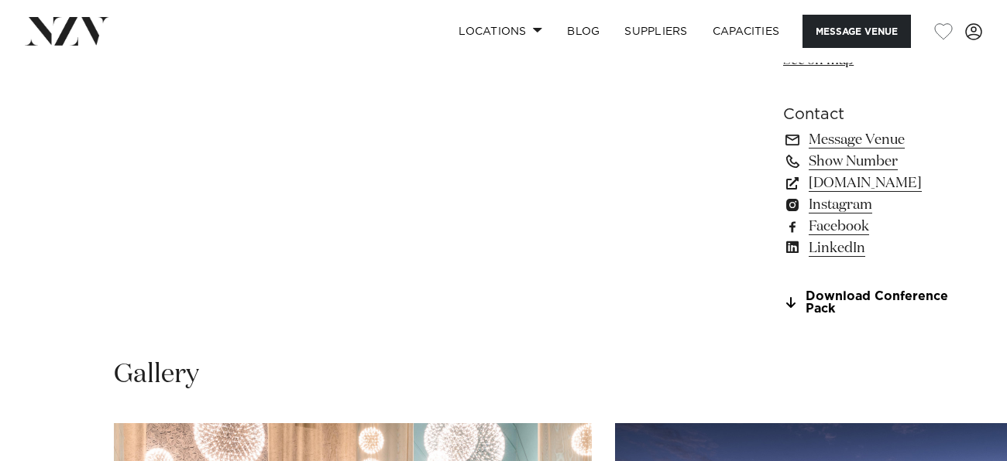
scroll to position [1555, 0]
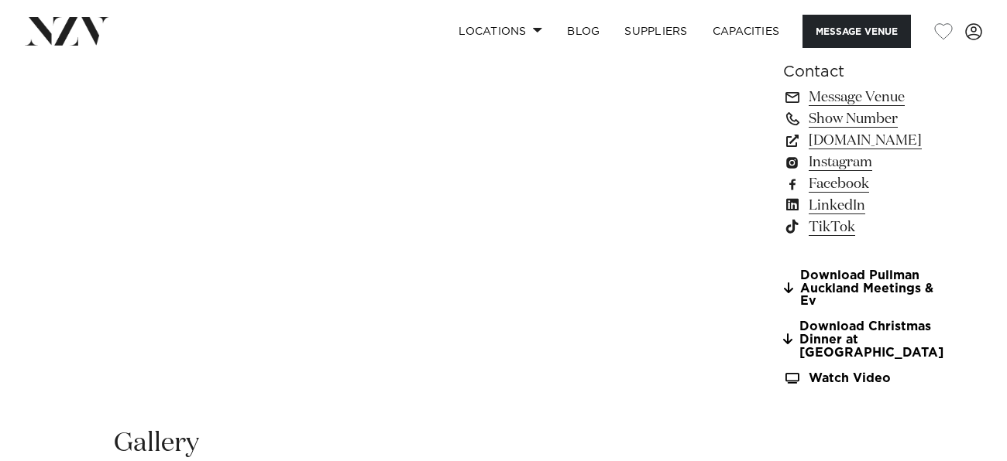
scroll to position [1276, 0]
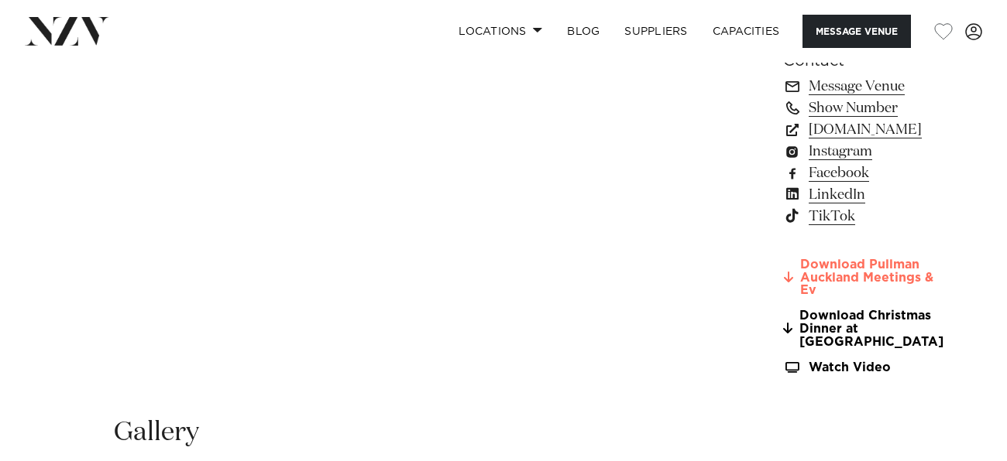
click at [783, 259] on link "Download Pullman Auckland Meetings & Ev" at bounding box center [868, 278] width 170 height 39
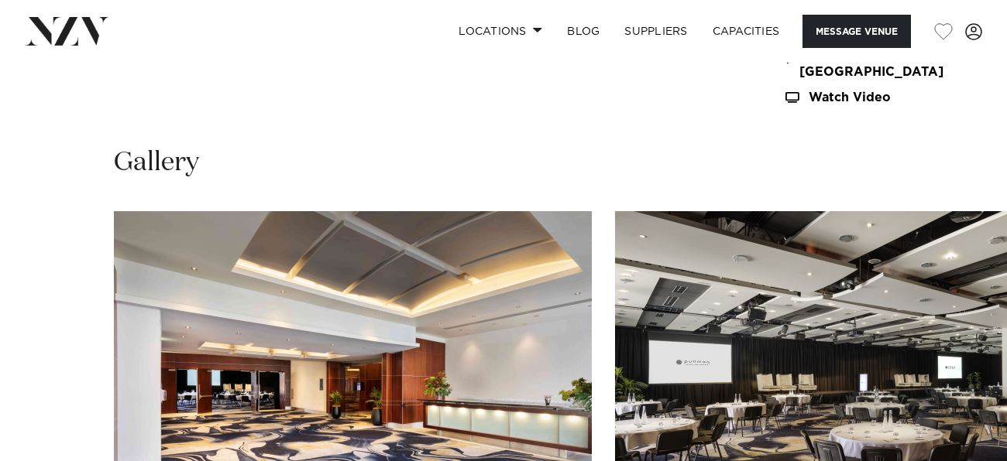
scroll to position [1539, 0]
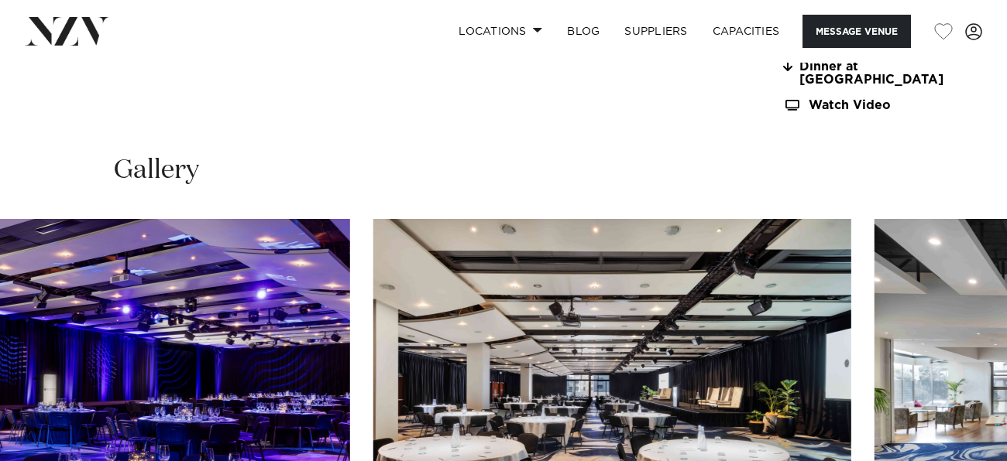
click at [633, 363] on img "4 / 30" at bounding box center [612, 394] width 478 height 351
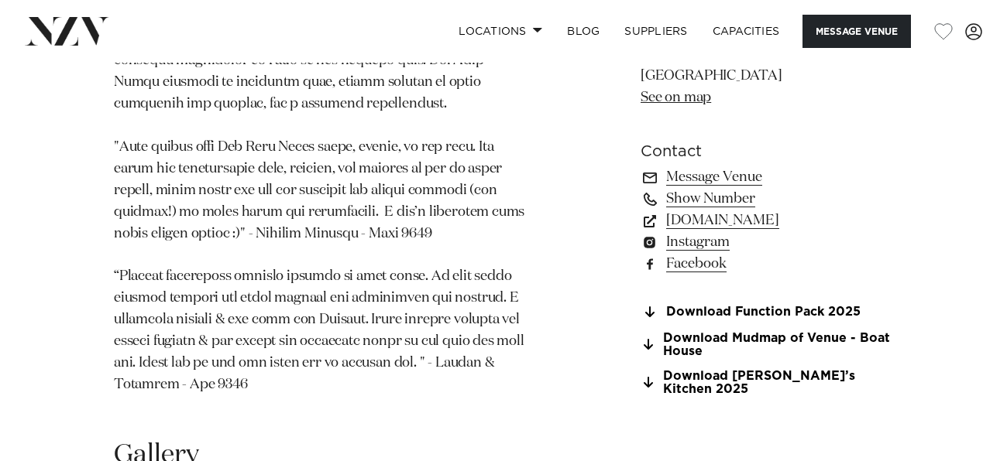
scroll to position [1137, 0]
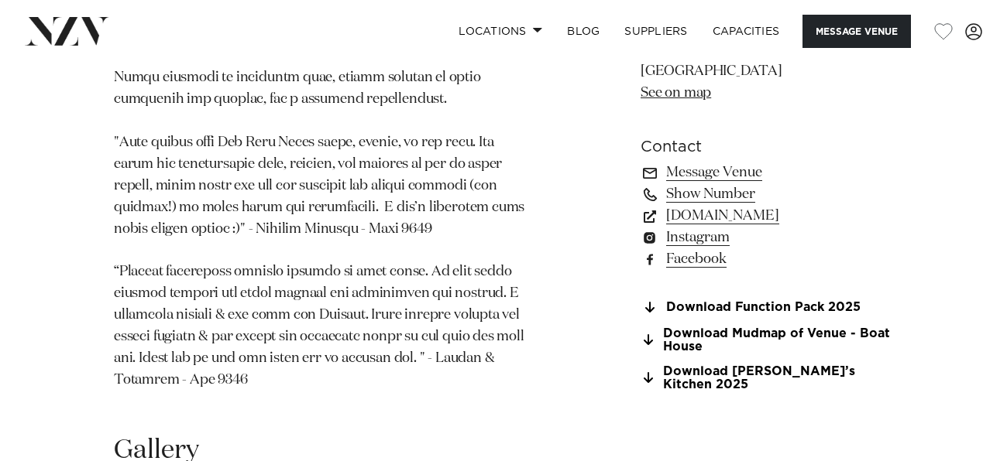
click at [774, 328] on section "Download Function Pack 2025 Download Mudmap of Venue - Boat House Download Deac…" at bounding box center [766, 346] width 252 height 91
click at [760, 312] on link "Download Function Pack 2025" at bounding box center [766, 308] width 252 height 14
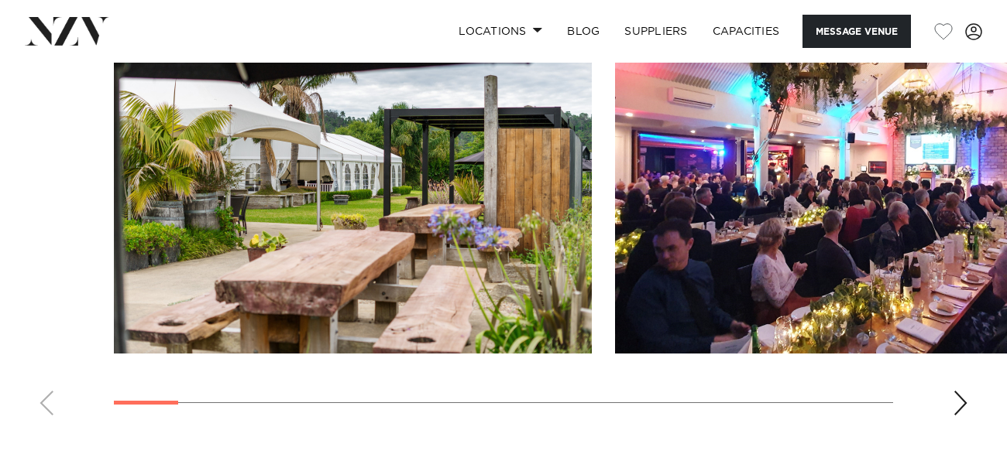
scroll to position [1598, 0]
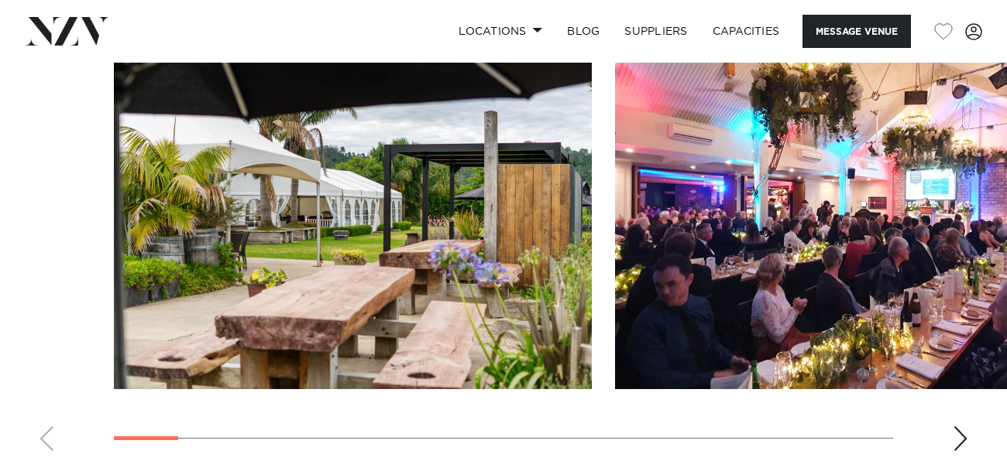
click at [959, 438] on div "Next slide" at bounding box center [959, 439] width 15 height 25
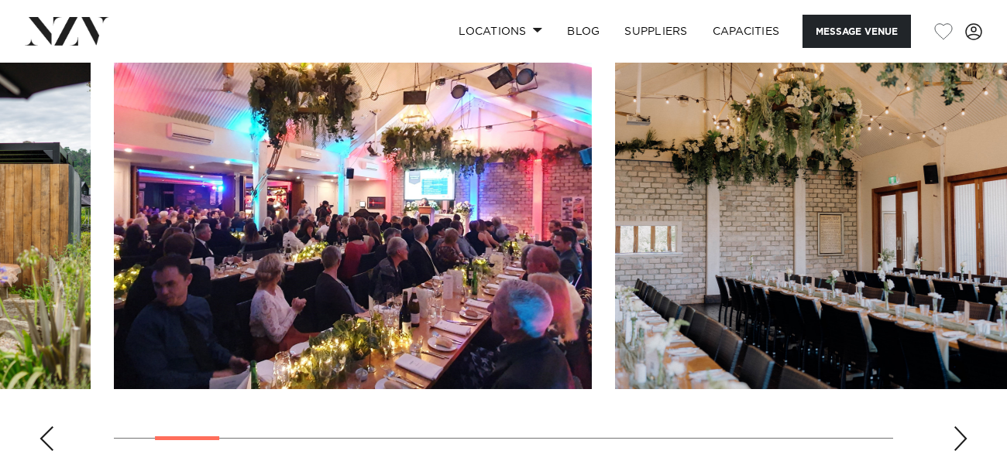
click at [959, 438] on div "Next slide" at bounding box center [959, 439] width 15 height 25
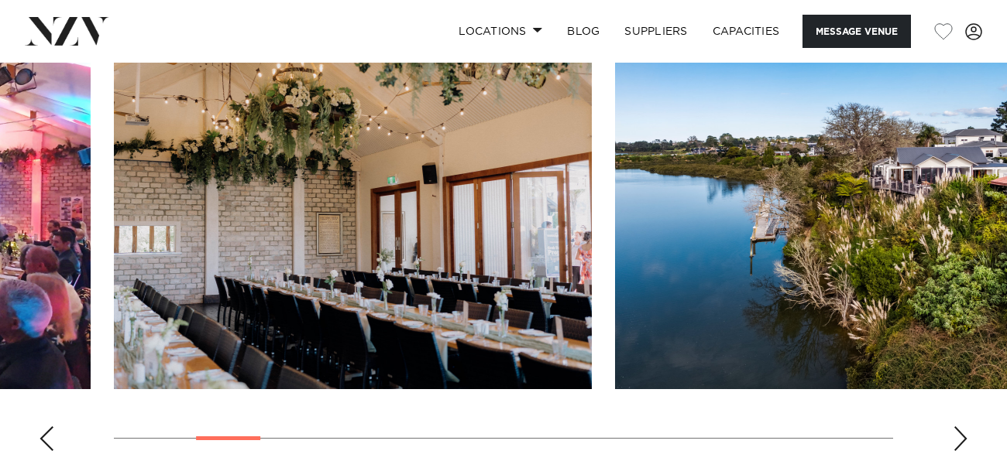
click at [959, 438] on div "Next slide" at bounding box center [959, 439] width 15 height 25
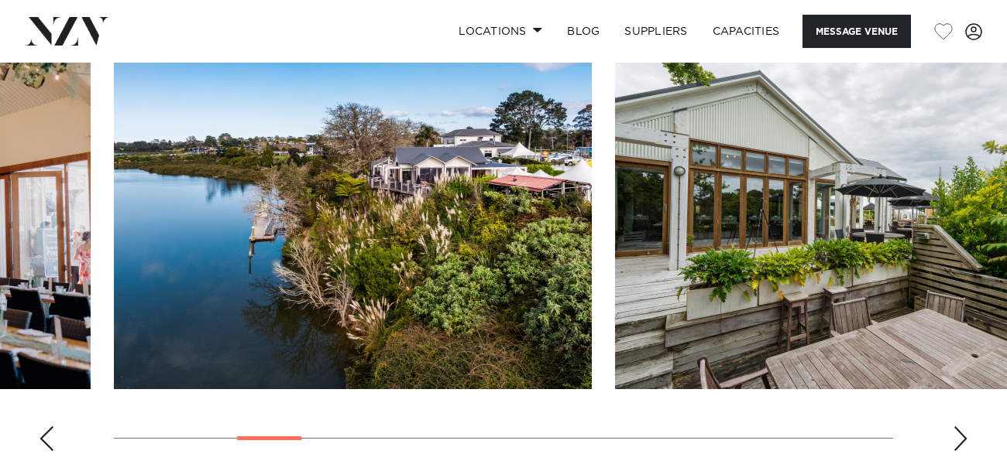
click at [959, 438] on div "Next slide" at bounding box center [959, 439] width 15 height 25
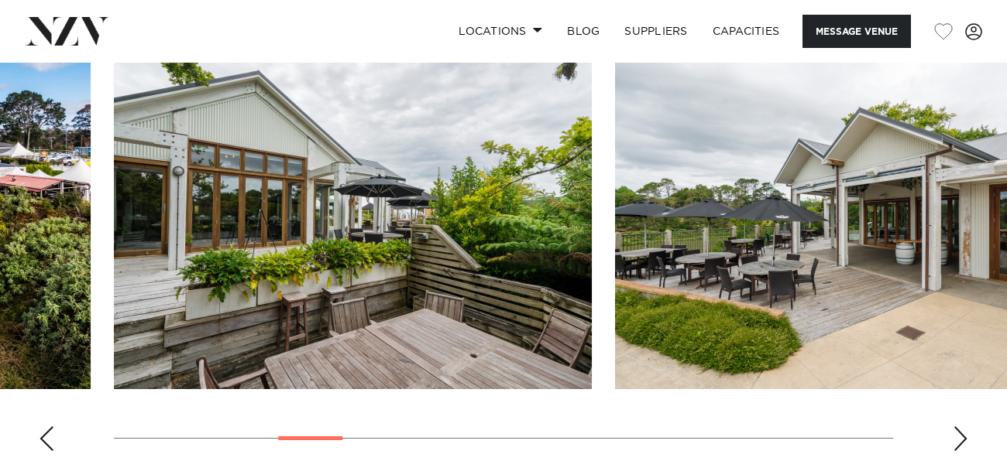
click at [959, 438] on div "Next slide" at bounding box center [959, 439] width 15 height 25
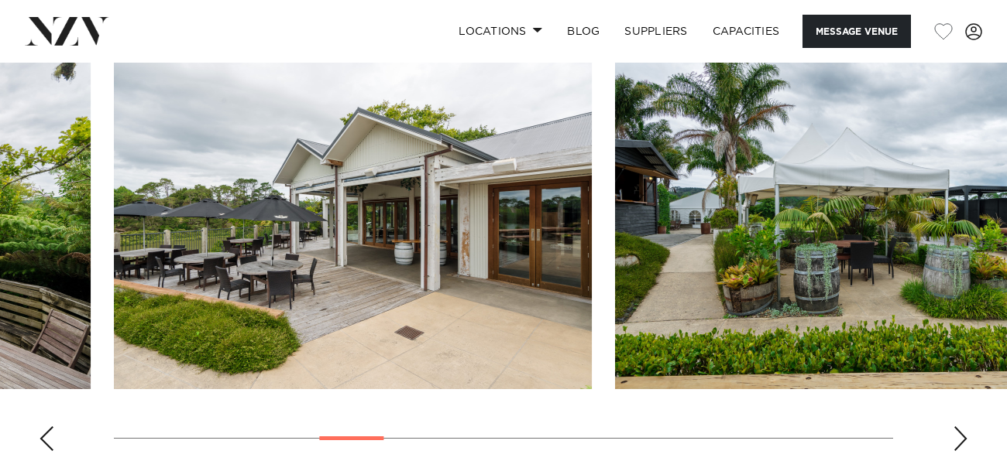
click at [959, 438] on div "Next slide" at bounding box center [959, 439] width 15 height 25
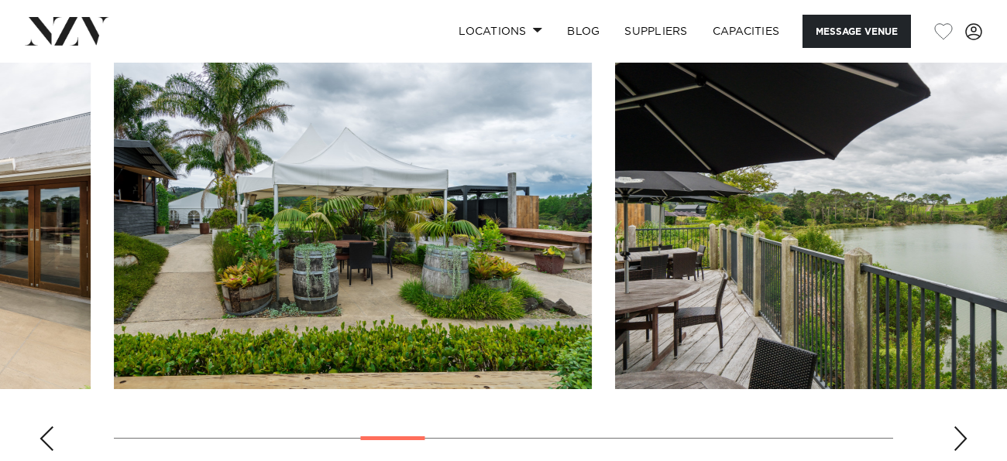
click at [959, 438] on div "Next slide" at bounding box center [959, 439] width 15 height 25
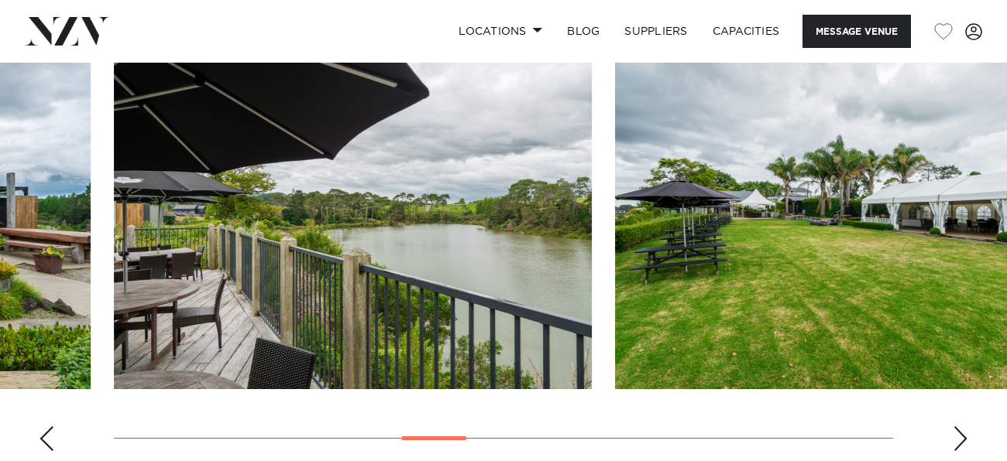
click at [959, 438] on div "Next slide" at bounding box center [959, 439] width 15 height 25
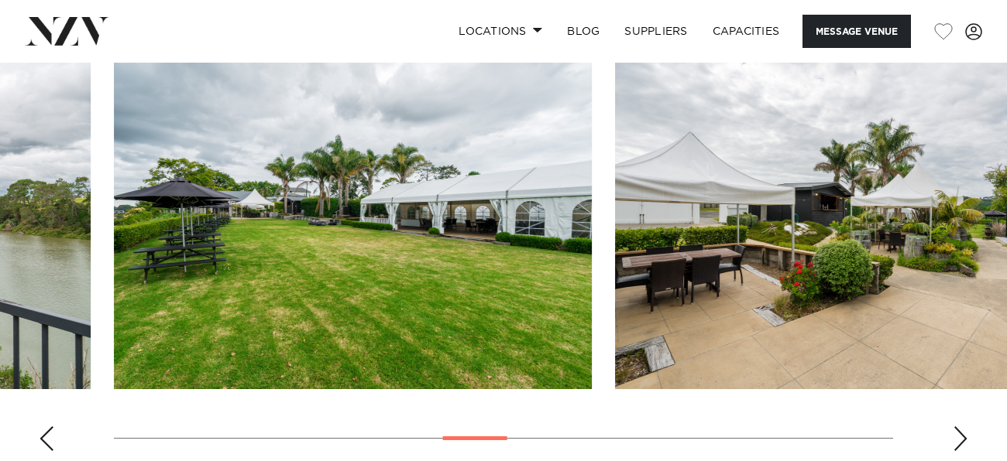
click at [959, 438] on div "Next slide" at bounding box center [959, 439] width 15 height 25
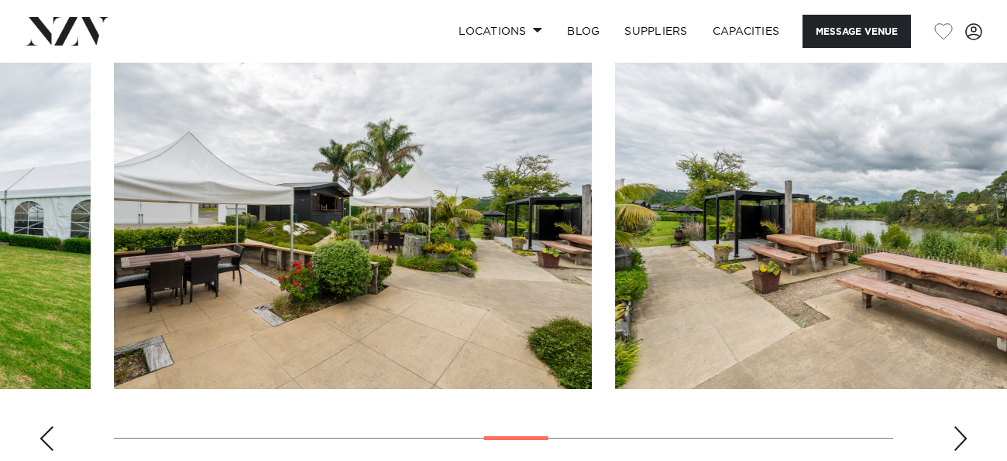
click at [959, 438] on div "Next slide" at bounding box center [959, 439] width 15 height 25
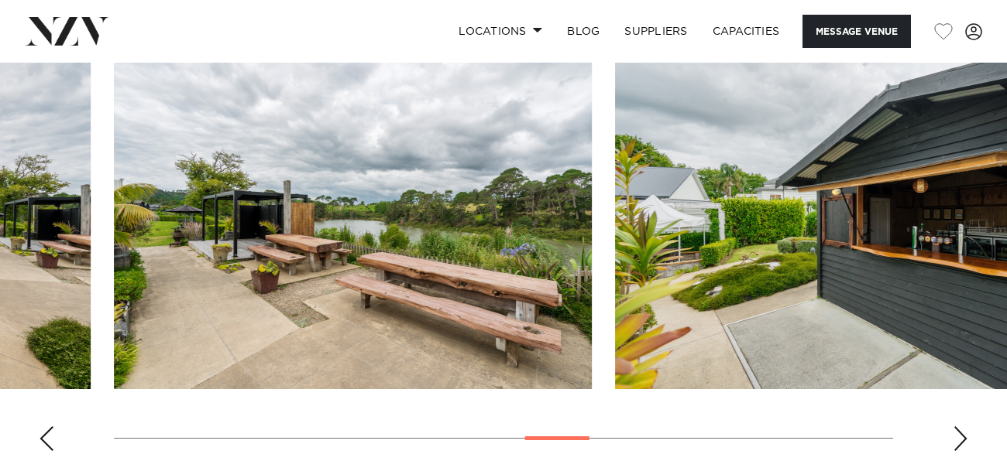
click at [959, 438] on div "Next slide" at bounding box center [959, 439] width 15 height 25
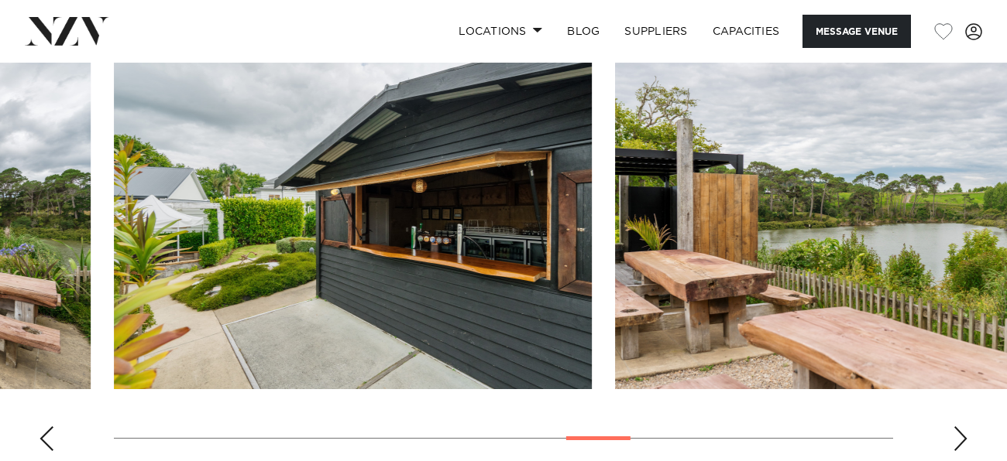
click at [959, 438] on div "Next slide" at bounding box center [959, 439] width 15 height 25
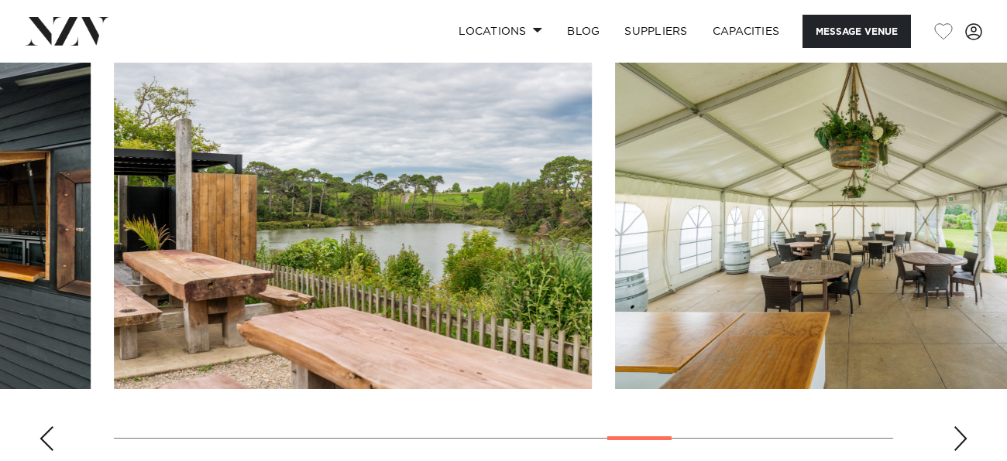
click at [959, 438] on div "Next slide" at bounding box center [959, 439] width 15 height 25
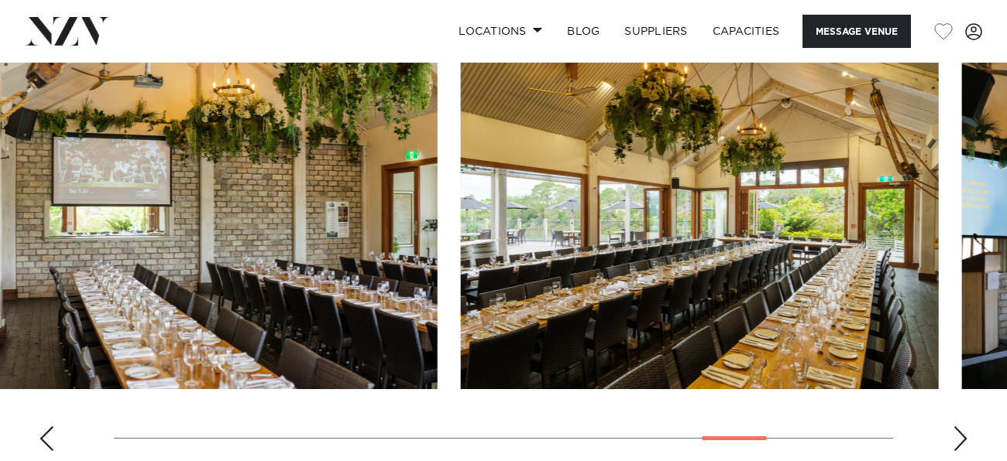
click at [461, 319] on img "16 / 19" at bounding box center [700, 214] width 478 height 351
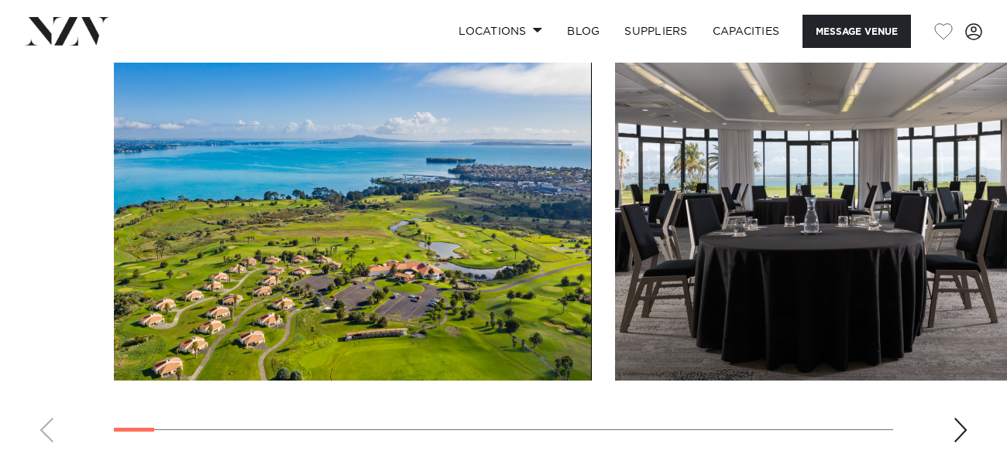
scroll to position [2022, 0]
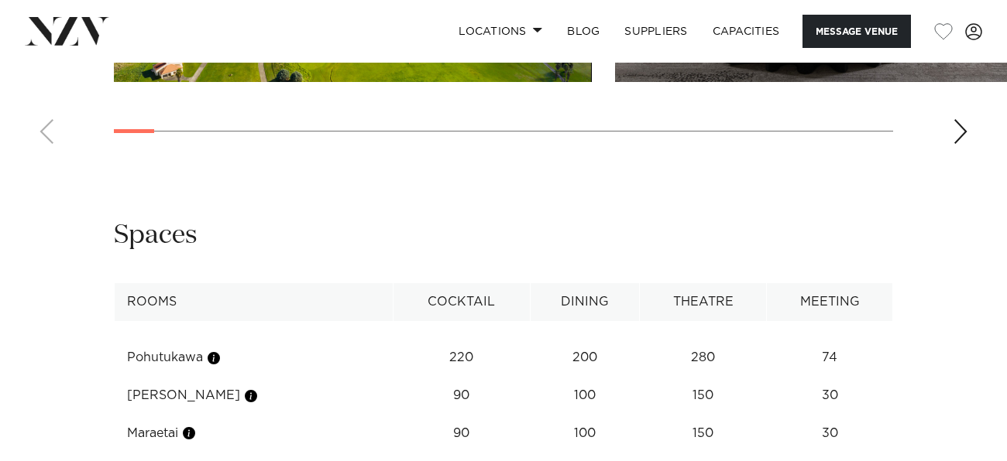
scroll to position [2352, 0]
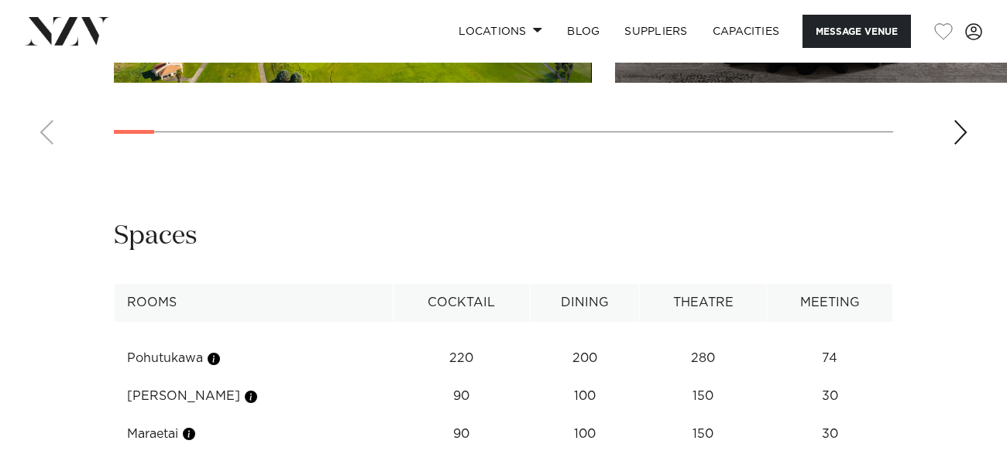
click at [959, 145] on div "Next slide" at bounding box center [959, 132] width 15 height 25
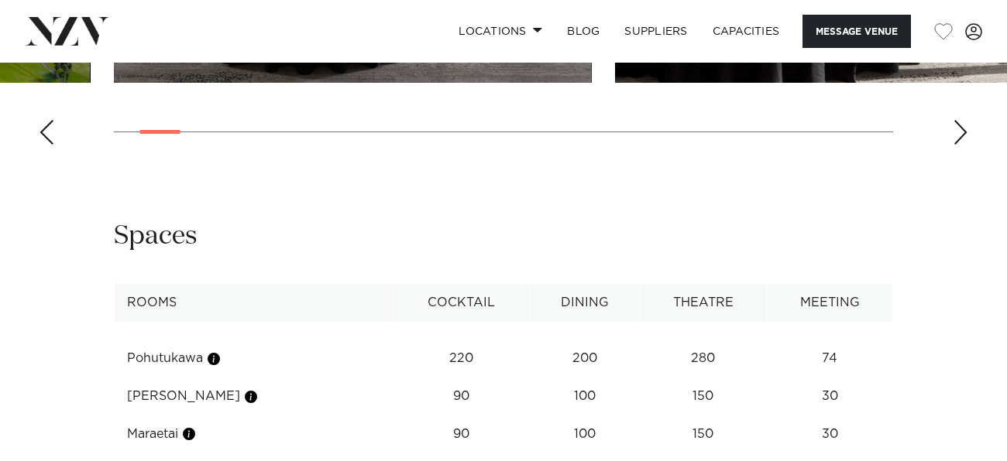
click at [959, 145] on div "Next slide" at bounding box center [959, 132] width 15 height 25
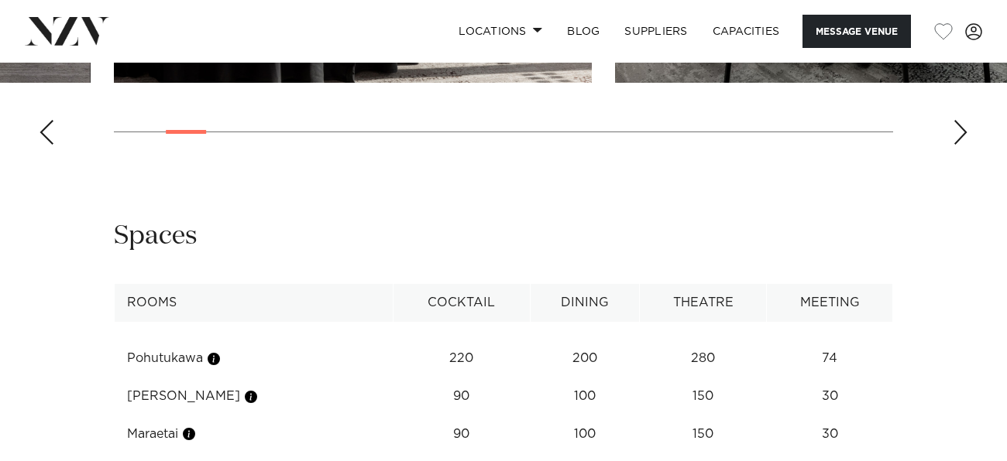
click at [959, 145] on div "Next slide" at bounding box center [959, 132] width 15 height 25
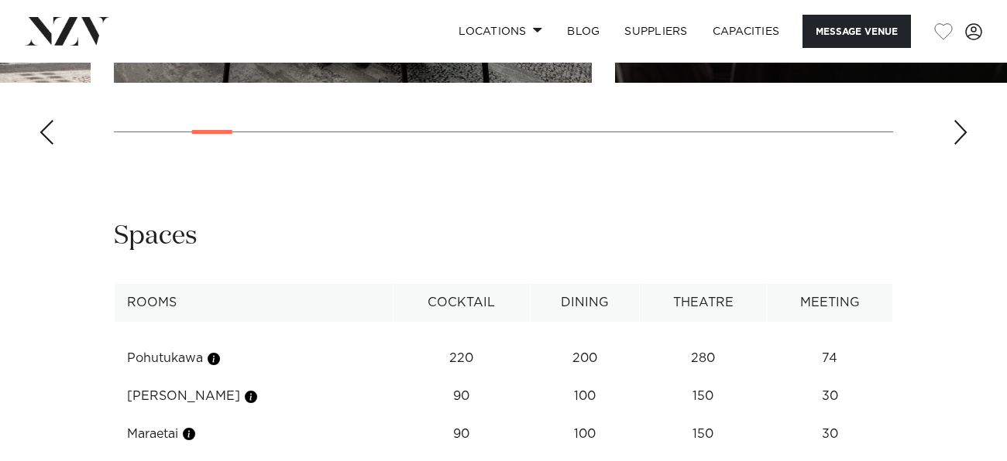
click at [959, 145] on div "Next slide" at bounding box center [959, 132] width 15 height 25
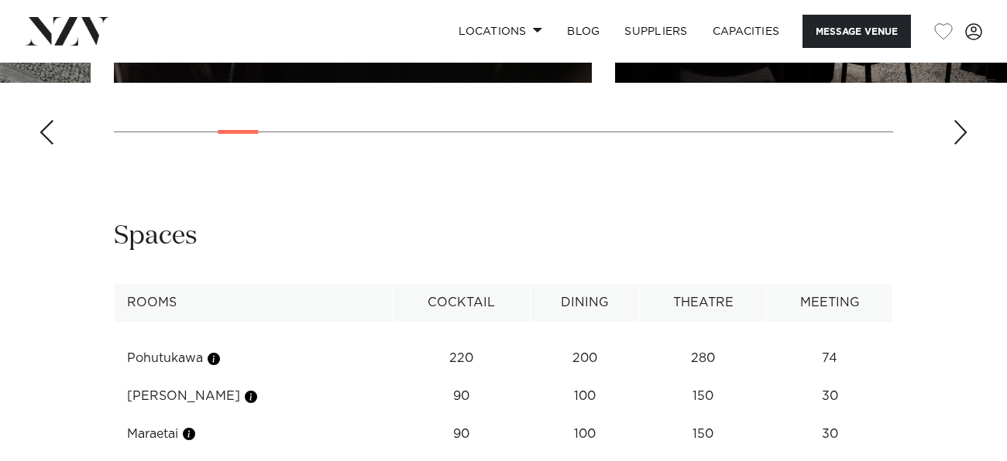
click at [959, 145] on div "Next slide" at bounding box center [959, 132] width 15 height 25
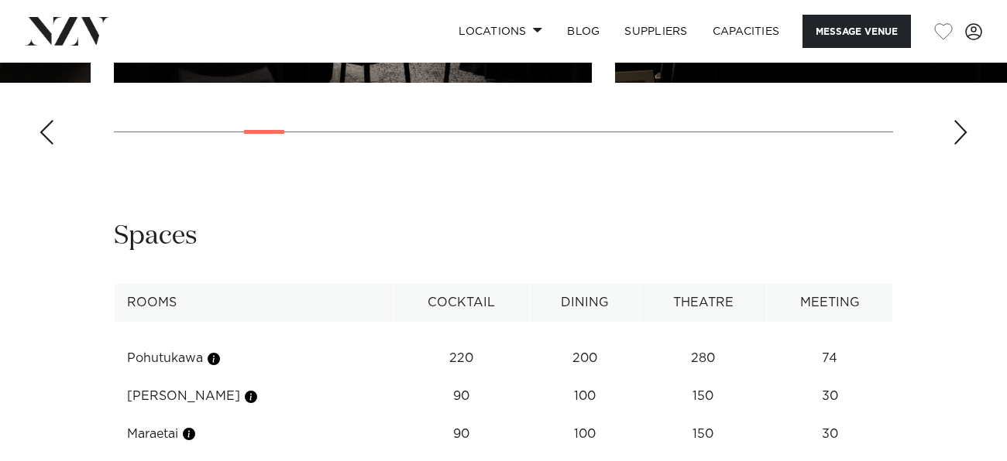
click at [959, 145] on div "Next slide" at bounding box center [959, 132] width 15 height 25
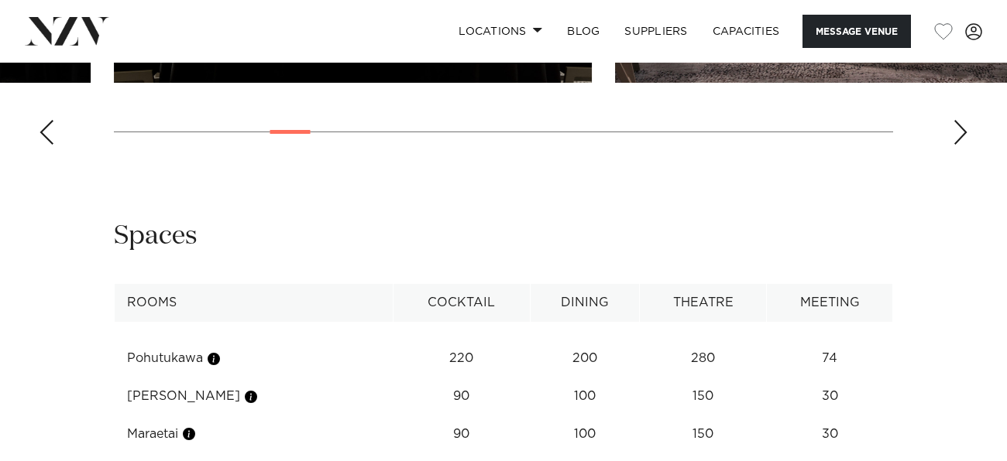
click at [959, 145] on div "Next slide" at bounding box center [959, 132] width 15 height 25
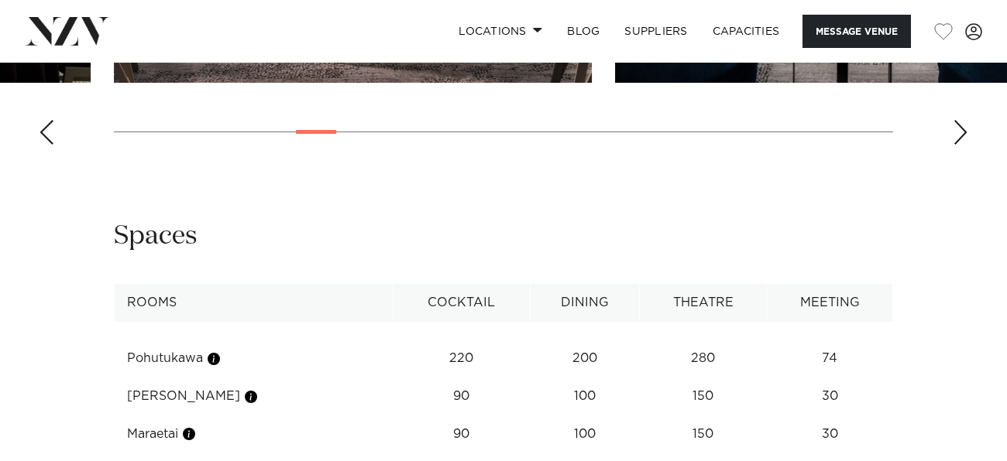
click at [959, 145] on div "Next slide" at bounding box center [959, 132] width 15 height 25
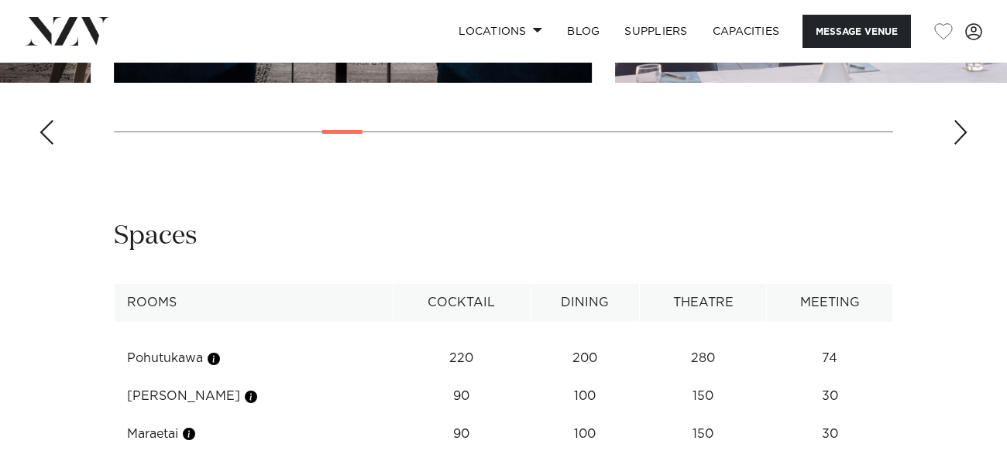
click at [959, 145] on div "Next slide" at bounding box center [959, 132] width 15 height 25
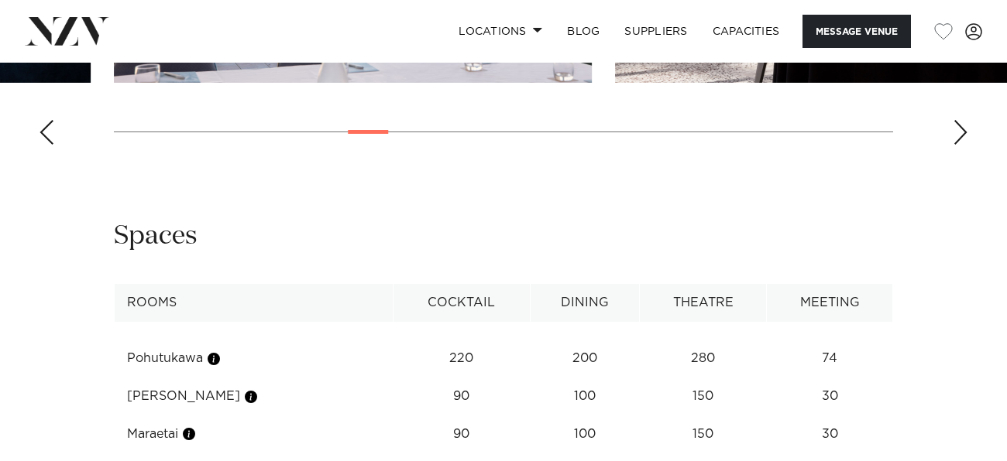
click at [959, 145] on div "Next slide" at bounding box center [959, 132] width 15 height 25
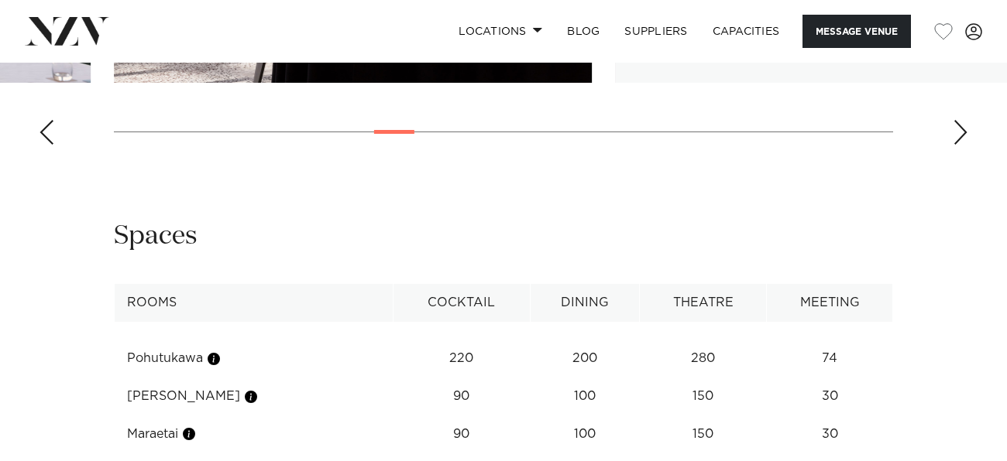
click at [959, 145] on div "Next slide" at bounding box center [959, 132] width 15 height 25
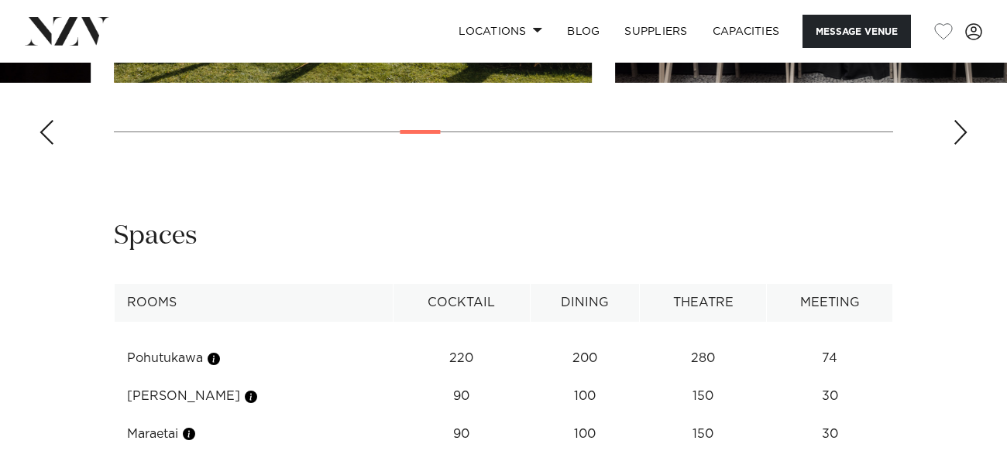
click at [959, 145] on div "Next slide" at bounding box center [959, 132] width 15 height 25
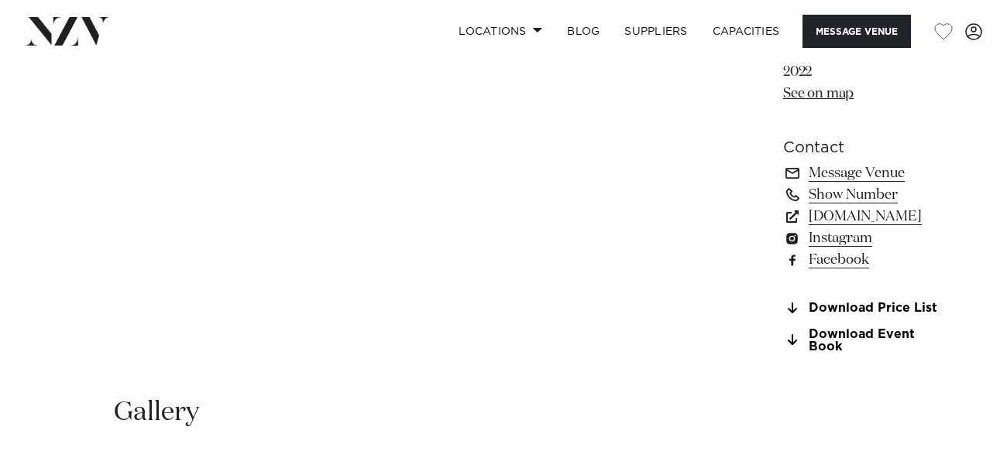
scroll to position [1192, 0]
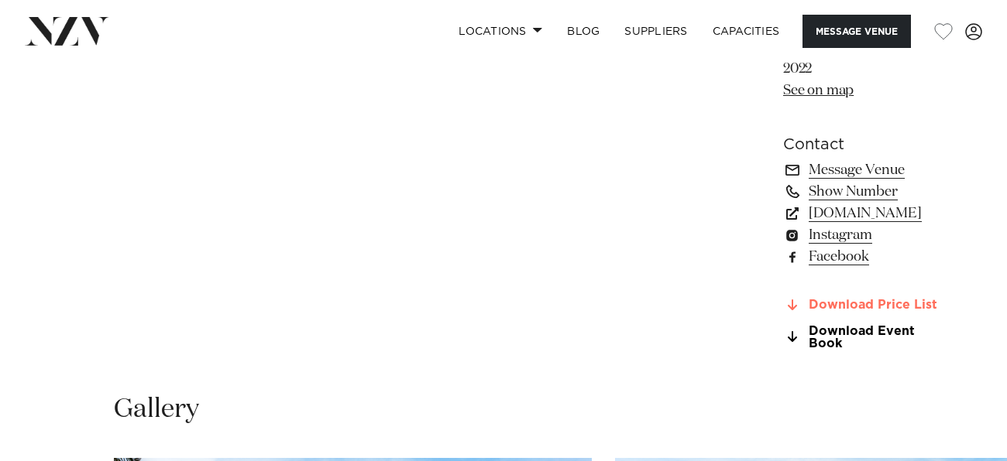
click at [783, 299] on link "Download Price List" at bounding box center [867, 306] width 168 height 14
click at [783, 325] on link "Download Event Book" at bounding box center [867, 338] width 168 height 26
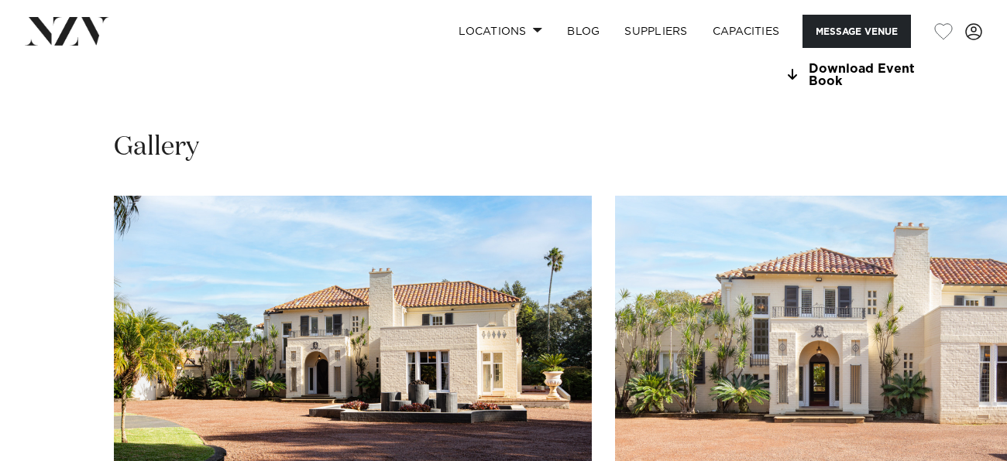
scroll to position [1463, 0]
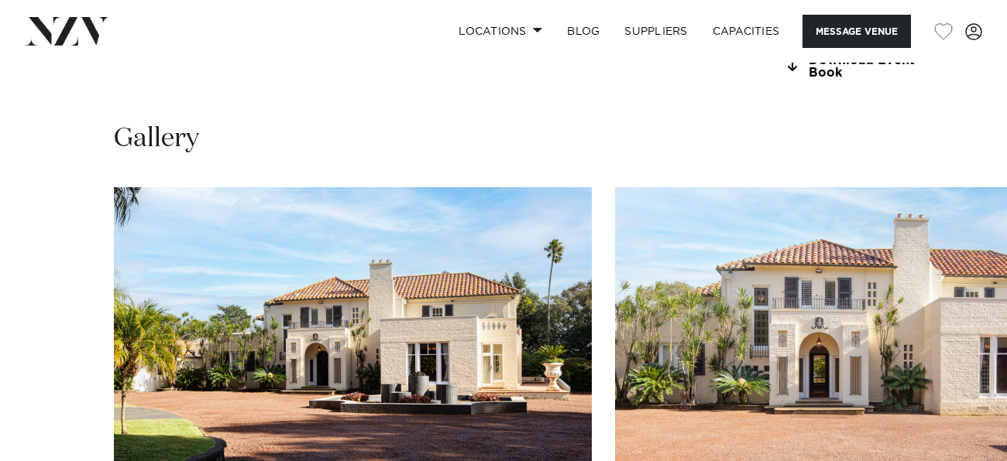
click at [968, 440] on swiper-container at bounding box center [503, 399] width 1007 height 425
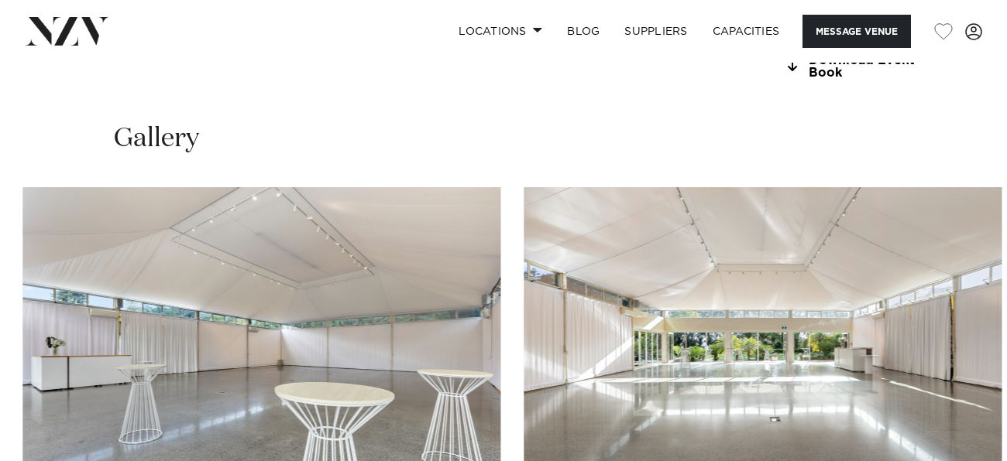
click at [705, 187] on img "15 / 25" at bounding box center [762, 362] width 478 height 351
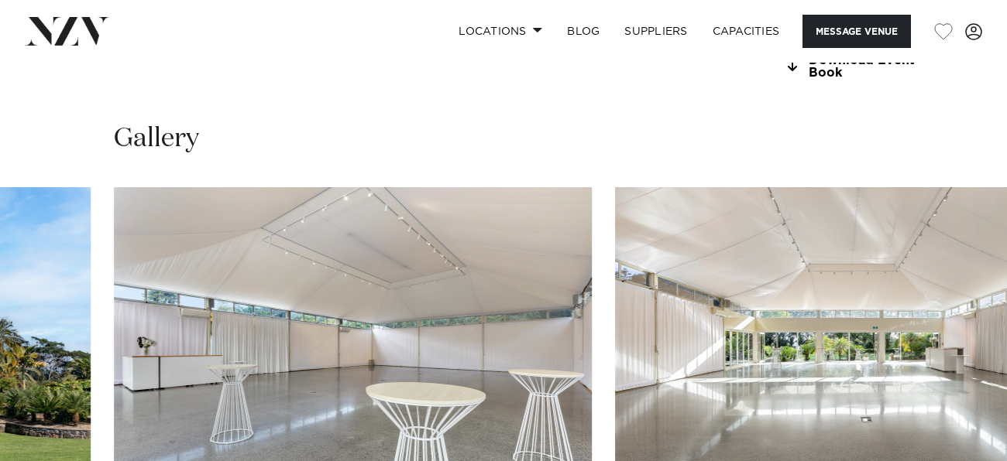
click at [615, 187] on img "15 / 25" at bounding box center [854, 362] width 478 height 351
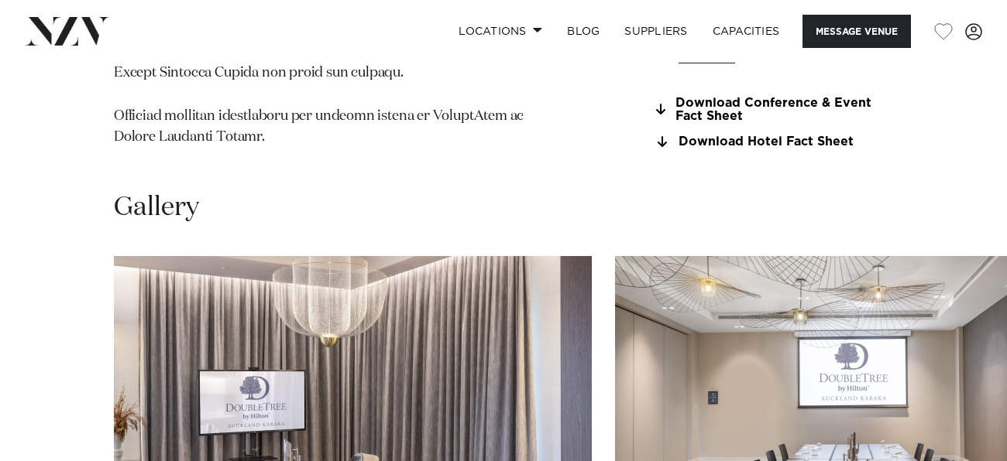
scroll to position [1488, 0]
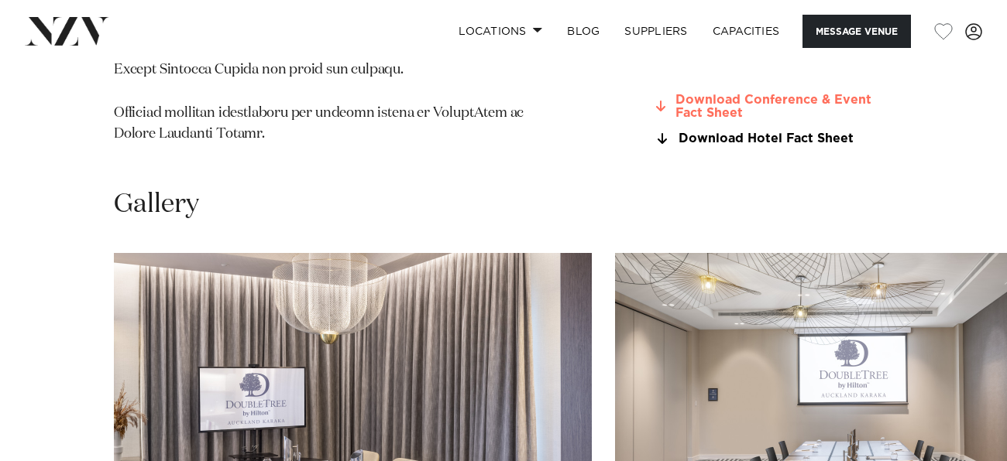
click at [690, 120] on link "Download Conference & Event Fact Sheet" at bounding box center [773, 107] width 240 height 26
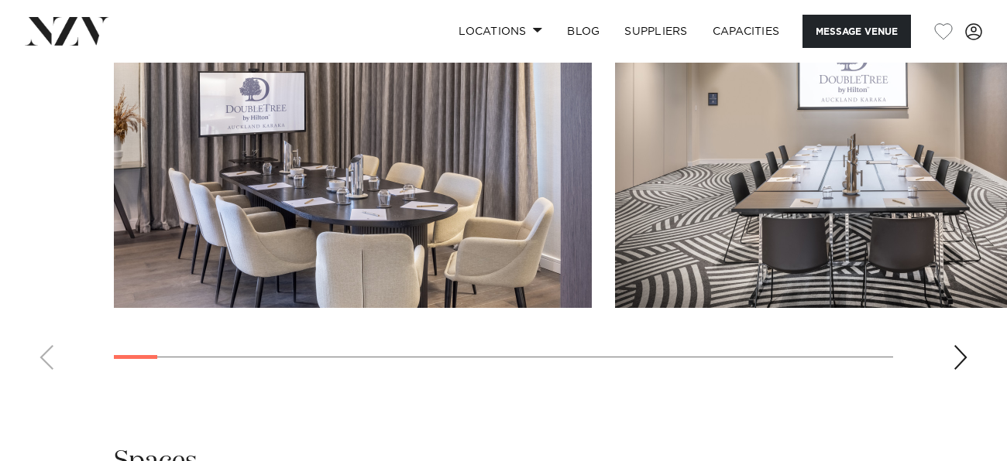
scroll to position [1782, 0]
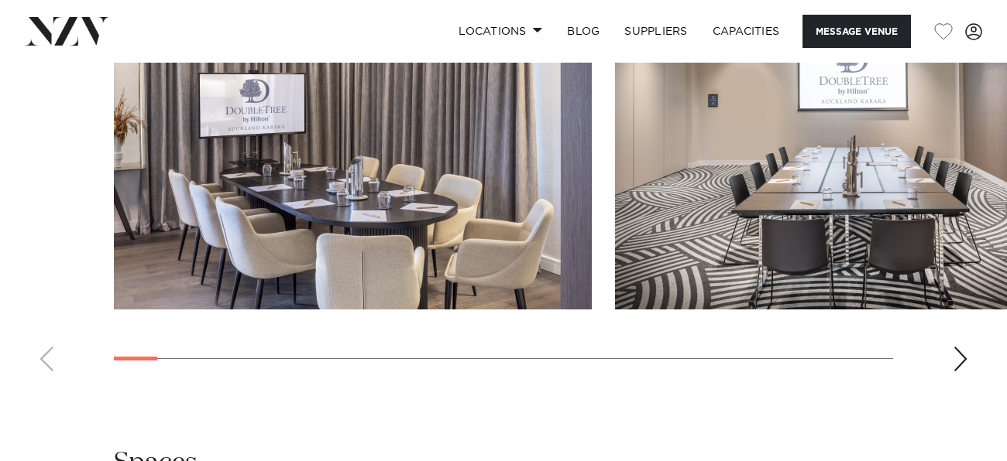
click at [962, 372] on div "Next slide" at bounding box center [959, 359] width 15 height 25
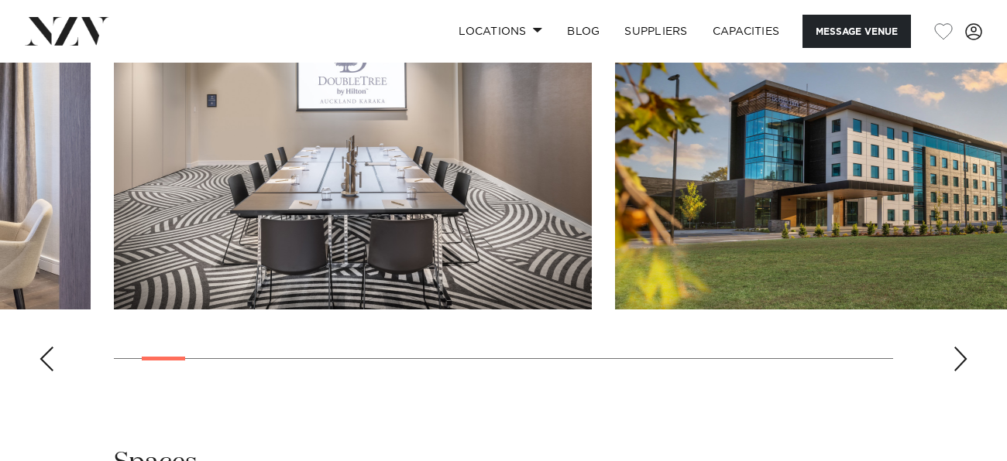
click at [962, 372] on div "Next slide" at bounding box center [959, 359] width 15 height 25
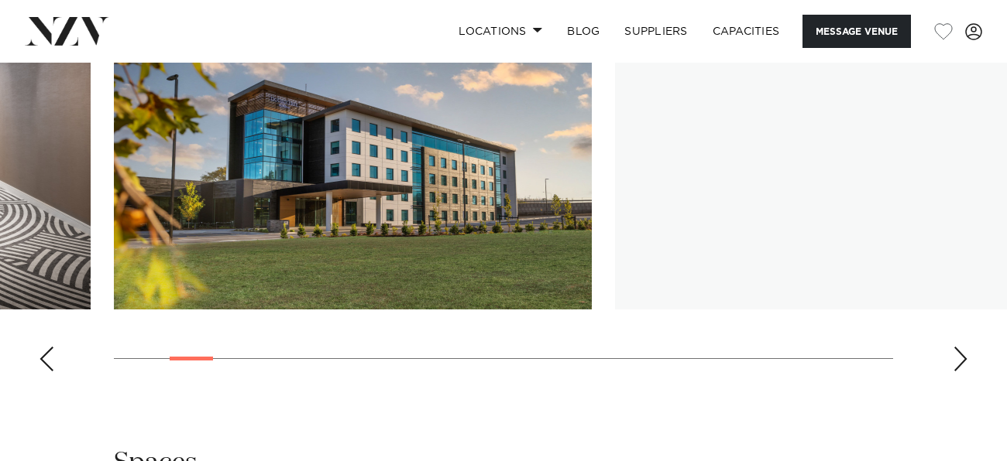
click at [962, 372] on div "Next slide" at bounding box center [959, 359] width 15 height 25
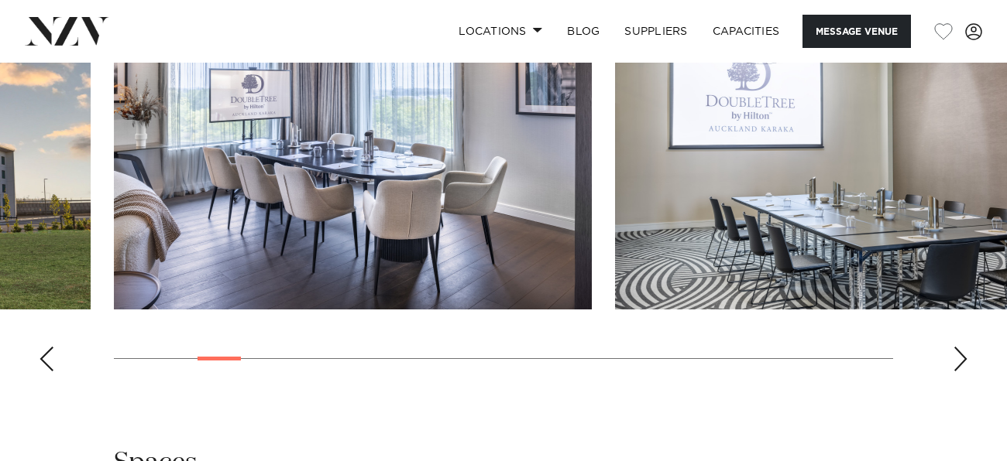
click at [962, 372] on div "Next slide" at bounding box center [959, 359] width 15 height 25
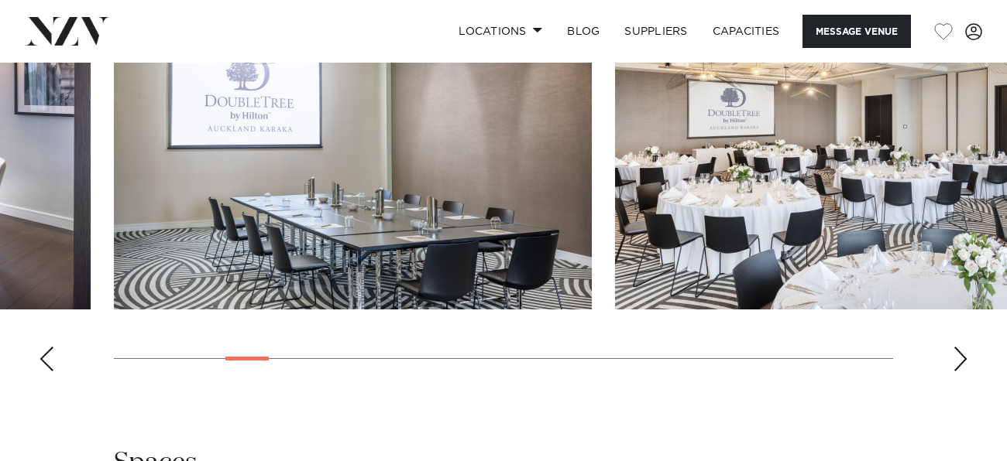
click at [962, 372] on div "Next slide" at bounding box center [959, 359] width 15 height 25
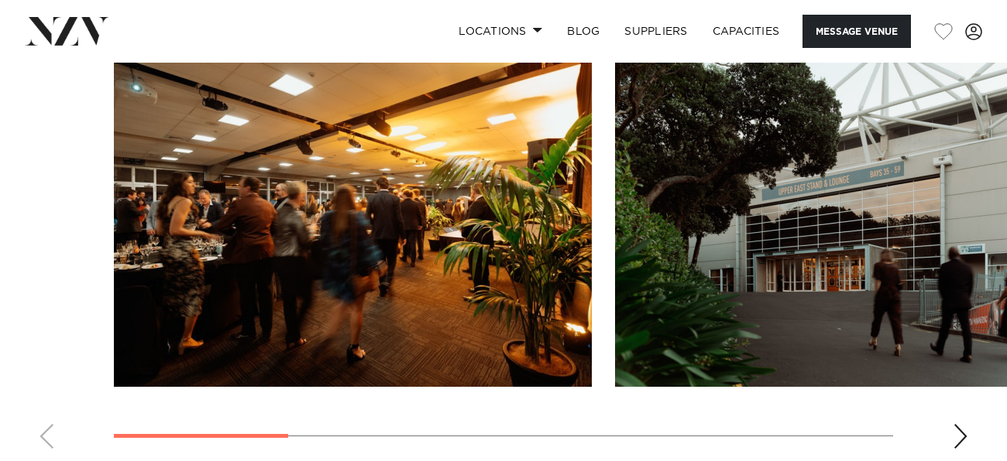
scroll to position [1648, 0]
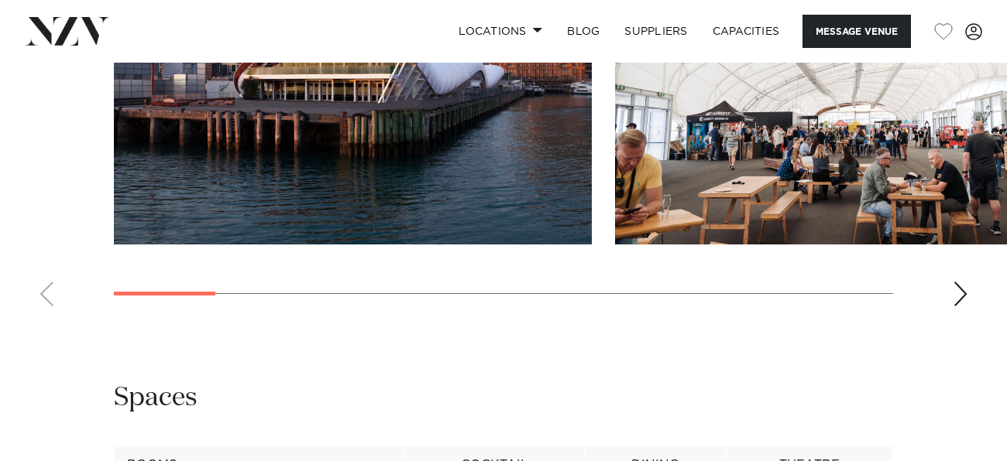
scroll to position [1655, 0]
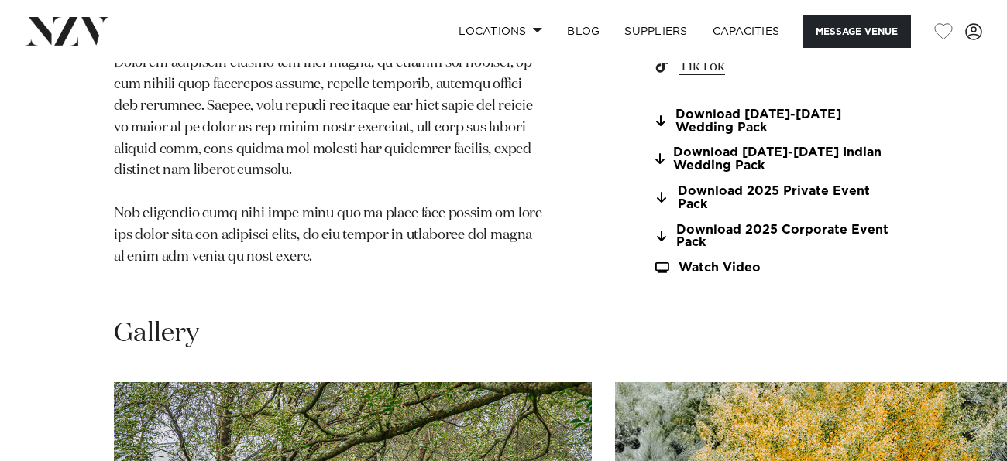
scroll to position [1285, 0]
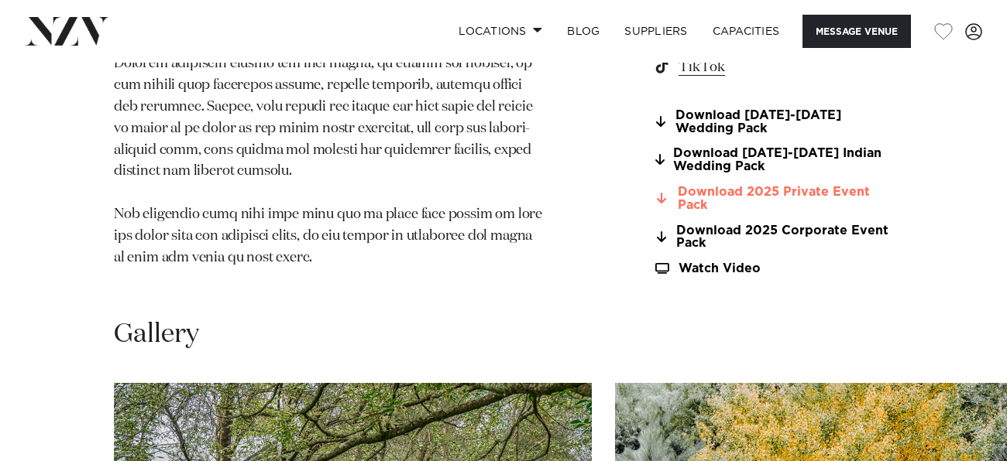
click at [801, 186] on link "Download 2025 Private Event Pack" at bounding box center [773, 199] width 240 height 26
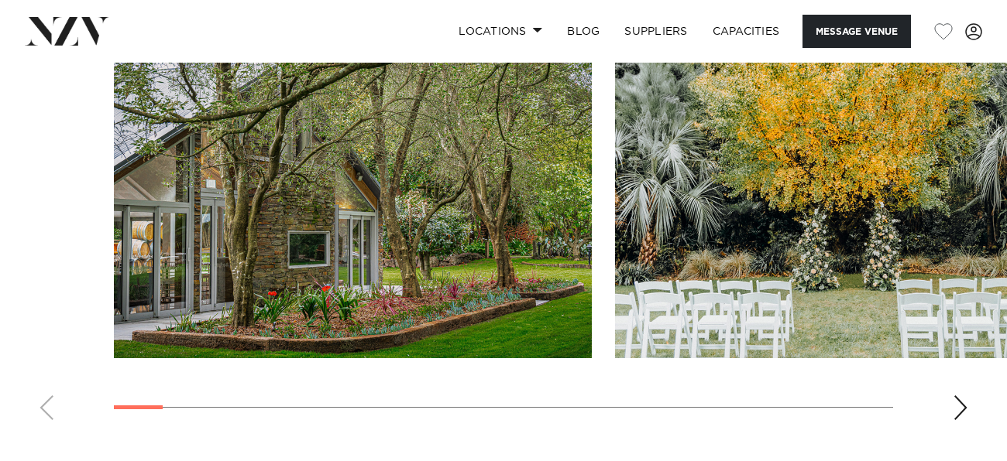
scroll to position [1656, 0]
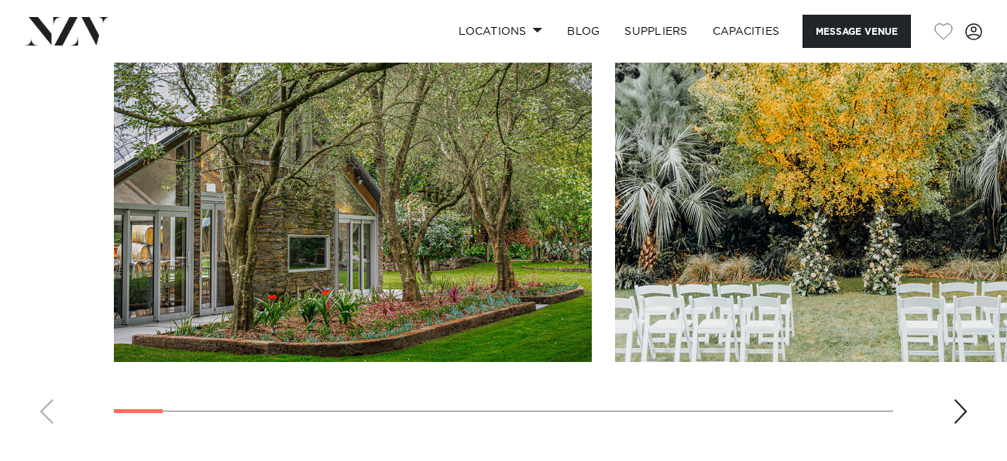
click at [953, 400] on div "Next slide" at bounding box center [959, 412] width 15 height 25
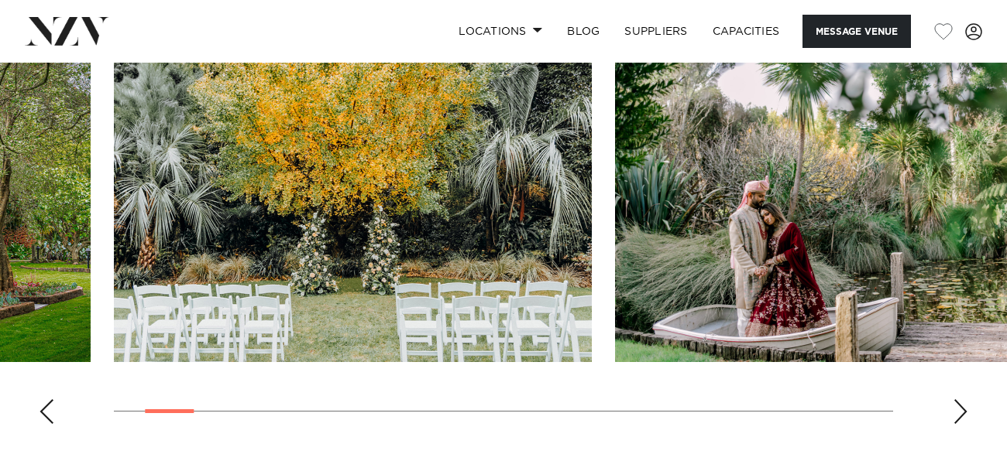
click at [953, 400] on div "Next slide" at bounding box center [959, 412] width 15 height 25
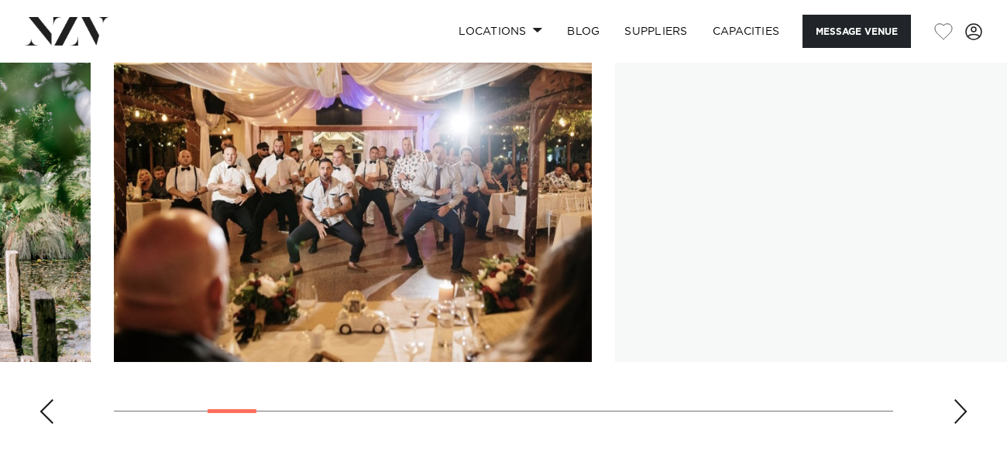
click at [953, 400] on div "Next slide" at bounding box center [959, 412] width 15 height 25
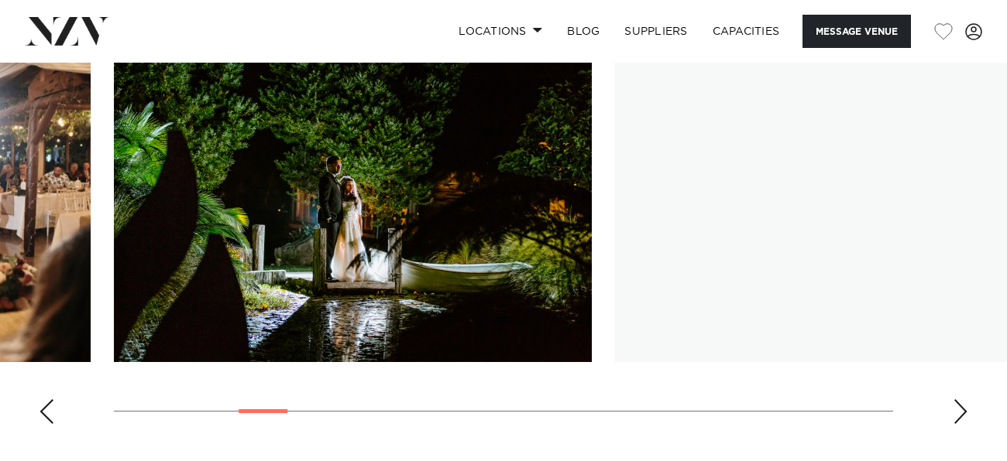
click at [953, 400] on div "Next slide" at bounding box center [959, 412] width 15 height 25
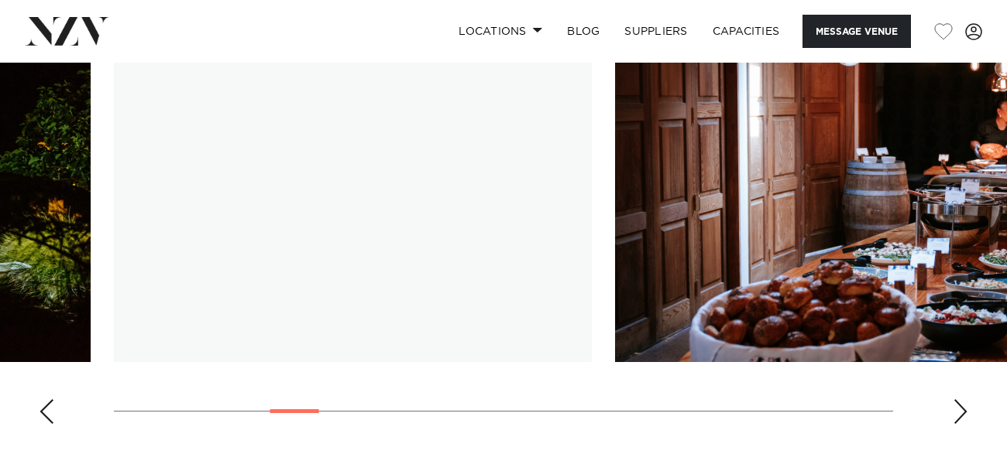
click at [953, 400] on div "Next slide" at bounding box center [959, 412] width 15 height 25
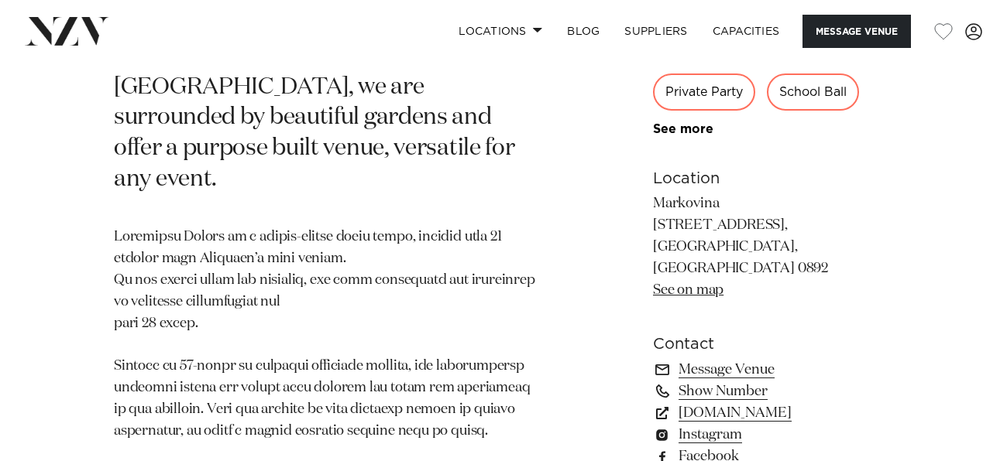
scroll to position [849, 0]
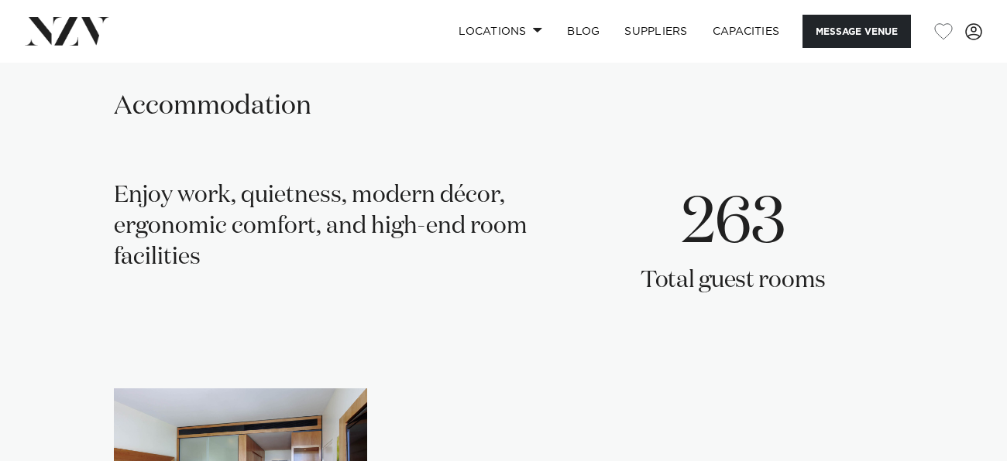
scroll to position [2424, 0]
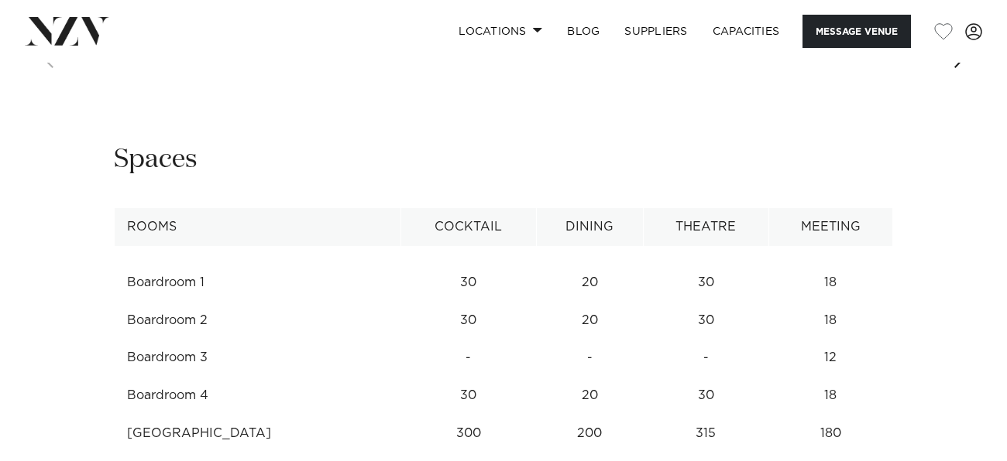
scroll to position [1878, 0]
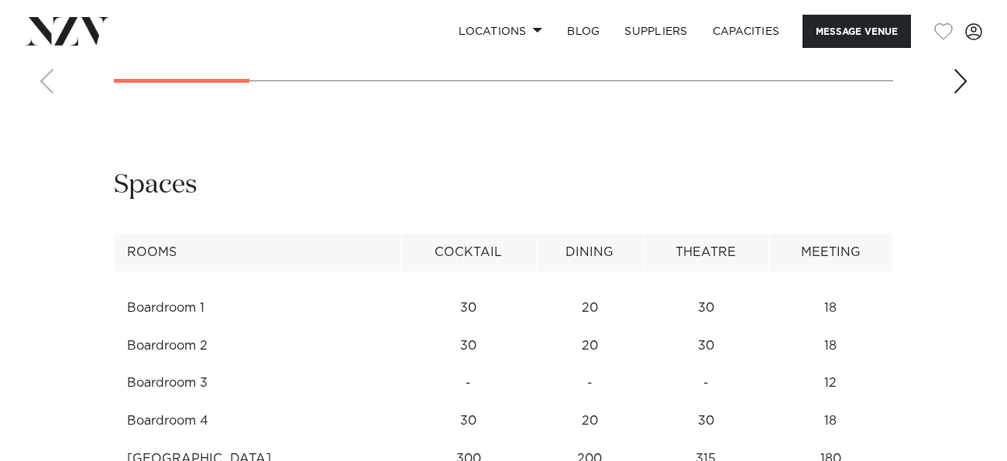
click at [955, 94] on div "Next slide" at bounding box center [959, 81] width 15 height 25
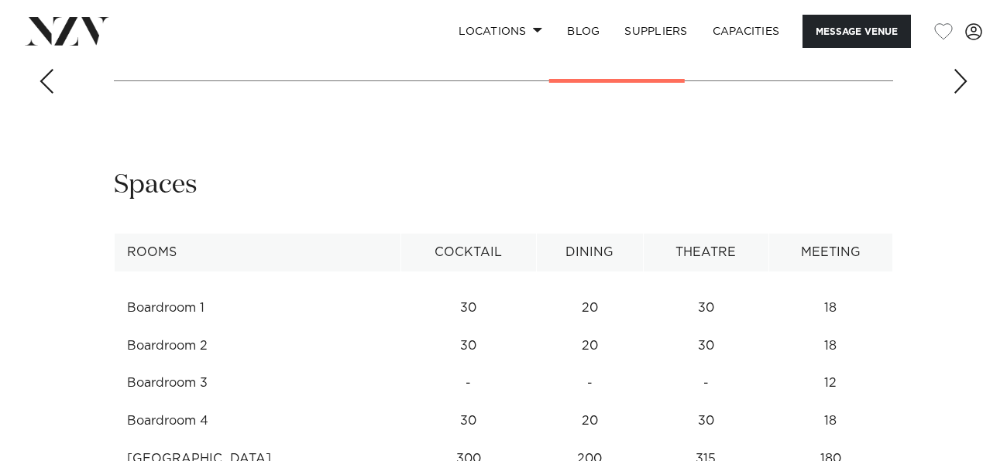
click at [955, 94] on div "Next slide" at bounding box center [959, 81] width 15 height 25
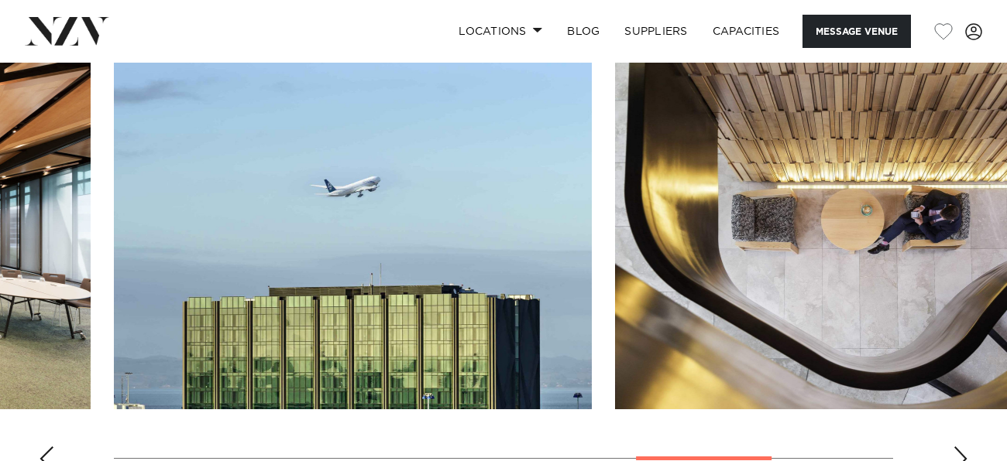
scroll to position [1494, 0]
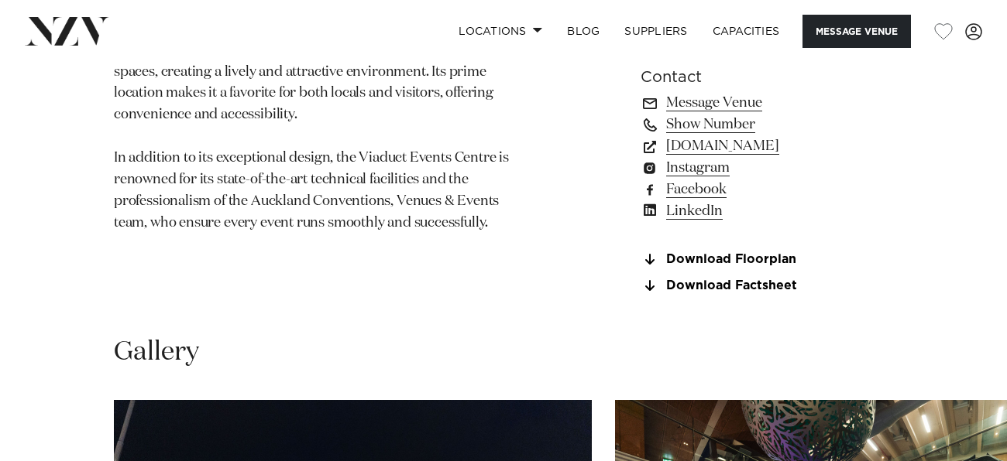
scroll to position [1120, 0]
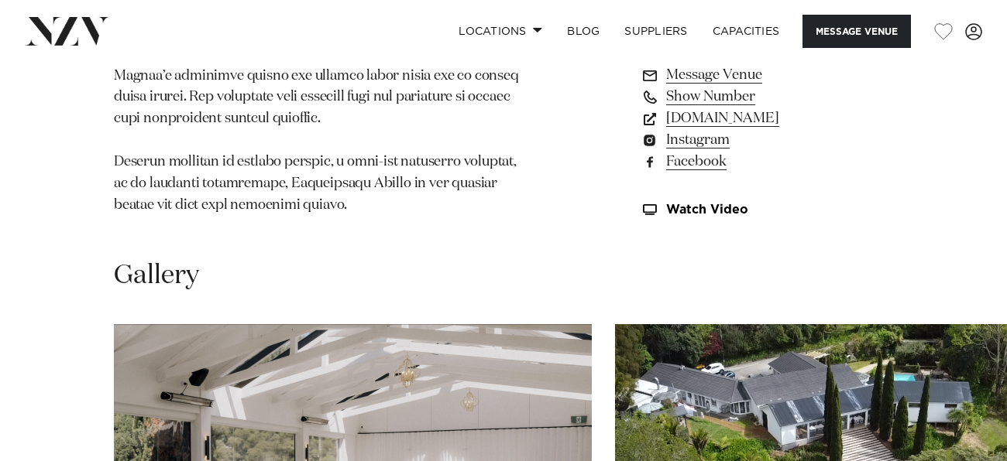
scroll to position [1313, 0]
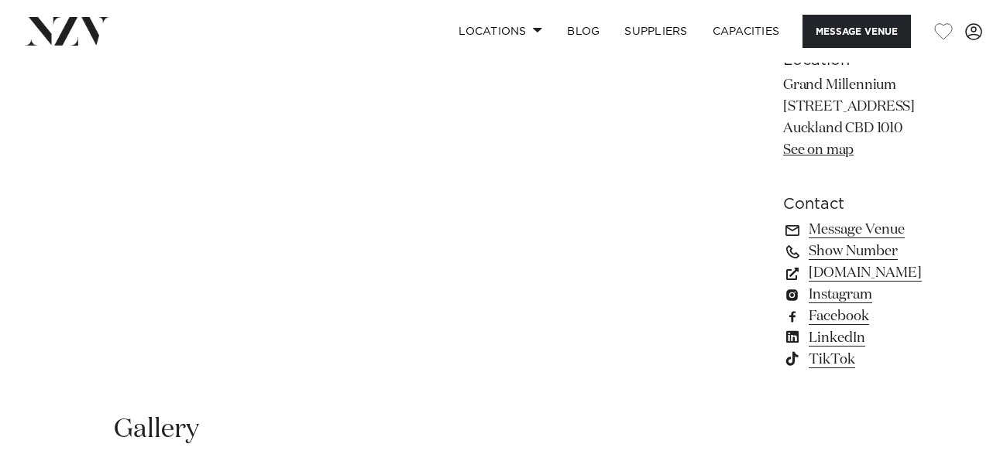
scroll to position [1072, 0]
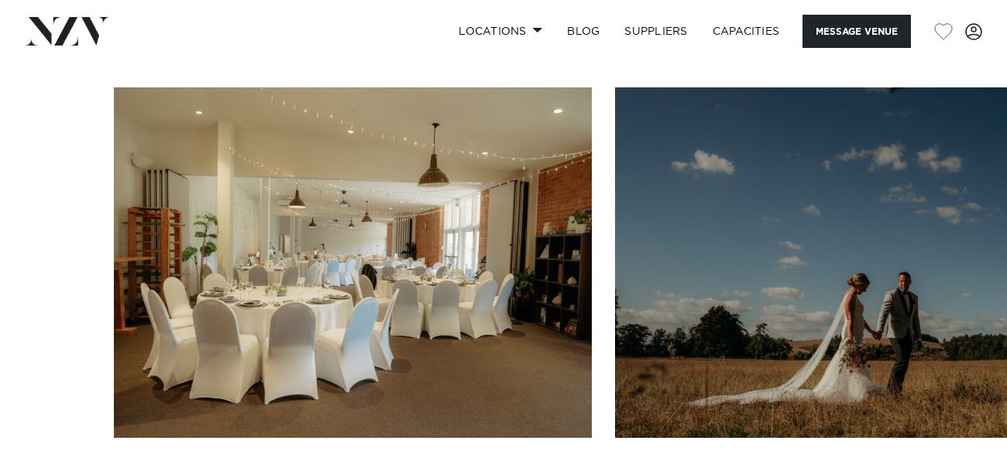
scroll to position [1821, 0]
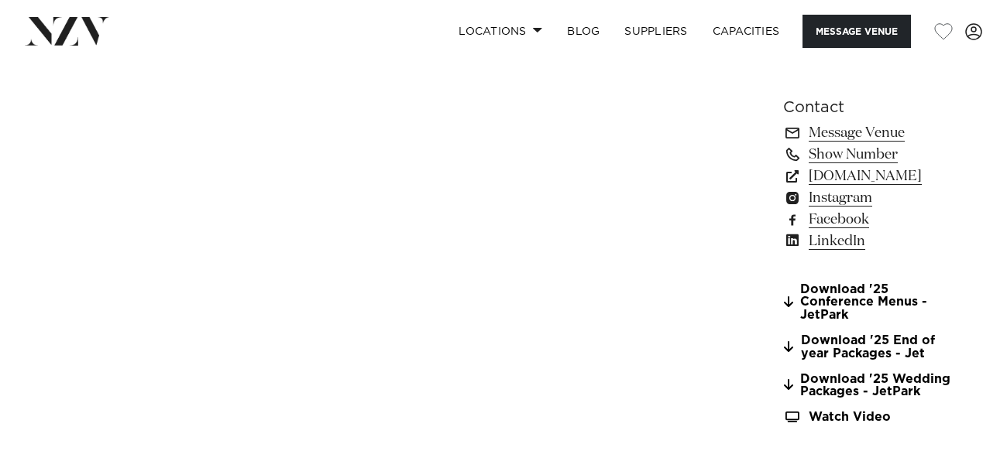
scroll to position [1252, 0]
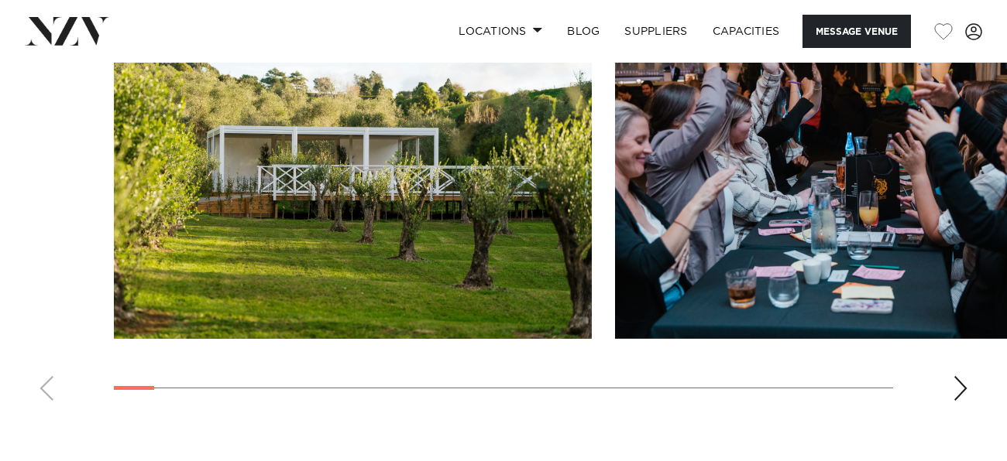
scroll to position [1927, 0]
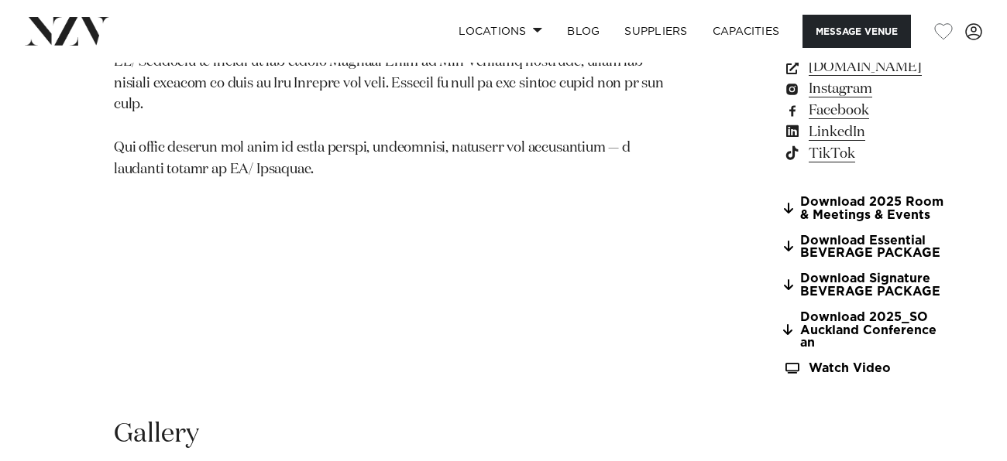
scroll to position [1297, 0]
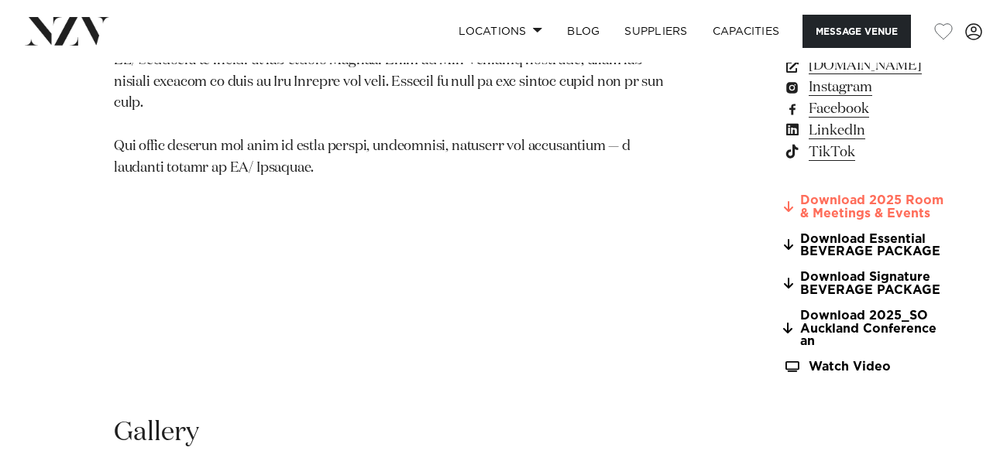
click at [783, 194] on link "Download 2025 Room & Meetings & Events" at bounding box center [867, 207] width 168 height 26
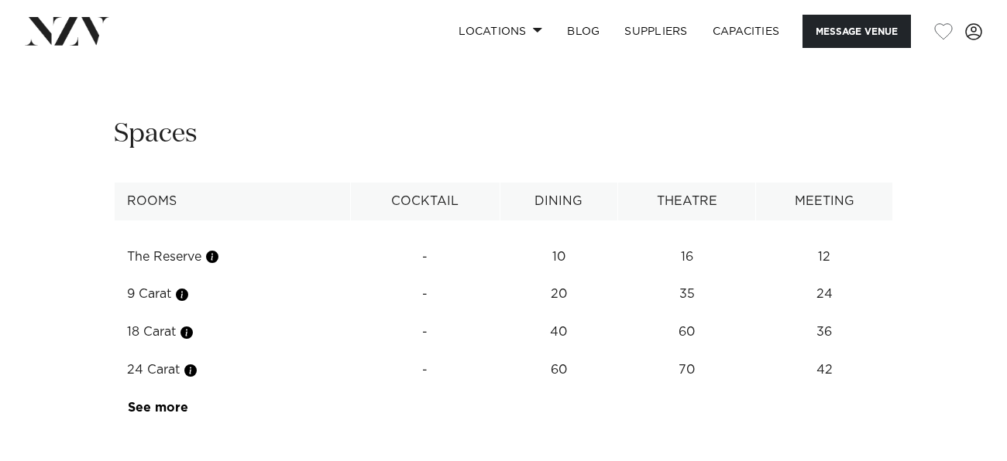
scroll to position [2150, 0]
click at [154, 400] on link "See more" at bounding box center [188, 406] width 121 height 12
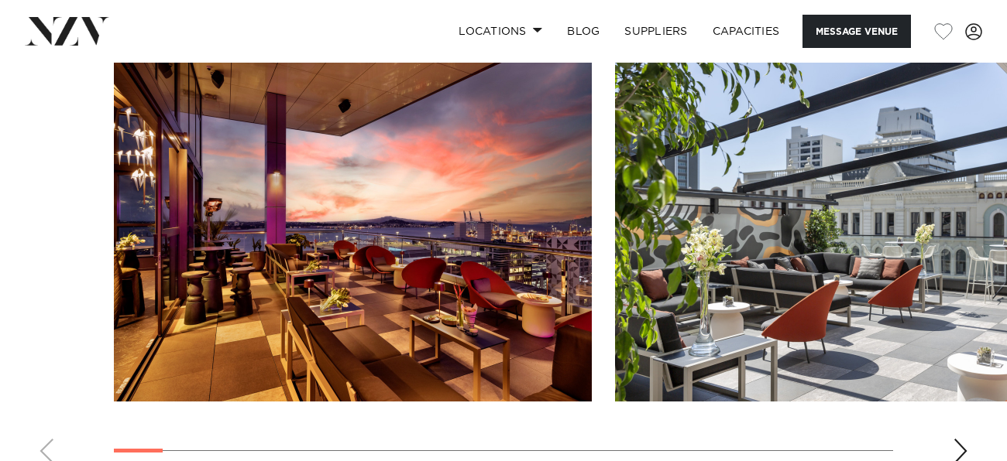
scroll to position [1721, 0]
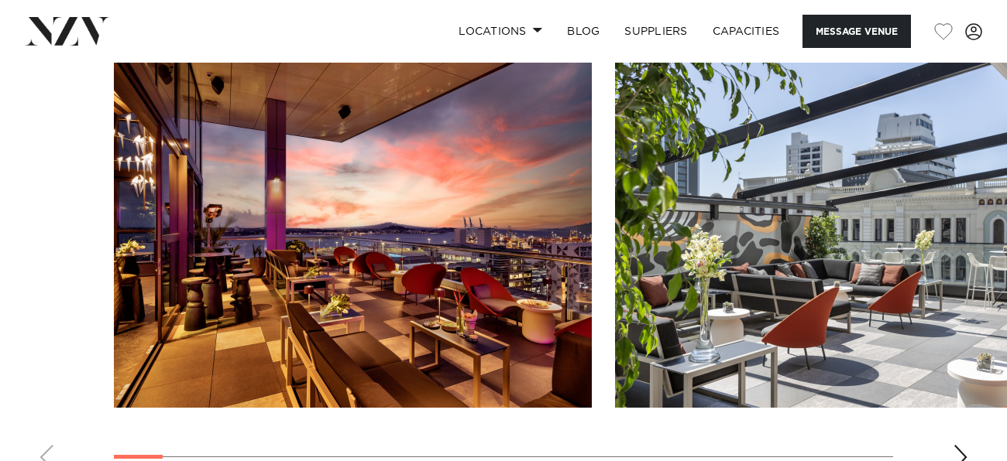
click at [955, 445] on div "Next slide" at bounding box center [959, 457] width 15 height 25
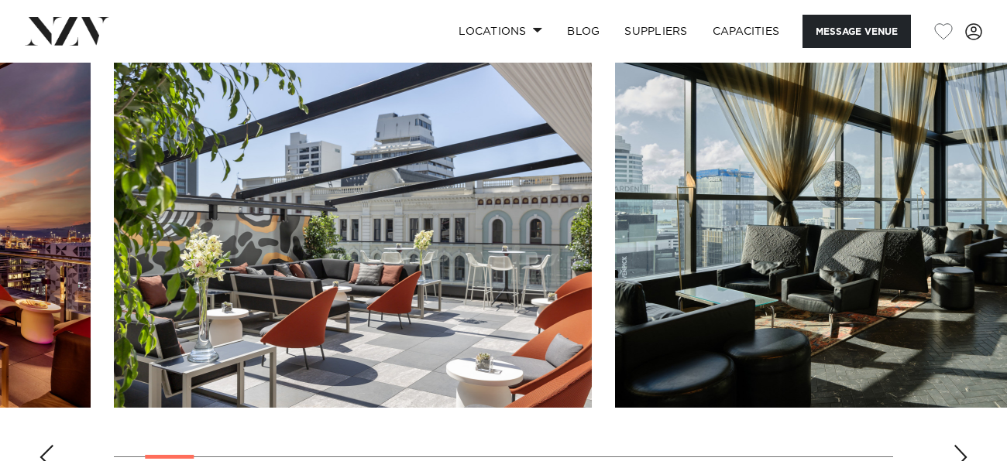
click at [955, 445] on div "Next slide" at bounding box center [959, 457] width 15 height 25
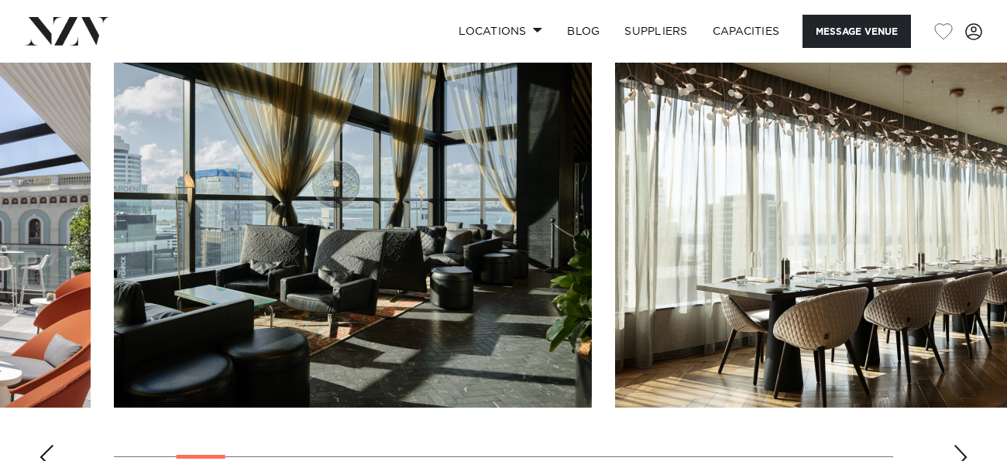
click at [955, 445] on div "Next slide" at bounding box center [959, 457] width 15 height 25
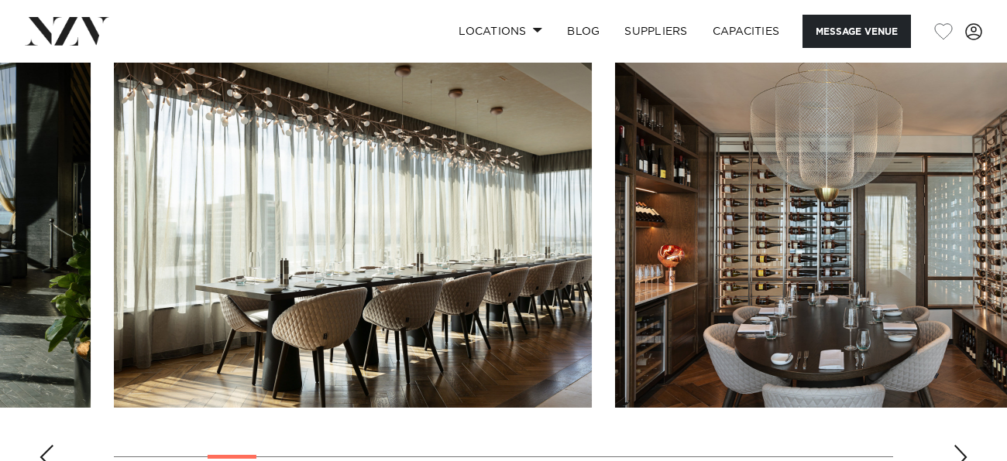
click at [955, 445] on div "Next slide" at bounding box center [959, 457] width 15 height 25
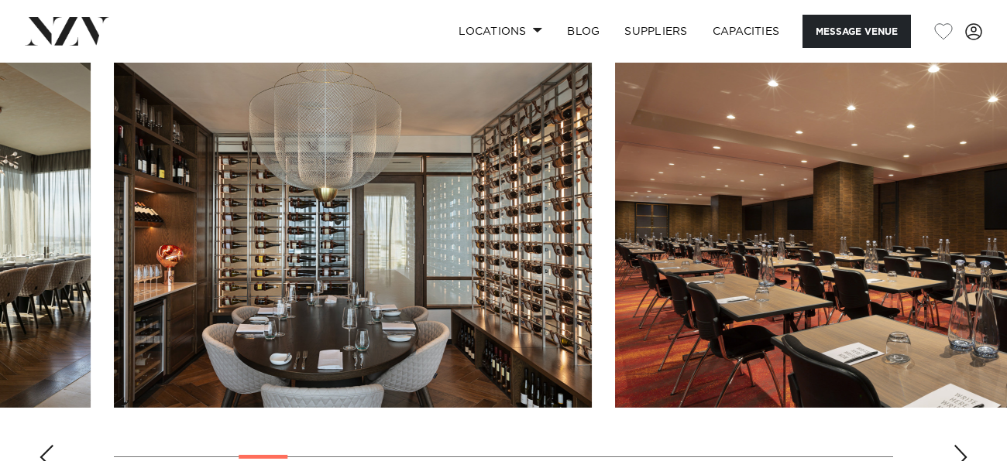
click at [955, 445] on div "Next slide" at bounding box center [959, 457] width 15 height 25
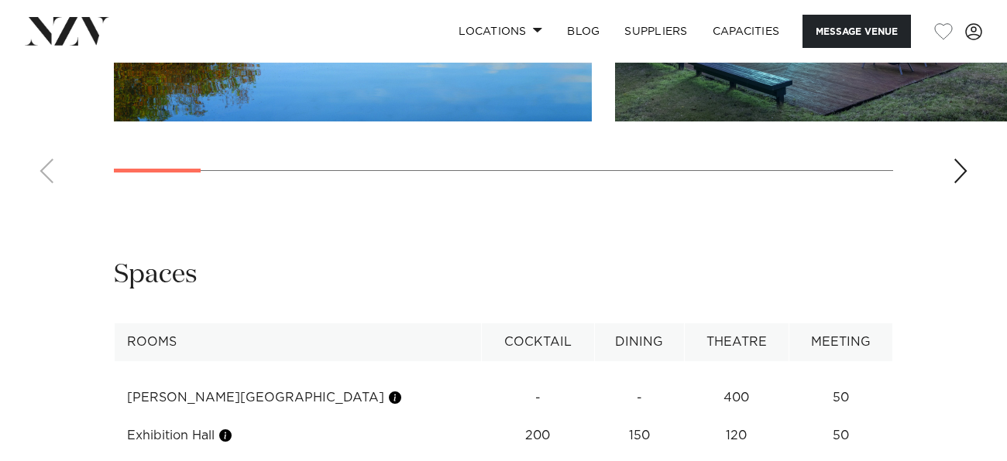
scroll to position [1909, 0]
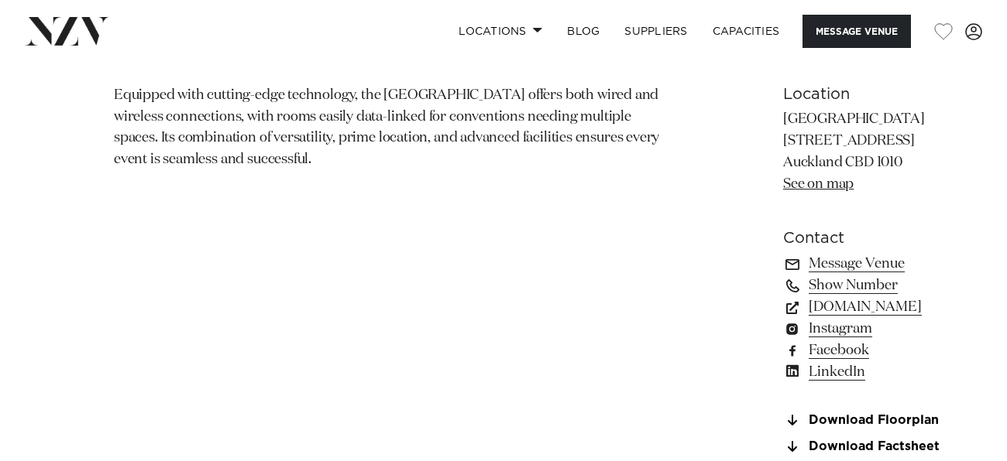
scroll to position [1058, 0]
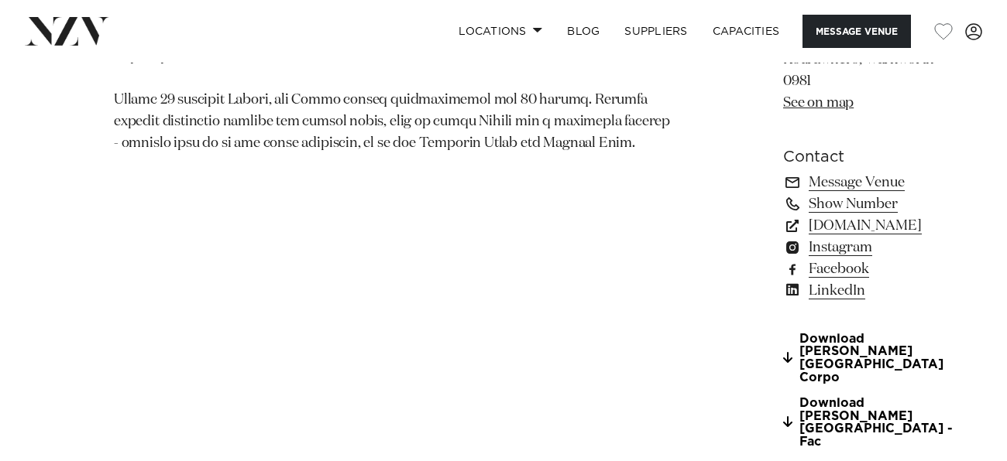
scroll to position [1202, 0]
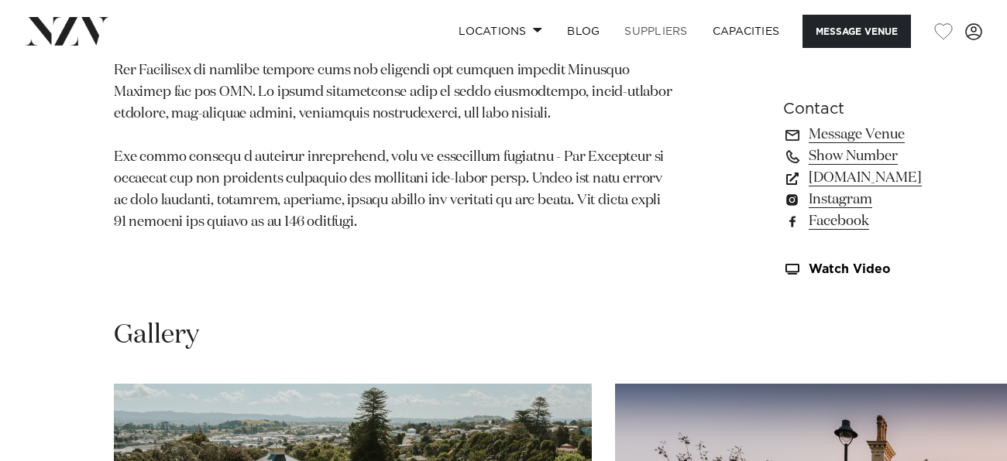
scroll to position [1182, 0]
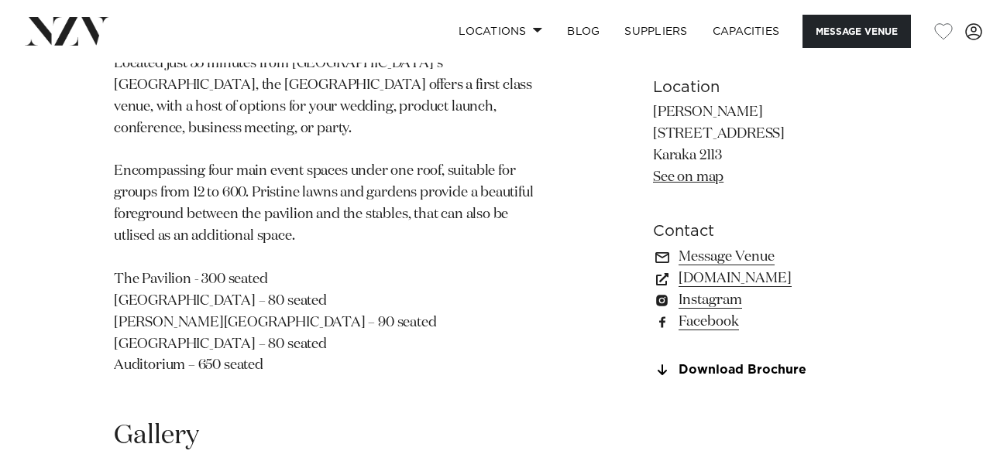
scroll to position [982, 0]
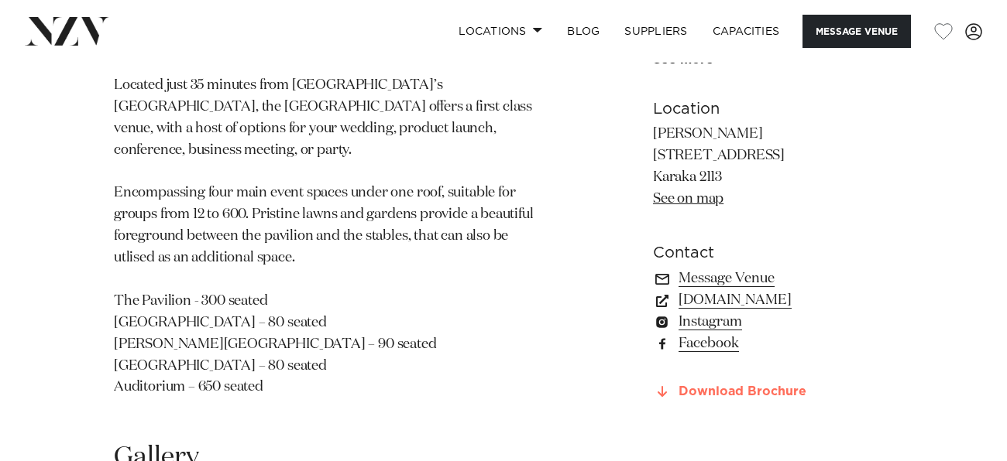
click at [731, 386] on link "Download Brochure" at bounding box center [773, 393] width 240 height 14
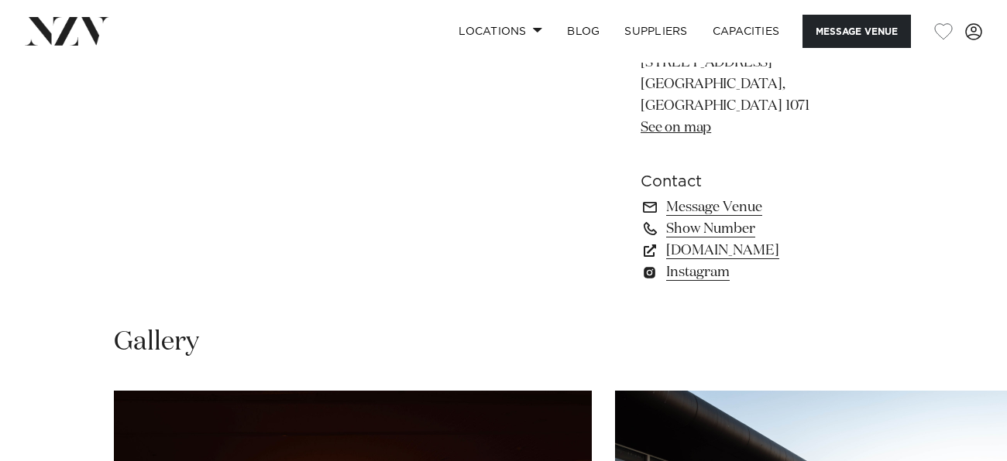
scroll to position [1034, 0]
